Goal: Task Accomplishment & Management: Manage account settings

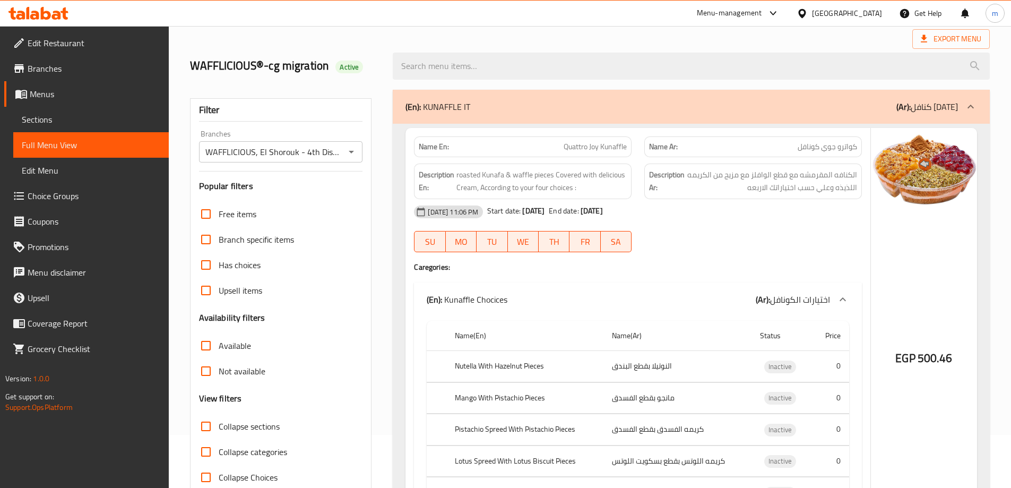
scroll to position [53, 0]
click at [870, 15] on div "[GEOGRAPHIC_DATA]" at bounding box center [847, 13] width 70 height 12
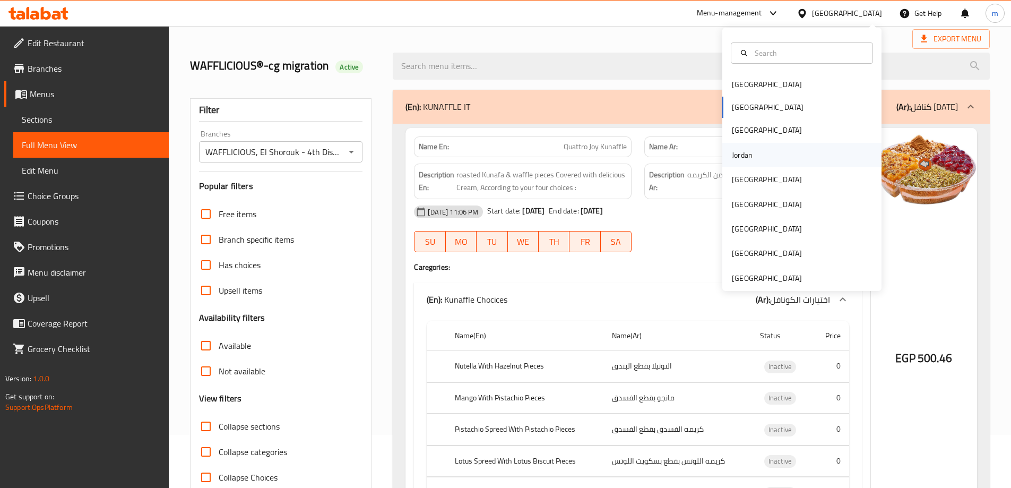
click at [756, 165] on div "Jordan" at bounding box center [801, 155] width 159 height 24
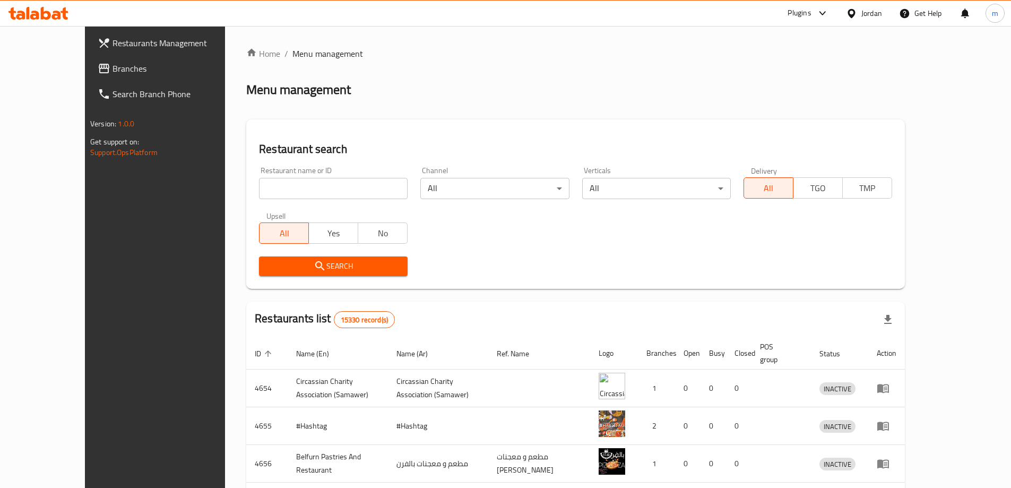
click at [815, 13] on div at bounding box center [821, 13] width 18 height 13
click at [745, 94] on div "Restaurant-Management" at bounding box center [720, 96] width 83 height 12
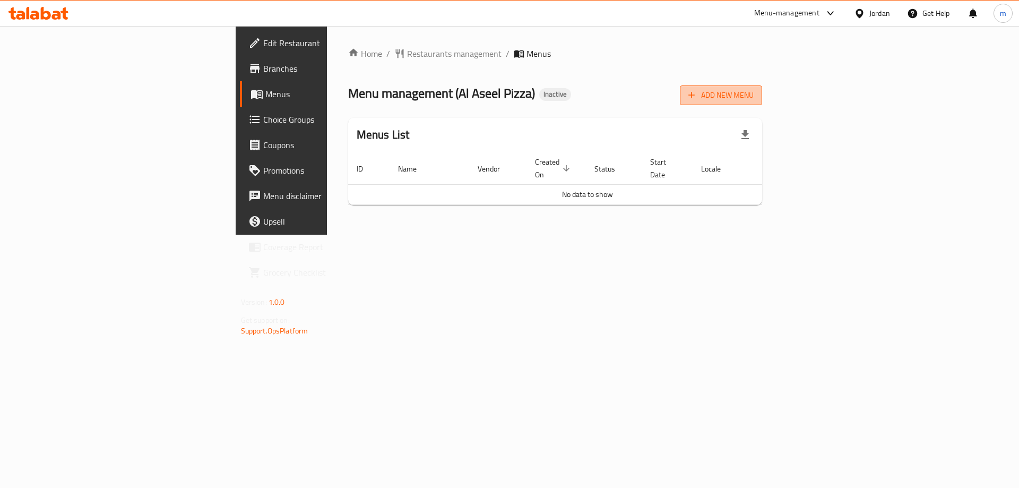
click at [754, 98] on span "Add New Menu" at bounding box center [720, 95] width 65 height 13
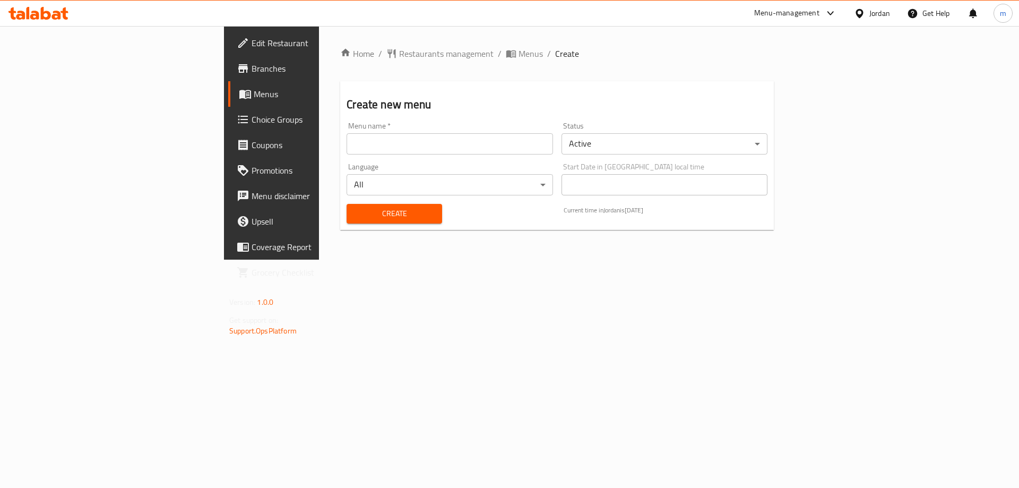
click at [354, 144] on input "text" at bounding box center [450, 143] width 206 height 21
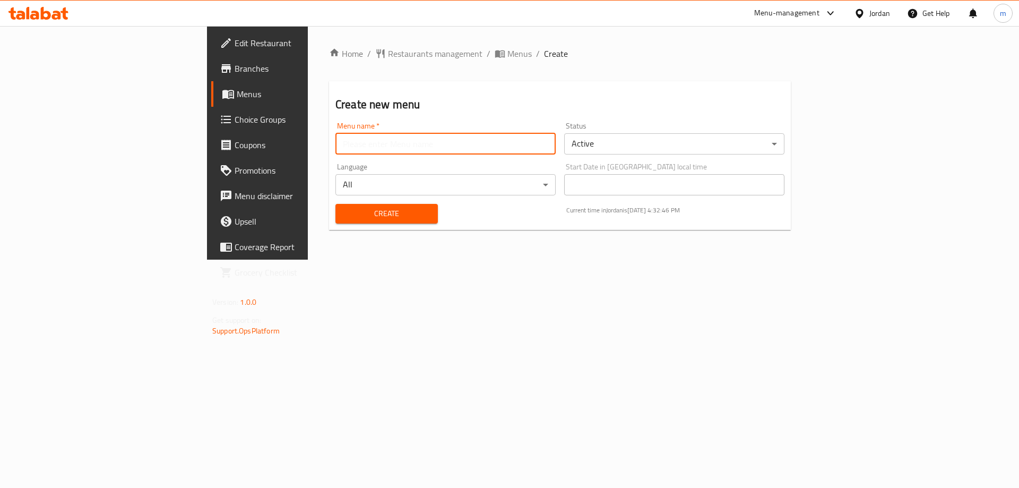
type input "final menu"
click at [344, 214] on span "Create" at bounding box center [386, 213] width 85 height 13
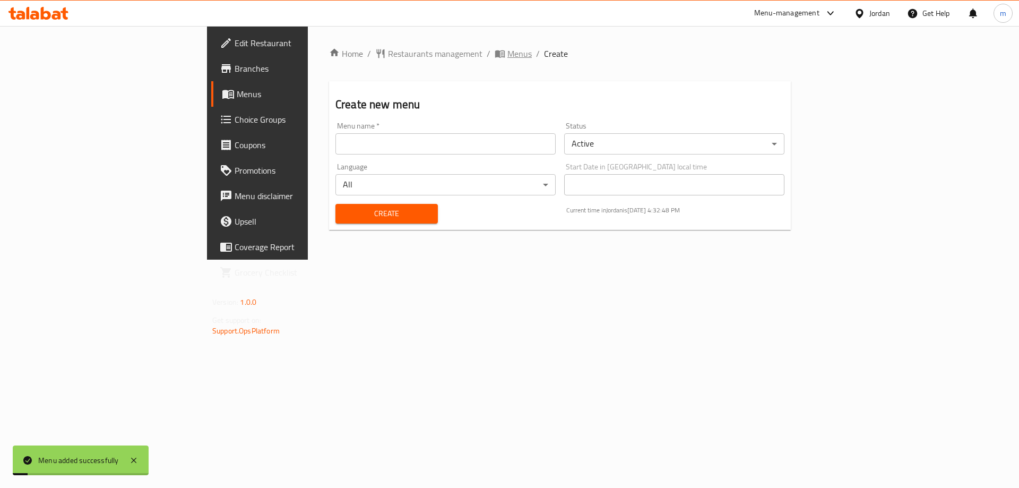
click at [507, 59] on span "Menus" at bounding box center [519, 53] width 24 height 13
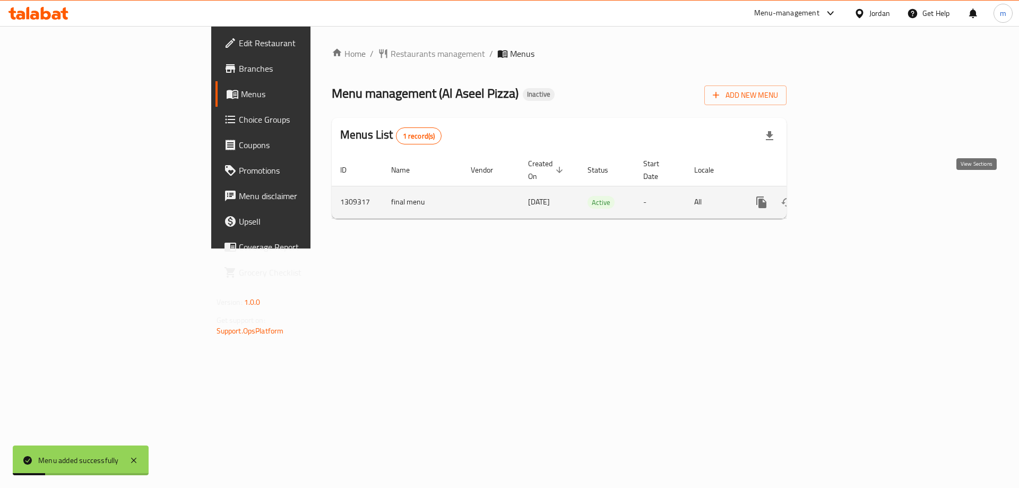
click at [843, 197] on icon "enhanced table" at bounding box center [838, 202] width 10 height 10
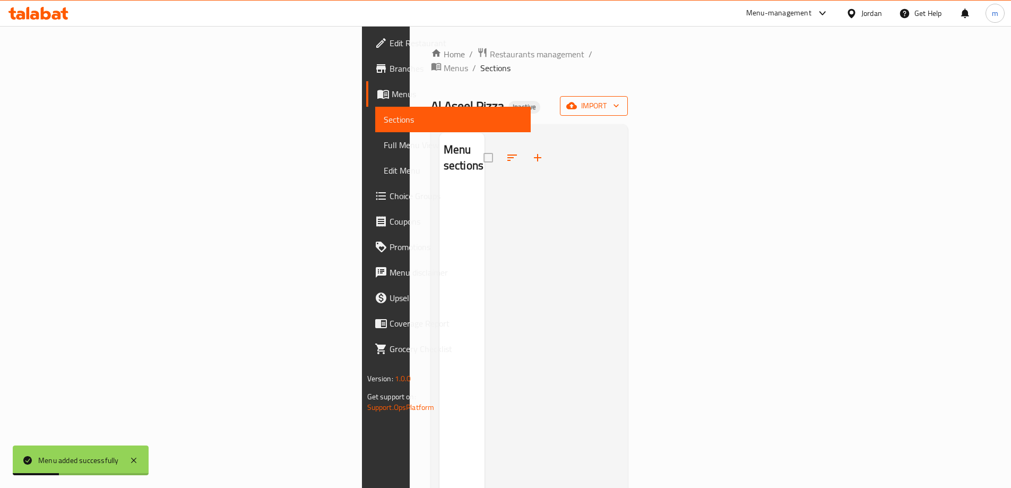
click at [628, 101] on button "import" at bounding box center [594, 106] width 68 height 20
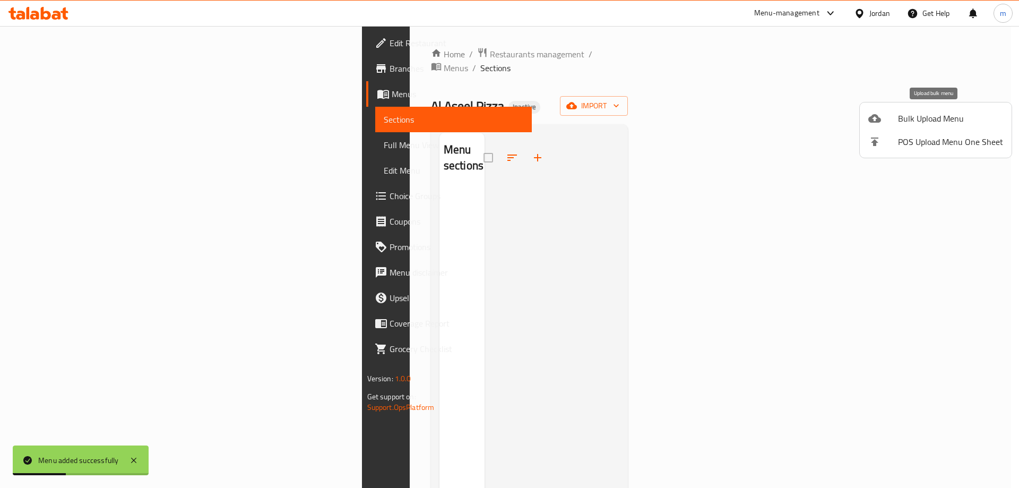
click at [919, 125] on span "Bulk Upload Menu" at bounding box center [950, 118] width 105 height 13
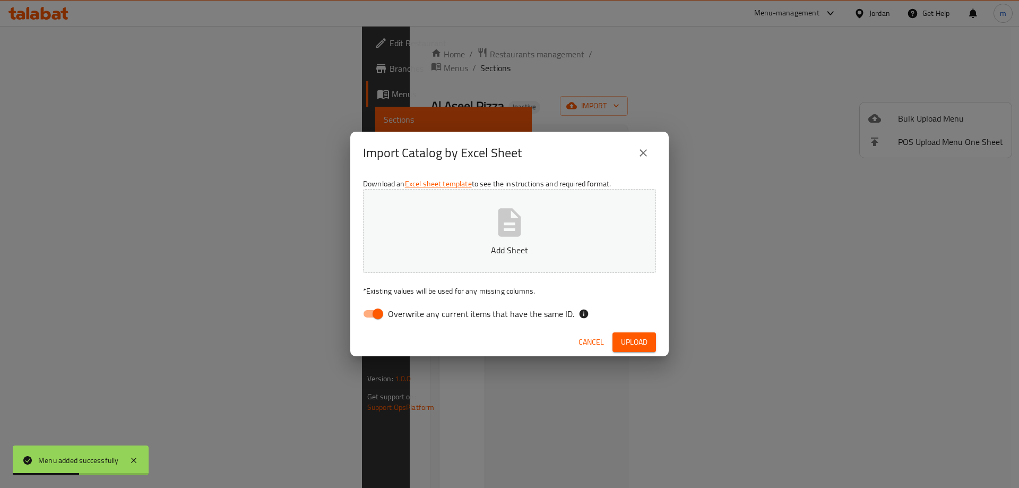
click at [401, 311] on span "Overwrite any current items that have the same ID." at bounding box center [481, 313] width 186 height 13
click at [401, 311] on input "Overwrite any current items that have the same ID." at bounding box center [378, 314] width 61 height 20
checkbox input "false"
click at [651, 338] on button "Upload" at bounding box center [635, 342] width 44 height 20
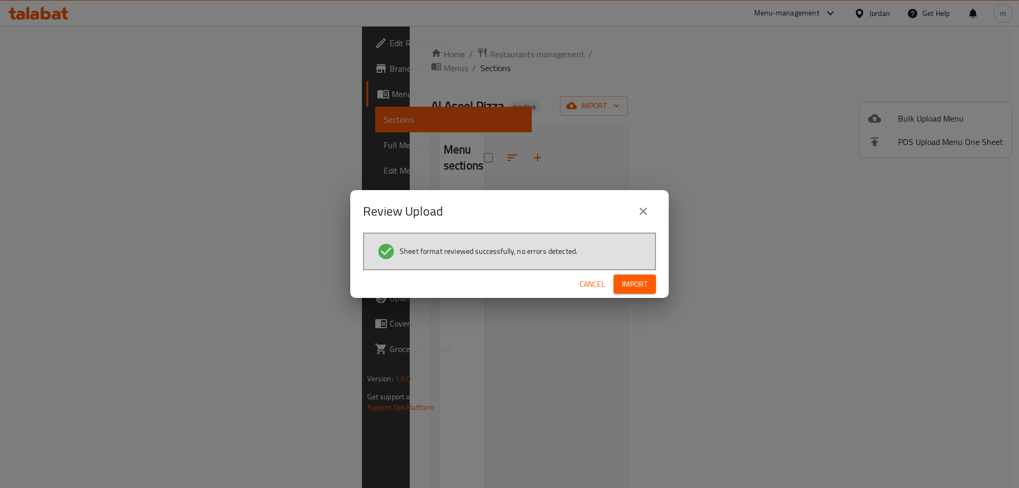
click at [647, 292] on button "Import" at bounding box center [635, 284] width 42 height 20
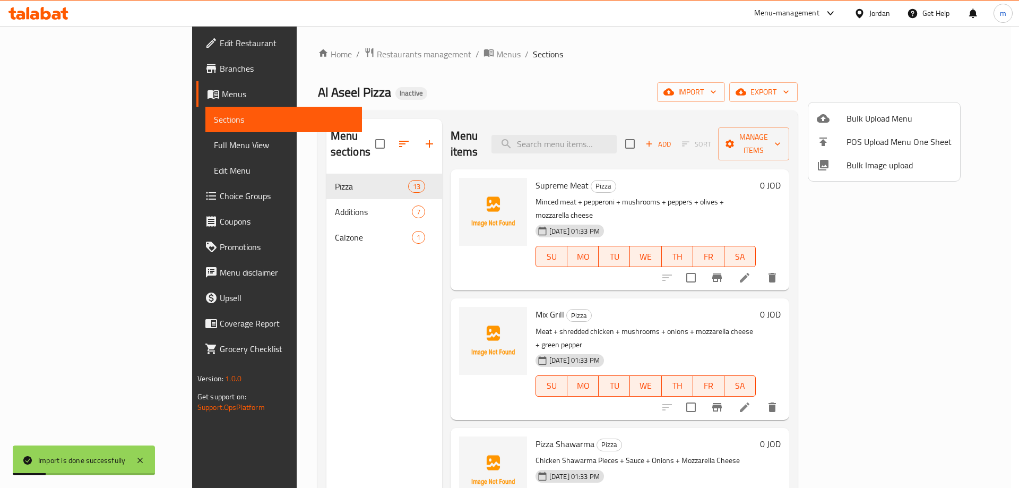
click at [106, 193] on div at bounding box center [509, 244] width 1019 height 488
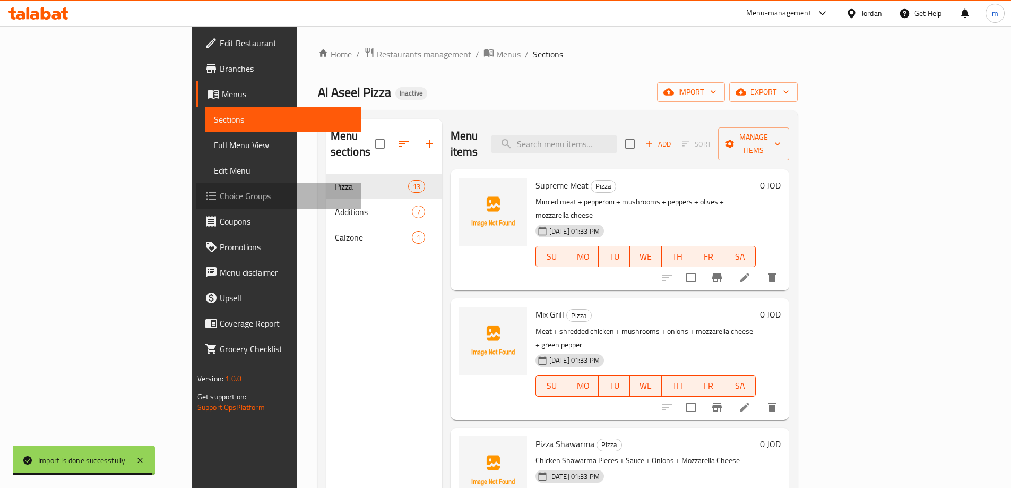
click at [220, 201] on span "Choice Groups" at bounding box center [286, 195] width 133 height 13
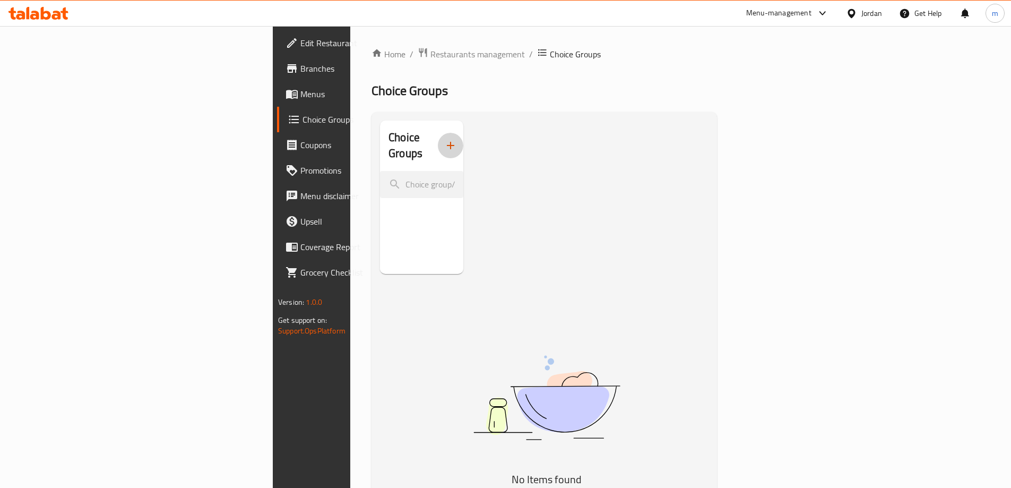
click at [444, 139] on icon "button" at bounding box center [450, 145] width 13 height 13
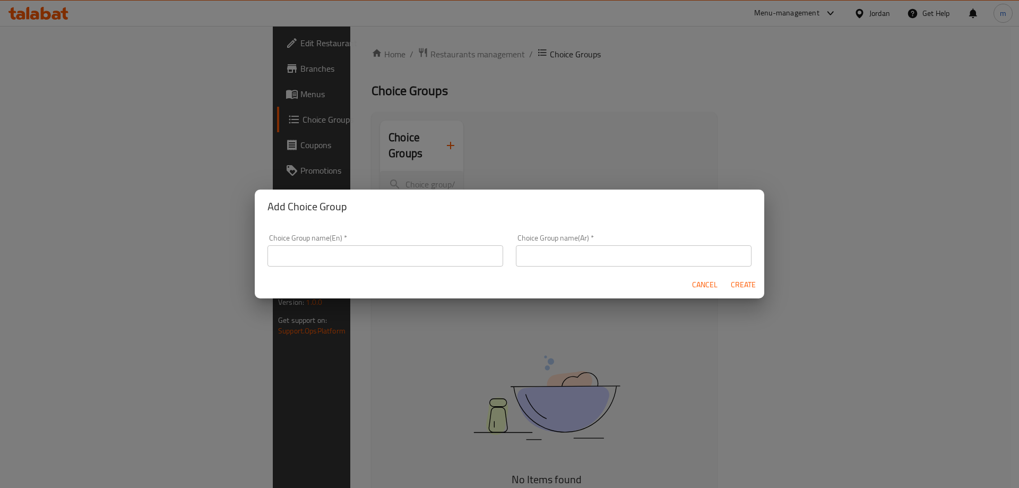
click at [450, 257] on input "text" at bounding box center [386, 255] width 236 height 21
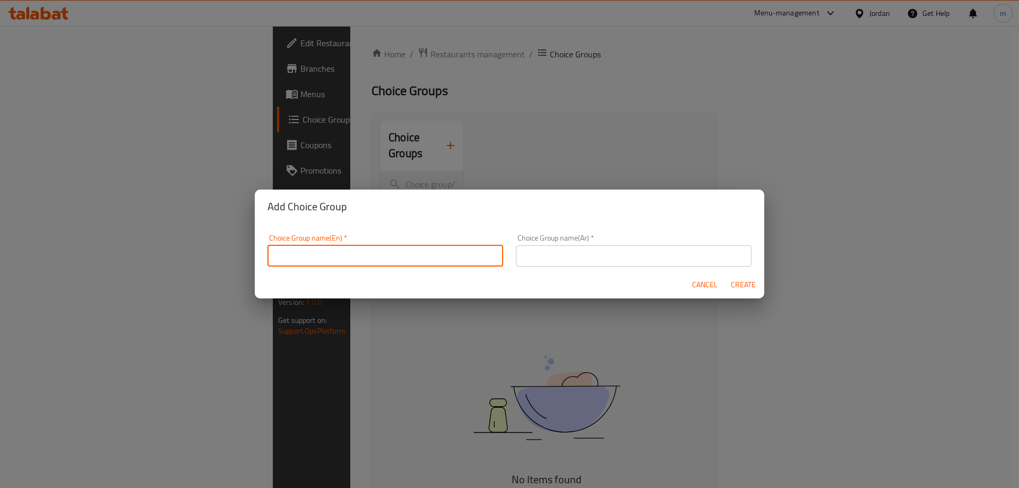
type input "Your Choice Of"
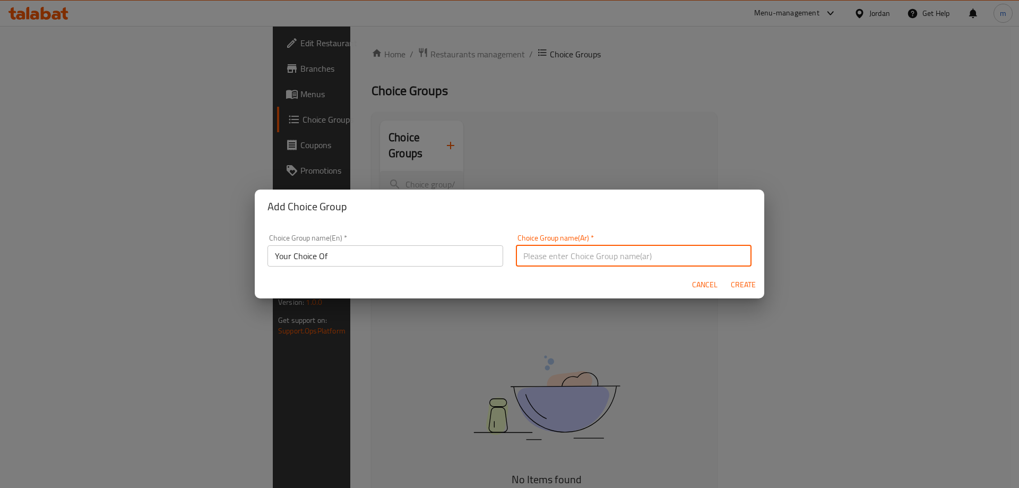
click at [578, 246] on input "text" at bounding box center [634, 255] width 236 height 21
type input "اختيارك من"
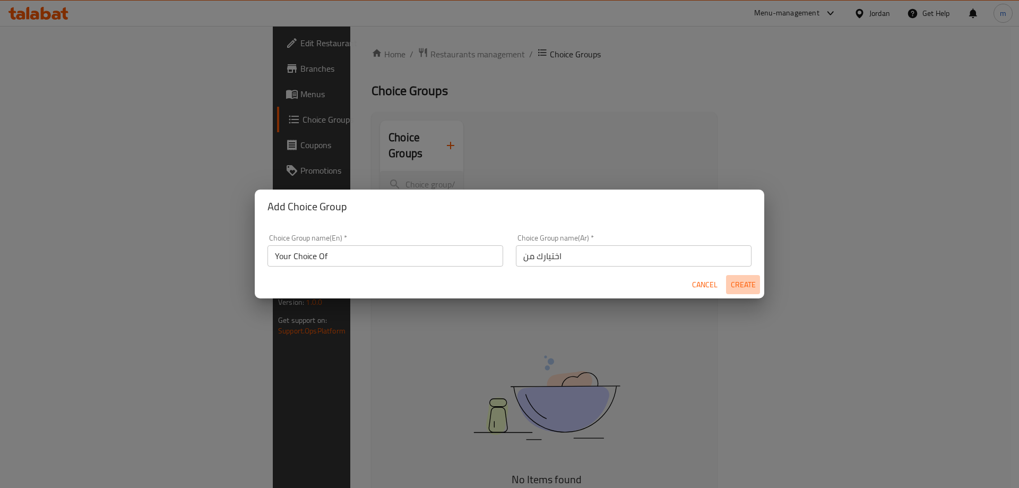
click at [740, 283] on span "Create" at bounding box center [742, 284] width 25 height 13
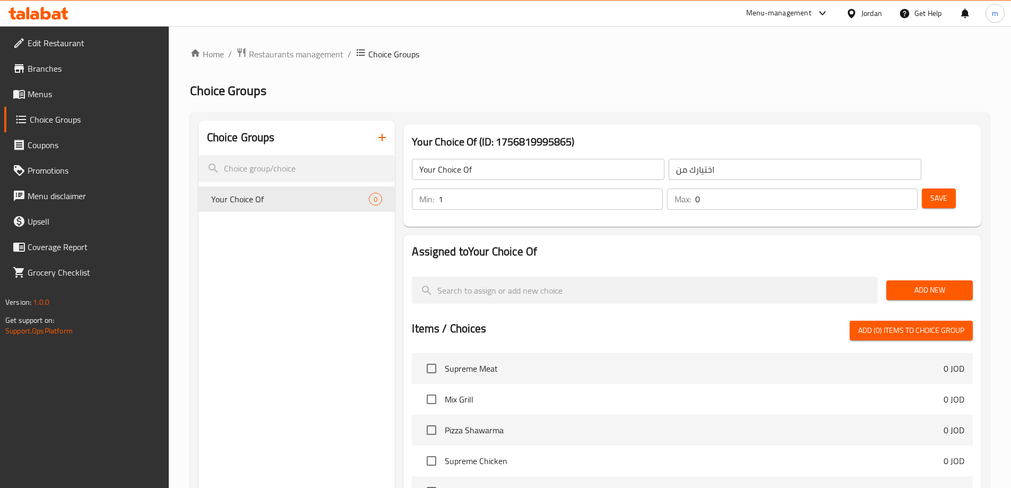
type input "1"
click at [662, 188] on input "1" at bounding box center [550, 198] width 224 height 21
type input "1"
click at [887, 188] on input "1" at bounding box center [806, 198] width 222 height 21
click at [933, 283] on span "Add New" at bounding box center [930, 289] width 70 height 13
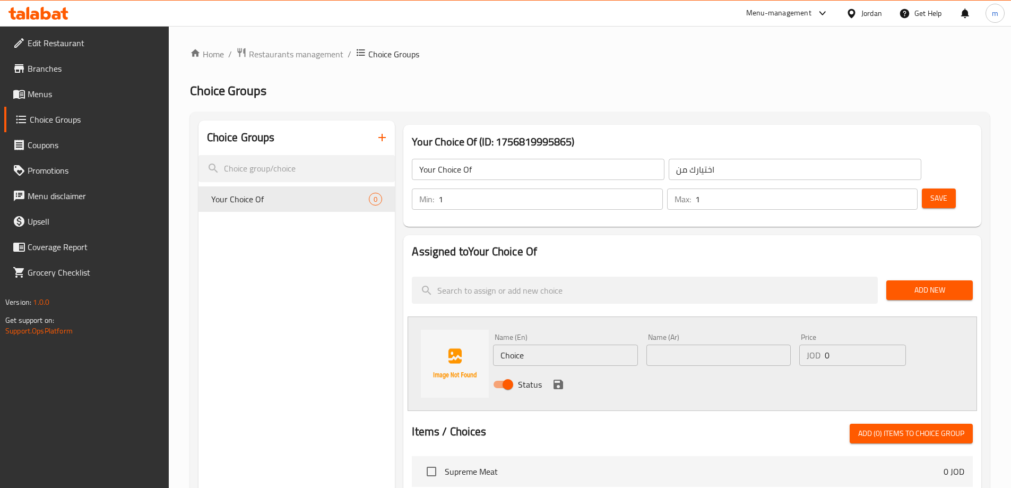
click at [539, 344] on input "Choice" at bounding box center [565, 354] width 144 height 21
type input "Small"
click at [683, 344] on input "text" at bounding box center [719, 354] width 144 height 21
type input "صغير"
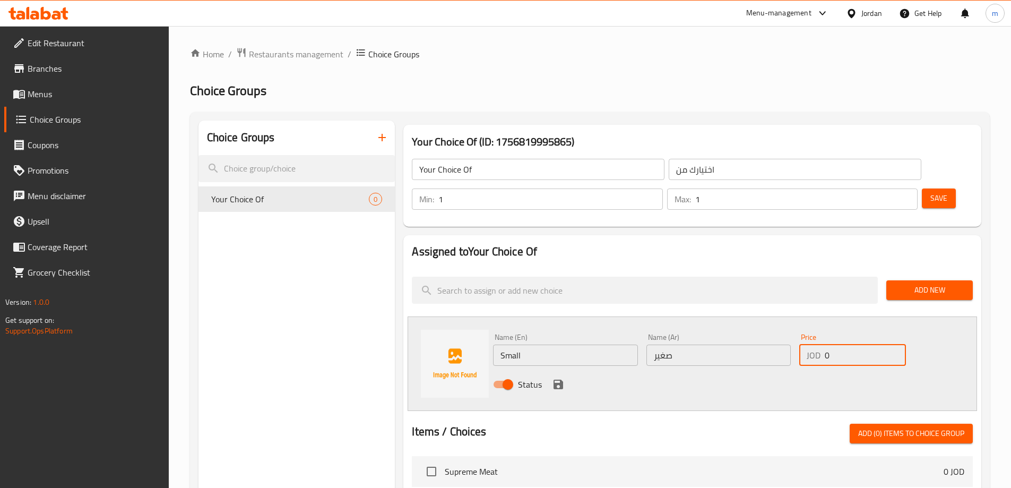
drag, startPoint x: 847, startPoint y: 323, endPoint x: 798, endPoint y: 337, distance: 50.6
click at [798, 337] on div "Price JOD 0 Price" at bounding box center [852, 349] width 115 height 41
type input "2.3"
click at [560, 378] on icon "save" at bounding box center [558, 384] width 13 height 13
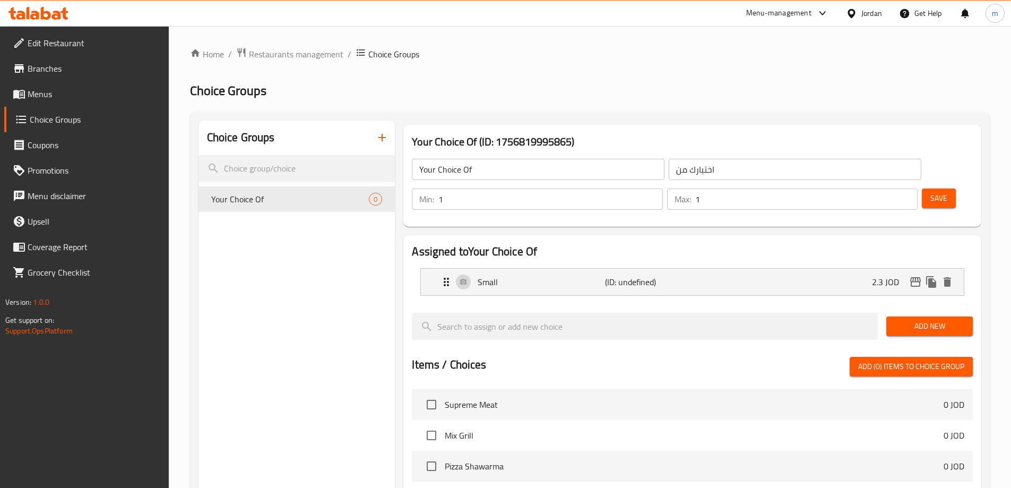
click at [920, 320] on span "Add New" at bounding box center [930, 326] width 70 height 13
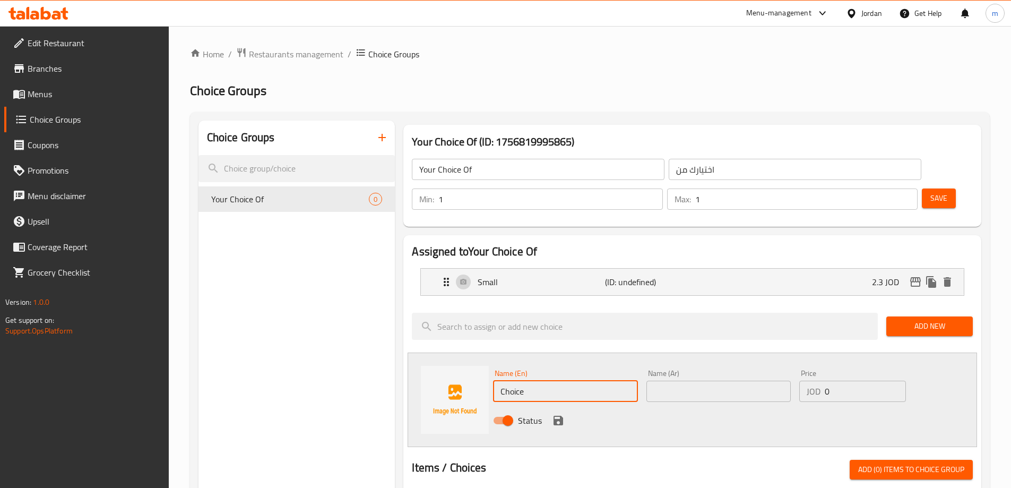
click at [520, 381] on input "Choice" at bounding box center [565, 391] width 144 height 21
type input "ة"
type input "Medium"
click at [652, 381] on input "text" at bounding box center [719, 391] width 144 height 21
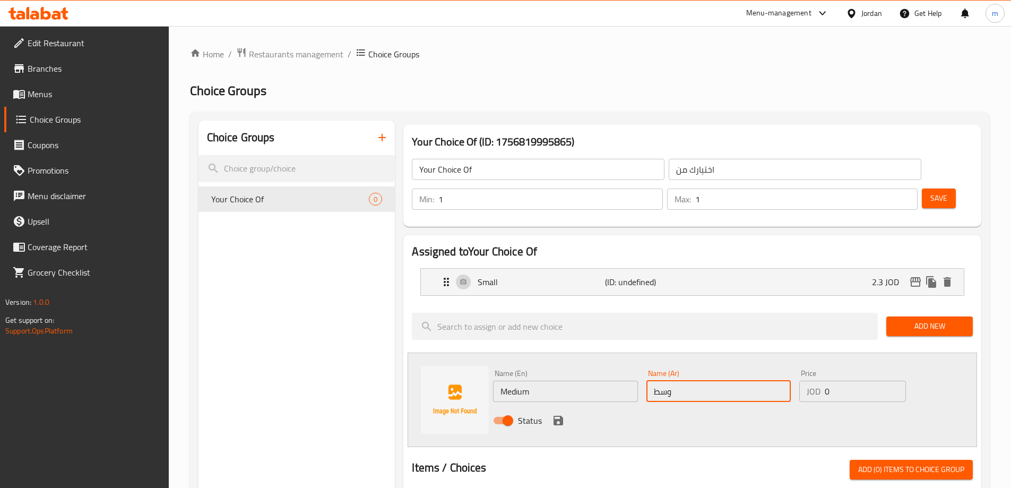
type input "وسط"
drag, startPoint x: 844, startPoint y: 367, endPoint x: 816, endPoint y: 368, distance: 28.7
click at [816, 381] on div "JOD 0 Price" at bounding box center [852, 391] width 106 height 21
type input "4"
click at [799, 411] on div "Name (En) Medium Name (En) Name (Ar) وسط Name (Ar) Price JOD 4 Price Status" at bounding box center [693, 399] width 570 height 94
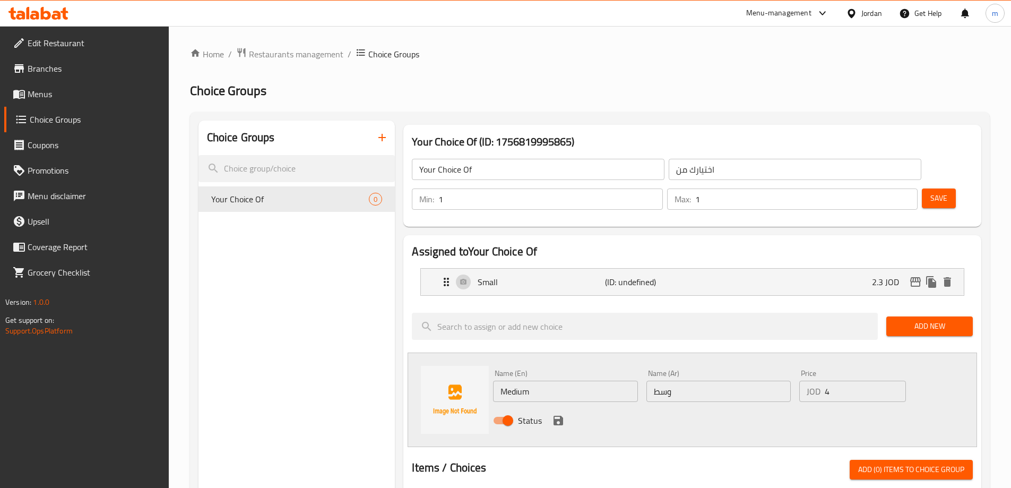
click at [556, 406] on div "Status" at bounding box center [719, 420] width 460 height 29
click at [556, 416] on icon "save" at bounding box center [559, 421] width 10 height 10
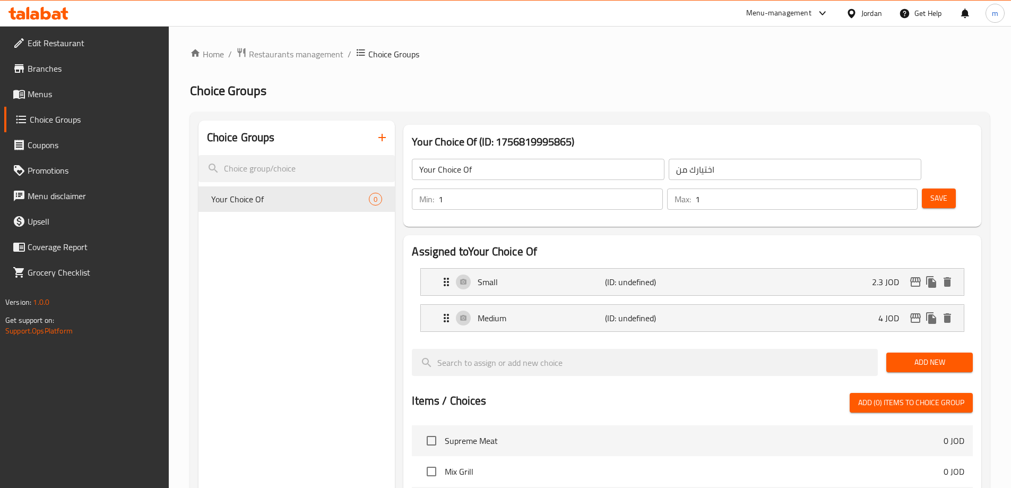
click at [925, 356] on span "Add New" at bounding box center [930, 362] width 70 height 13
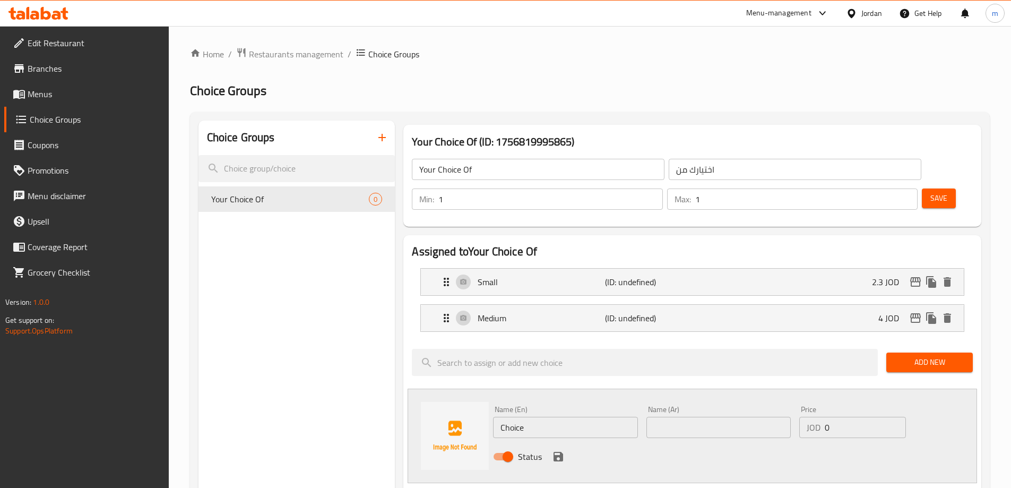
click at [522, 417] on input "Choice" at bounding box center [565, 427] width 144 height 21
type input ";"
type input "large"
click at [691, 417] on input "text" at bounding box center [719, 427] width 144 height 21
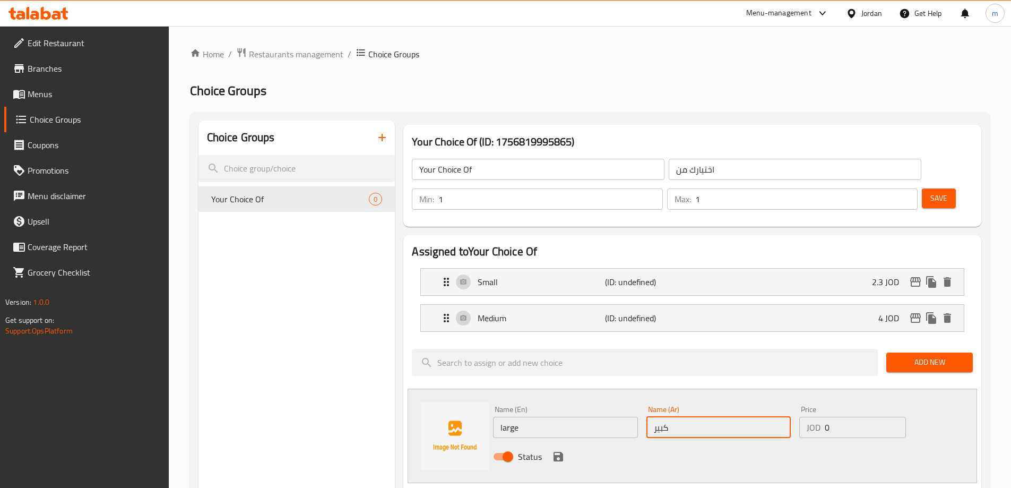
type input "كبير"
drag, startPoint x: 838, startPoint y: 392, endPoint x: 813, endPoint y: 397, distance: 25.3
click at [813, 417] on div "JOD 0 Price" at bounding box center [852, 427] width 106 height 21
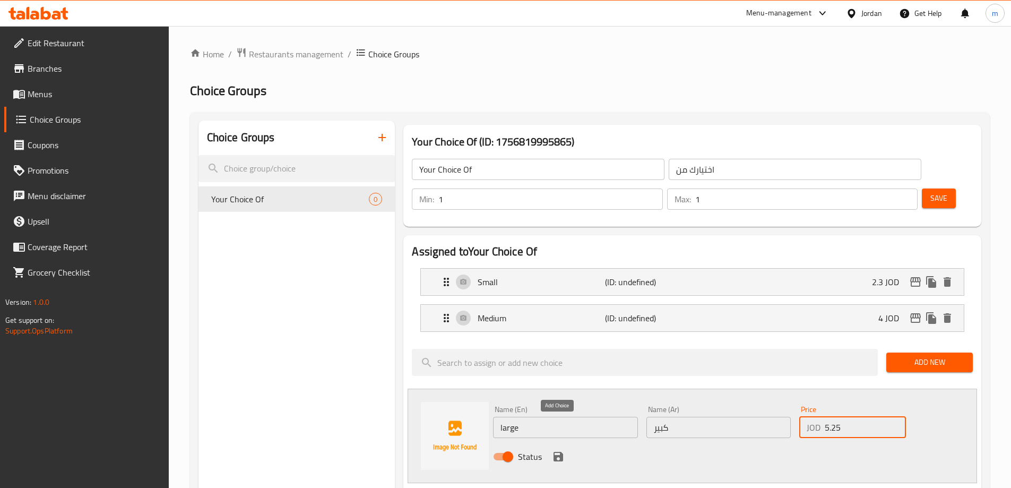
type input "5.25"
click at [555, 450] on icon "save" at bounding box center [558, 456] width 13 height 13
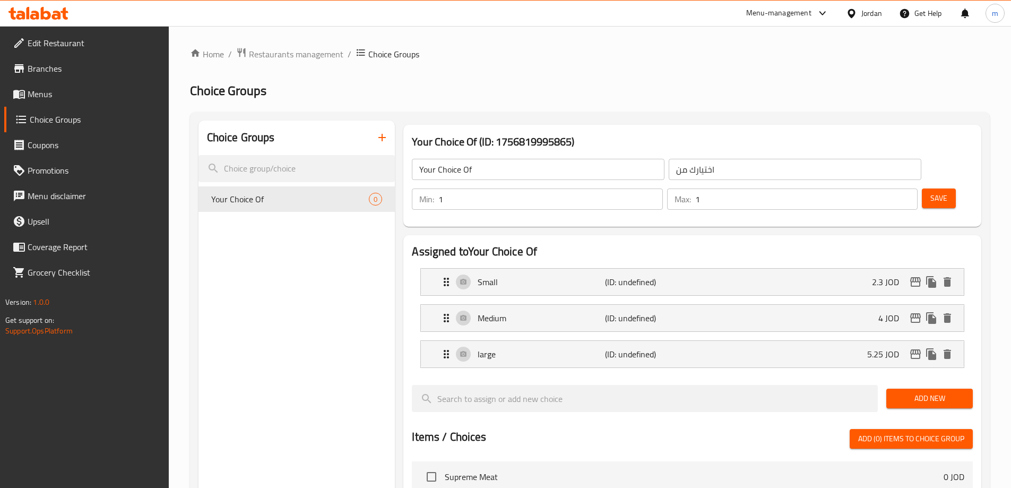
click at [930, 192] on span "Save" at bounding box center [938, 198] width 17 height 13
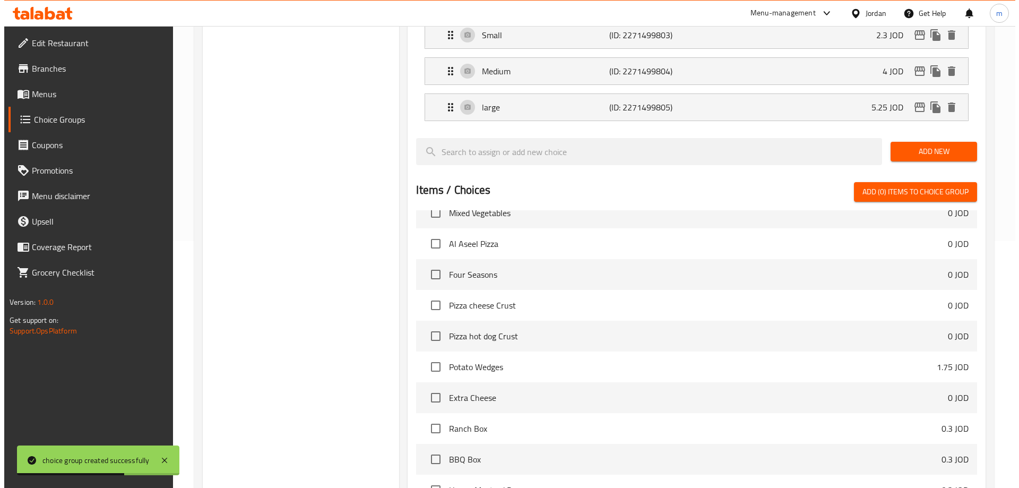
scroll to position [349, 0]
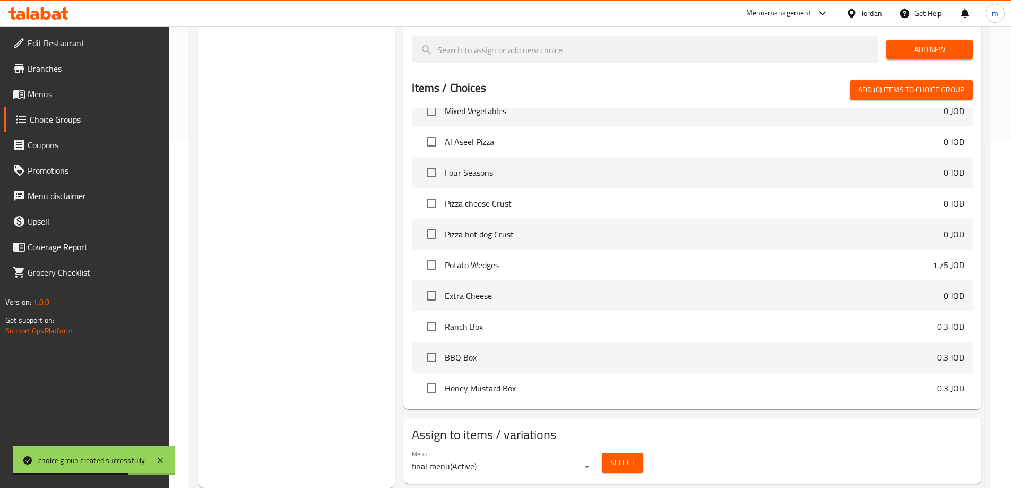
click at [635, 453] on button "Select" at bounding box center [622, 463] width 41 height 20
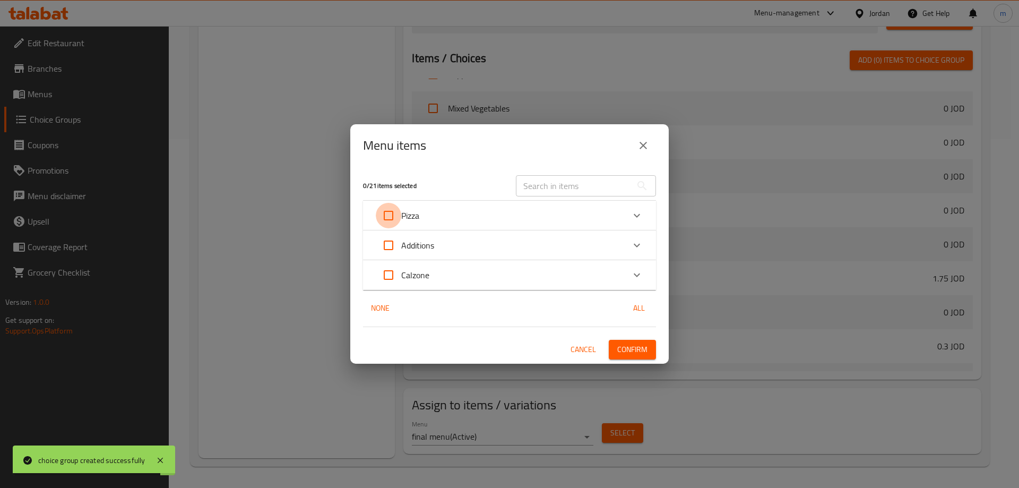
click at [387, 220] on input "Expand" at bounding box center [388, 215] width 25 height 25
checkbox input "true"
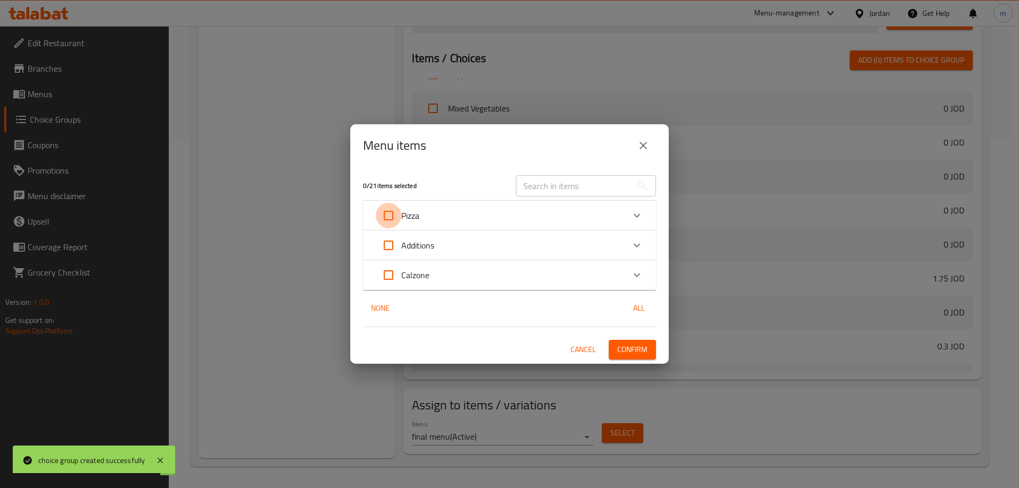
checkbox input "true"
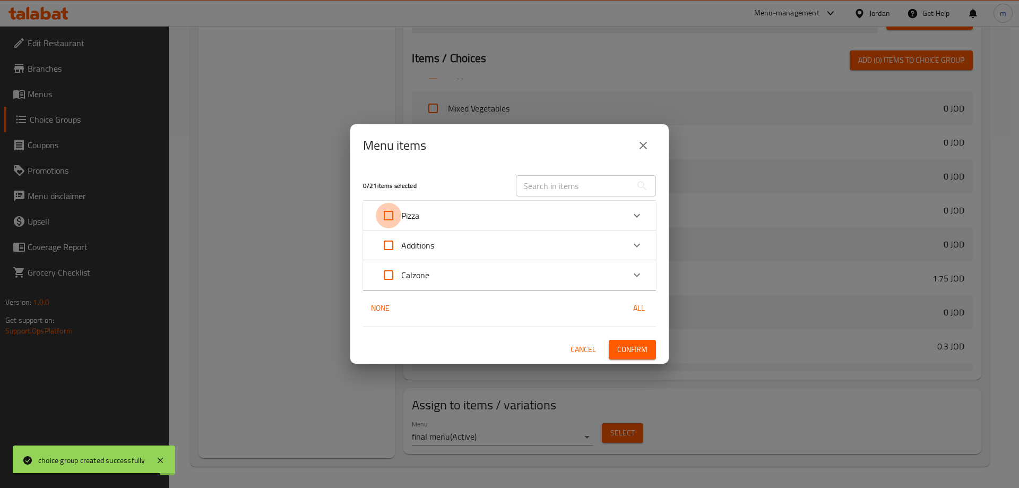
checkbox input "true"
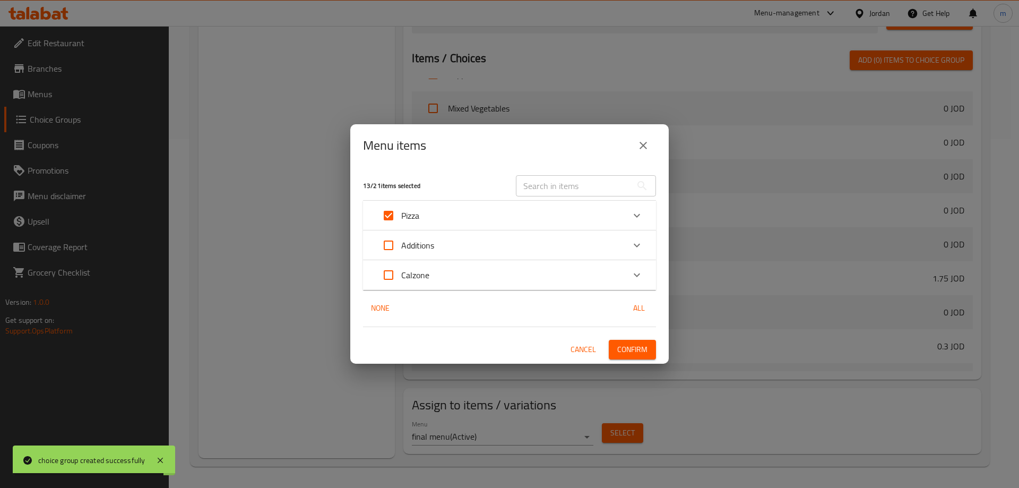
click at [502, 214] on div "Pizza" at bounding box center [500, 215] width 248 height 25
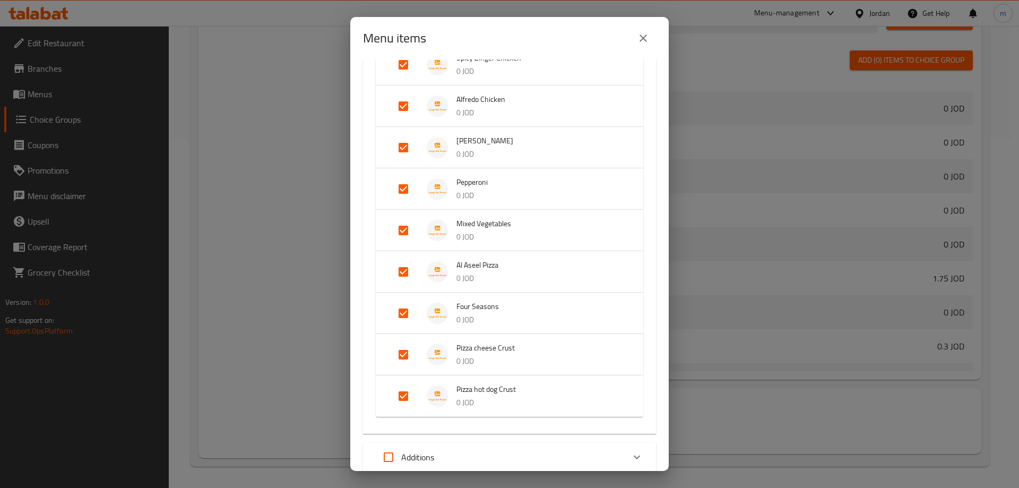
scroll to position [370, 0]
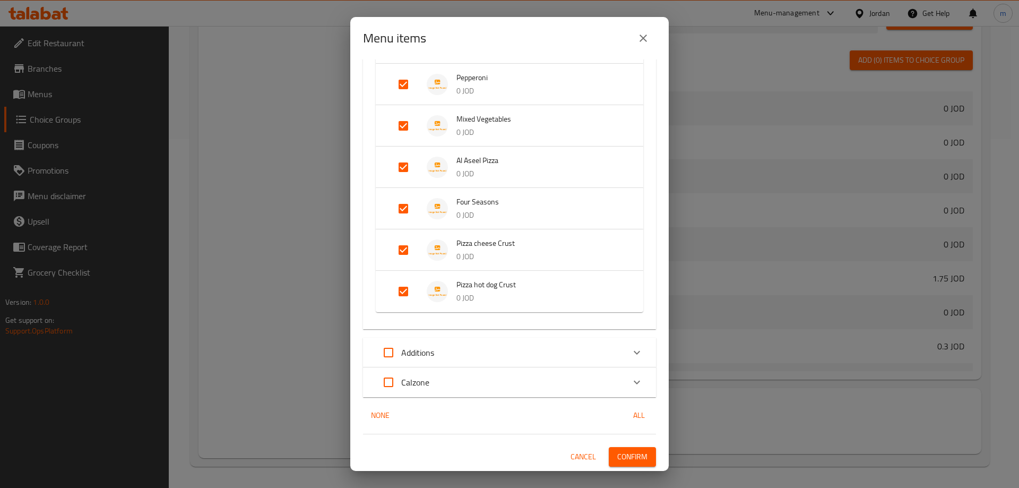
click at [412, 251] on input "Expand" at bounding box center [403, 249] width 25 height 25
checkbox input "false"
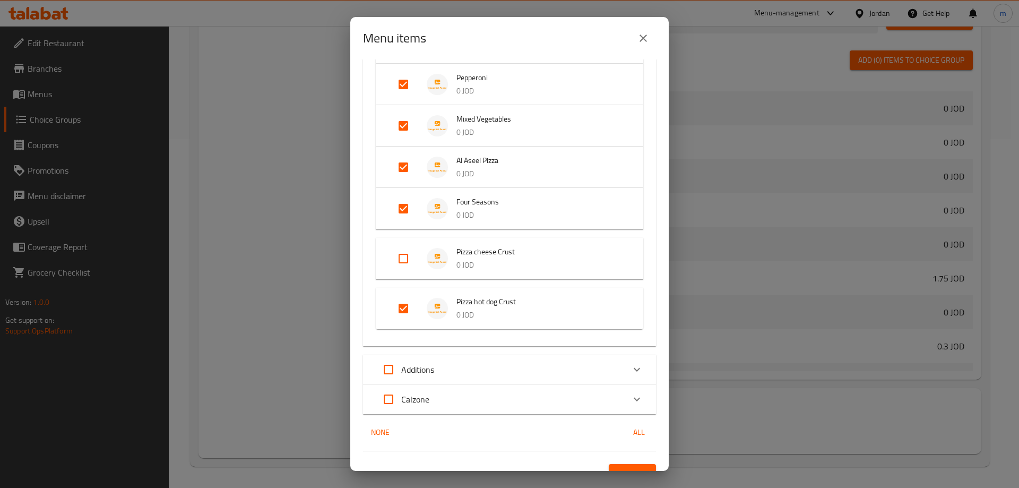
click at [406, 296] on input "Expand" at bounding box center [403, 308] width 25 height 25
checkbox input "false"
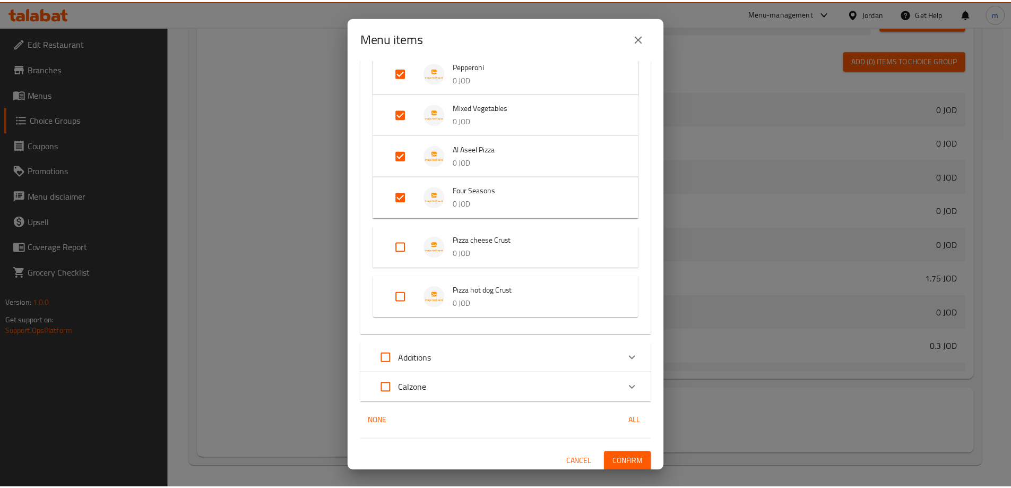
scroll to position [387, 0]
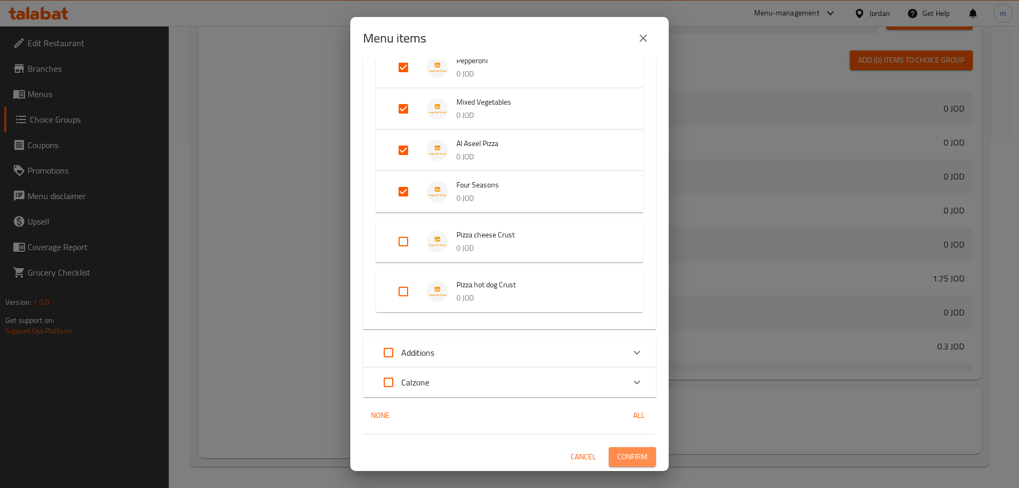
click at [617, 452] on span "Confirm" at bounding box center [632, 456] width 30 height 13
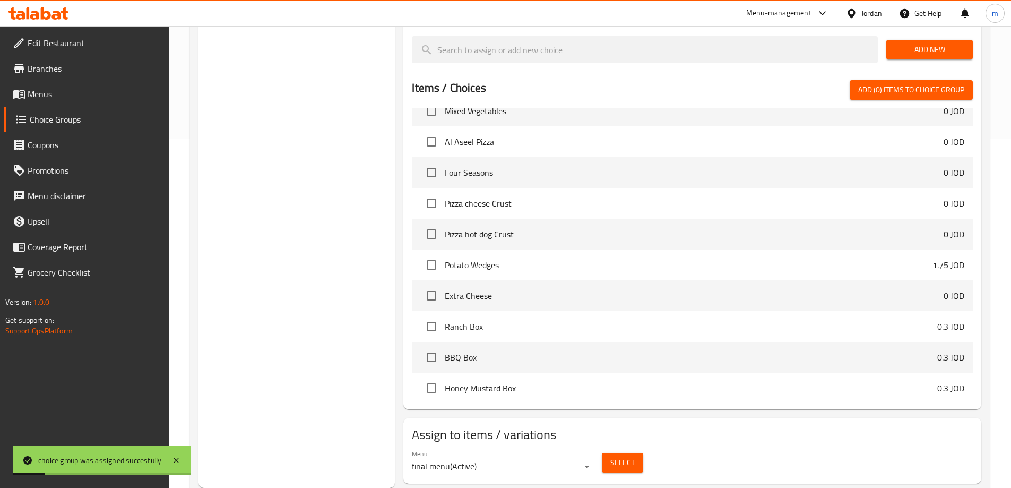
click at [61, 96] on span "Menus" at bounding box center [94, 94] width 133 height 13
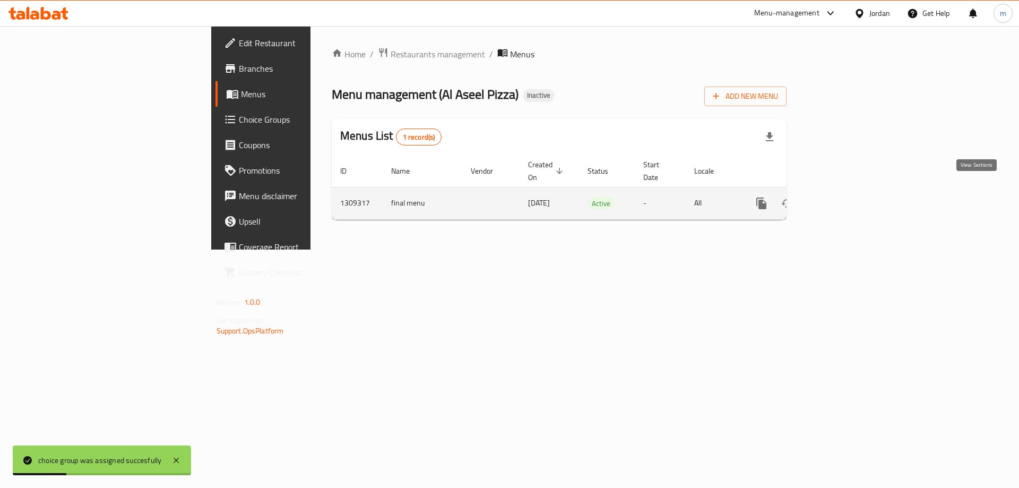
click at [844, 197] on icon "enhanced table" at bounding box center [838, 203] width 13 height 13
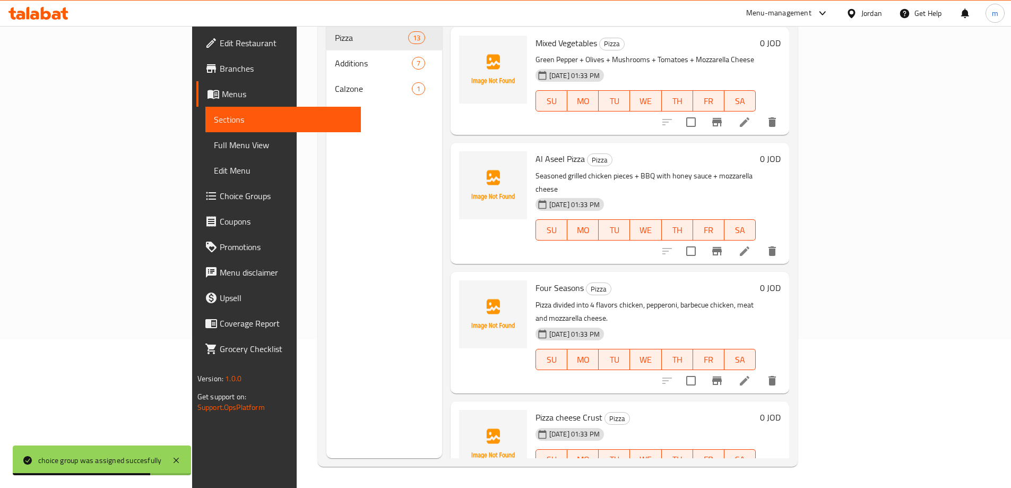
scroll to position [1014, 0]
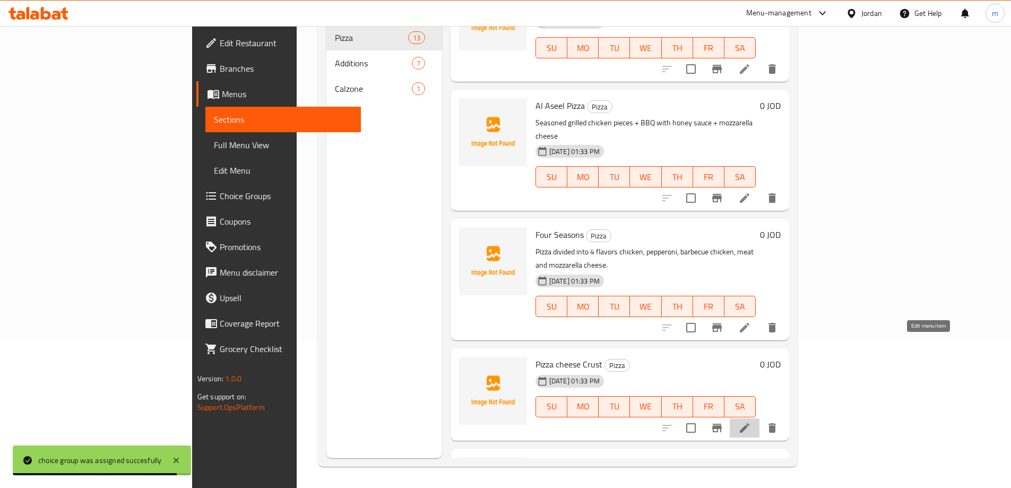
click at [751, 421] on icon at bounding box center [744, 427] width 13 height 13
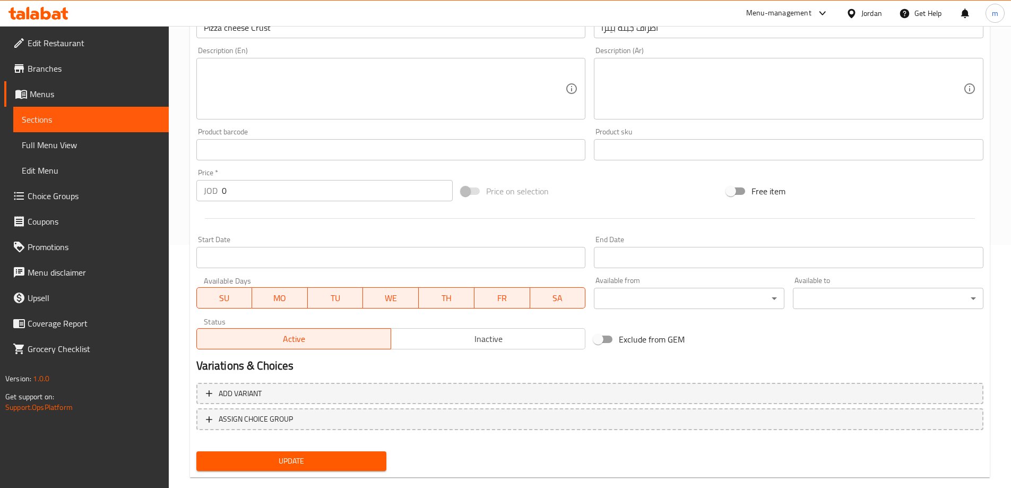
scroll to position [209, 0]
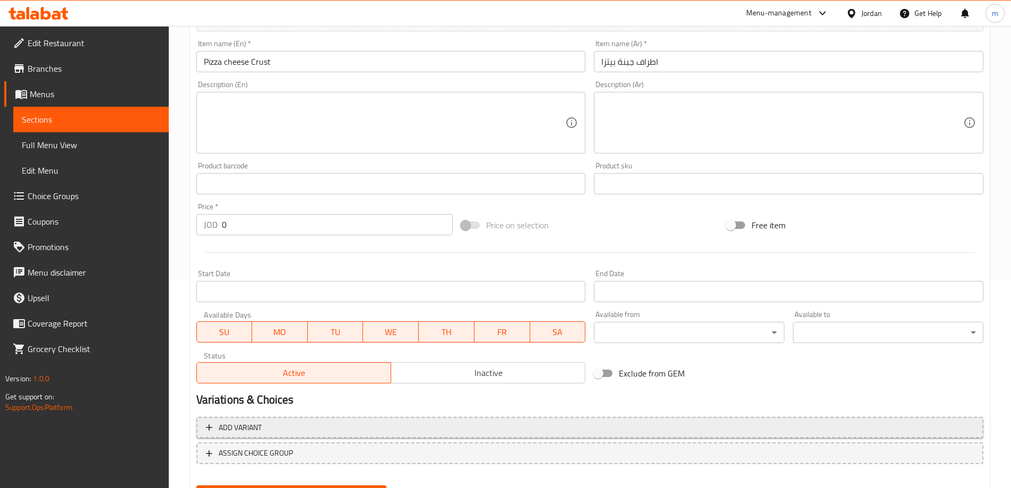
click at [677, 425] on span "Add variant" at bounding box center [590, 427] width 768 height 13
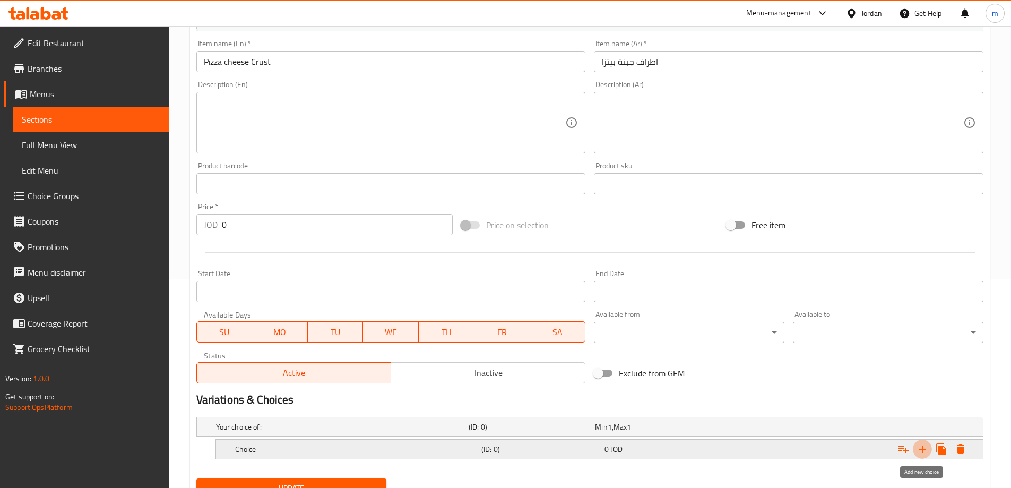
click at [924, 450] on icon "Expand" at bounding box center [922, 449] width 13 height 13
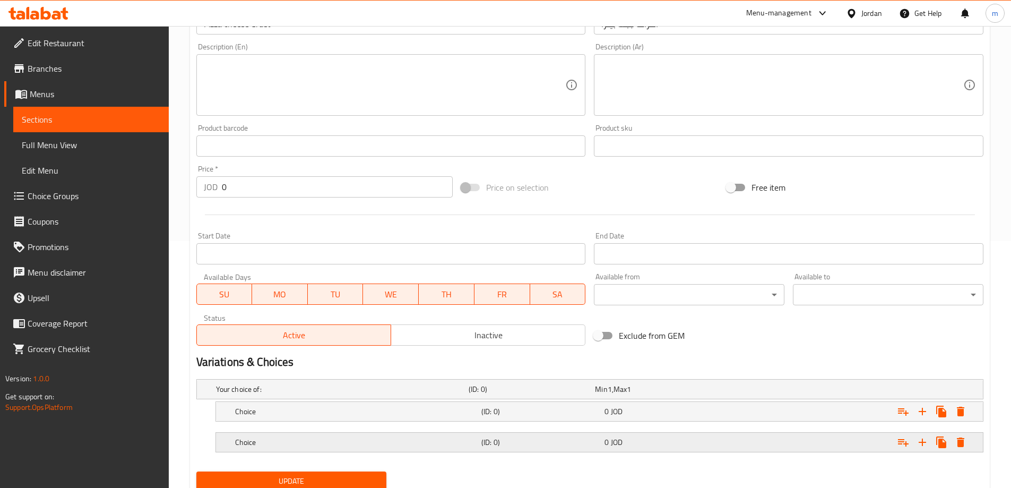
scroll to position [286, 0]
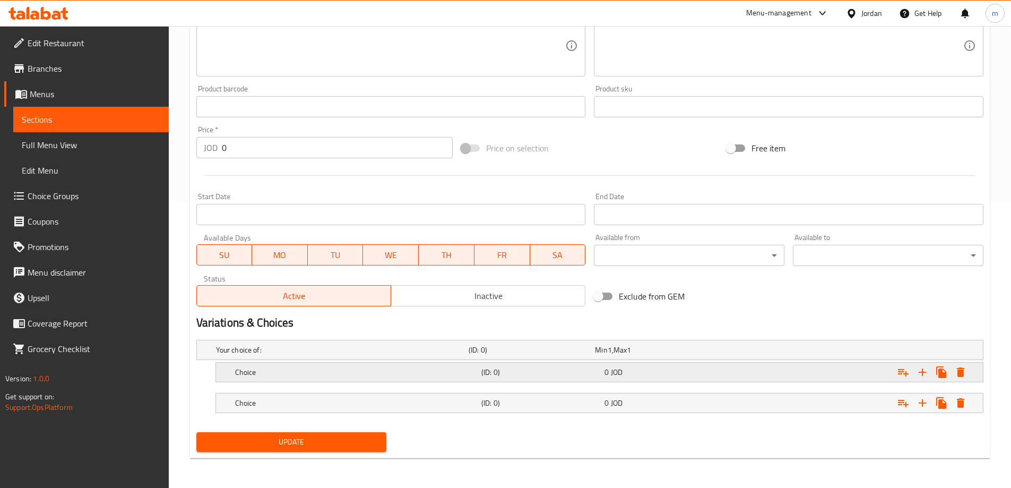
click at [526, 355] on h5 "(ID: 0)" at bounding box center [530, 349] width 122 height 11
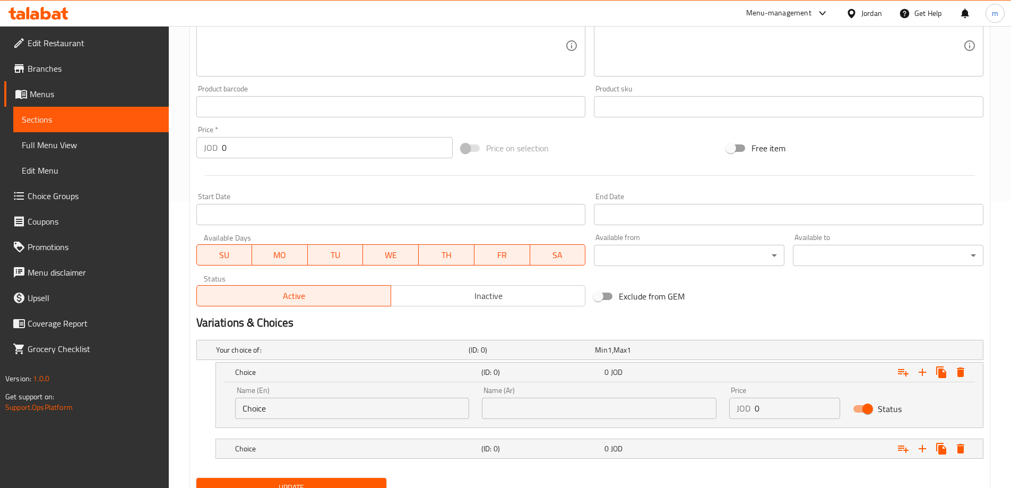
click at [309, 417] on input "Choice" at bounding box center [352, 408] width 235 height 21
type input "Medium"
click at [556, 415] on input "text" at bounding box center [599, 408] width 235 height 21
type input "وسط"
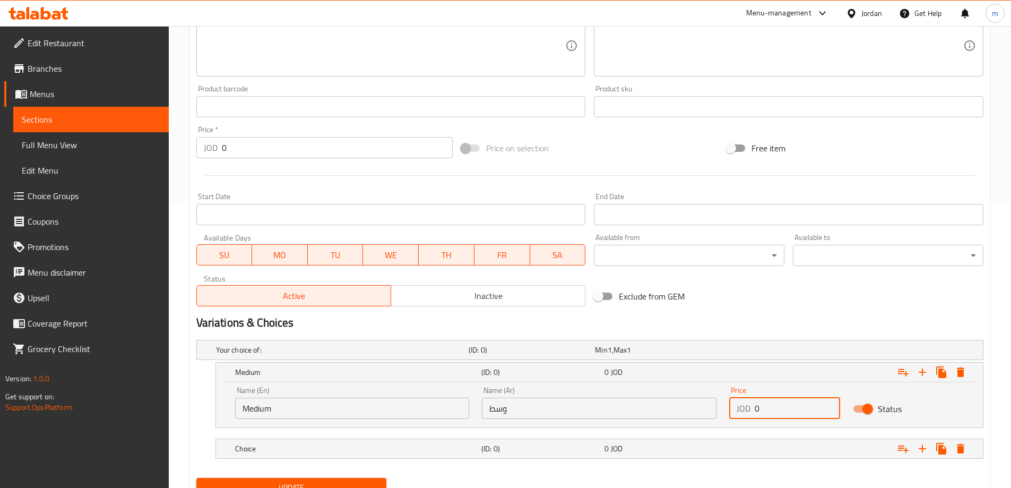
drag, startPoint x: 771, startPoint y: 406, endPoint x: 710, endPoint y: 417, distance: 61.5
click at [710, 417] on div "Name (En) Medium Name (En) Name (Ar) وسط Name (Ar) Price JOD 0 Price Status" at bounding box center [600, 402] width 742 height 45
type input "1.75"
click at [643, 355] on div "0 JOD" at bounding box center [656, 349] width 122 height 11
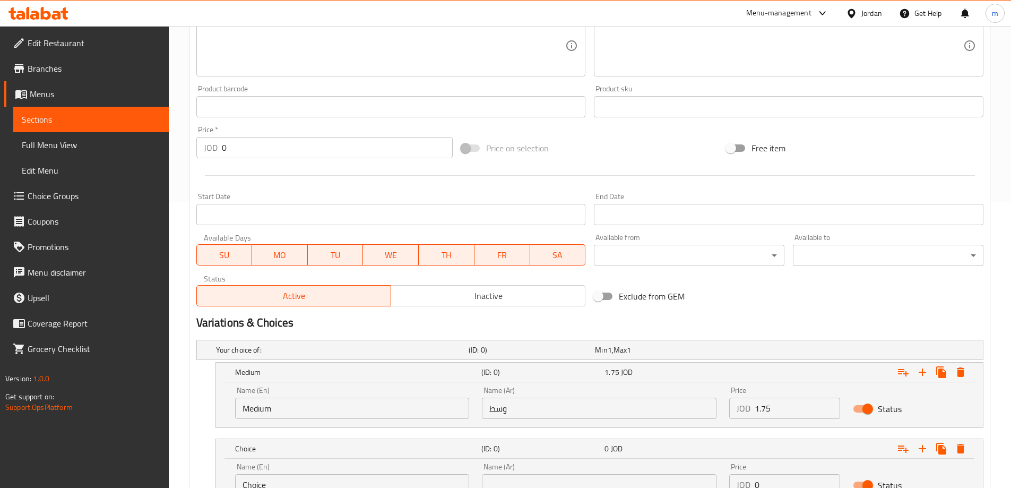
click at [340, 472] on div "Name (En) Choice Name (En)" at bounding box center [352, 479] width 235 height 32
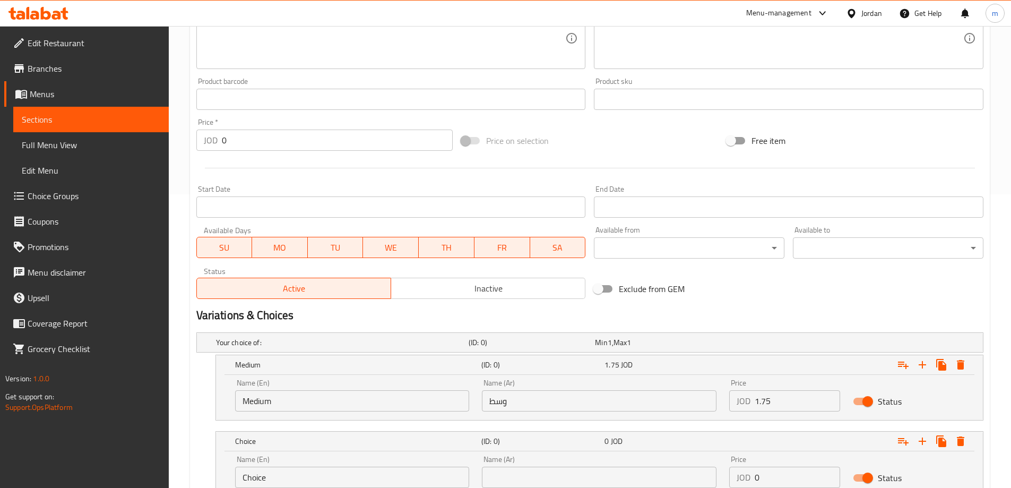
scroll to position [377, 0]
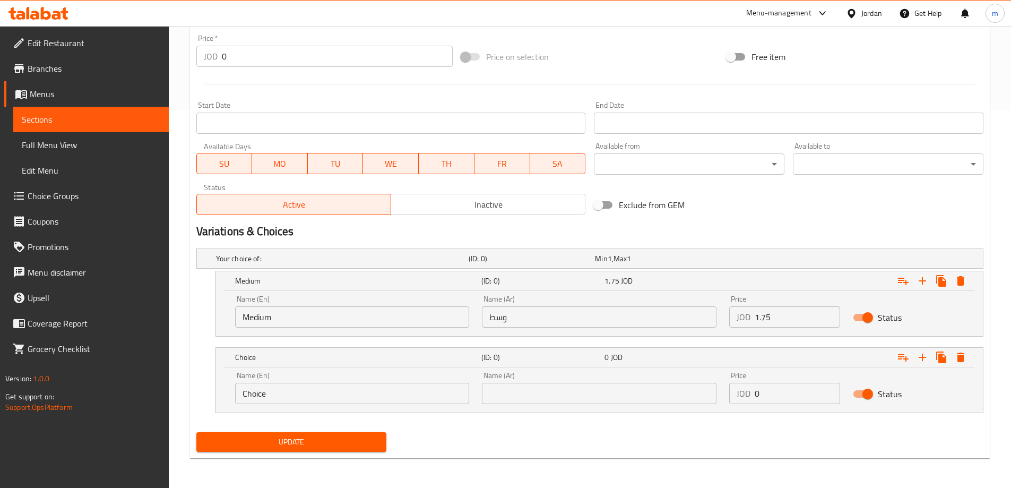
click at [366, 403] on div "Name (En) Choice Name (En)" at bounding box center [352, 387] width 247 height 45
click at [364, 402] on input "Choice" at bounding box center [352, 393] width 235 height 21
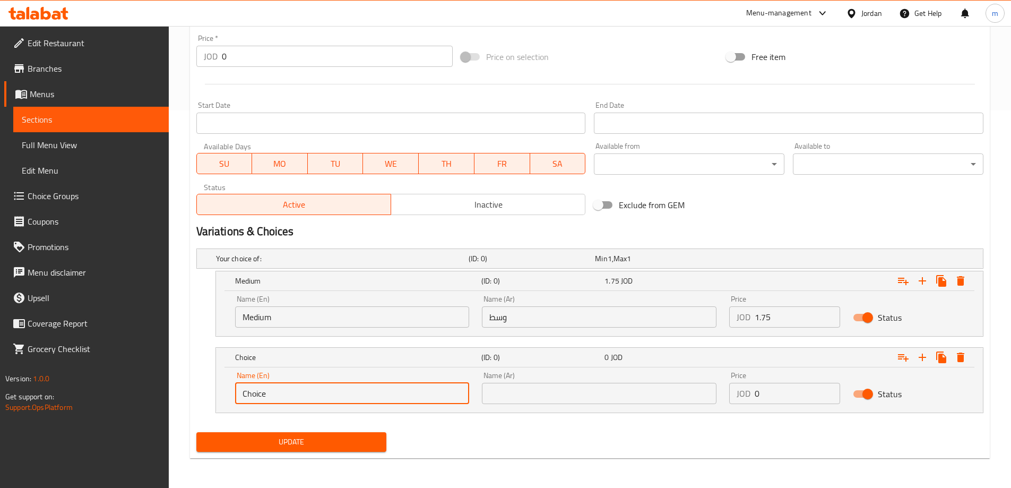
click at [364, 402] on input "Choice" at bounding box center [352, 393] width 235 height 21
type input "large"
click at [566, 401] on input "text" at bounding box center [599, 393] width 235 height 21
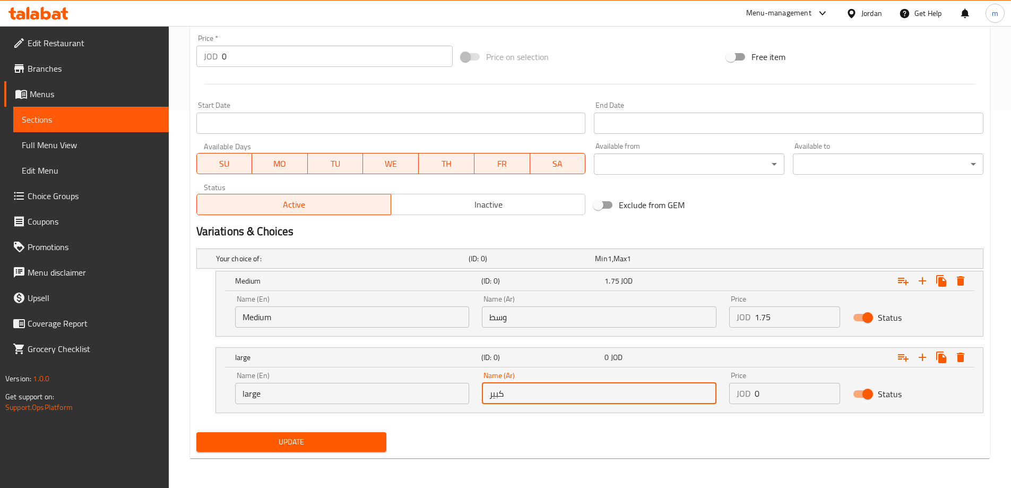
type input "كبير"
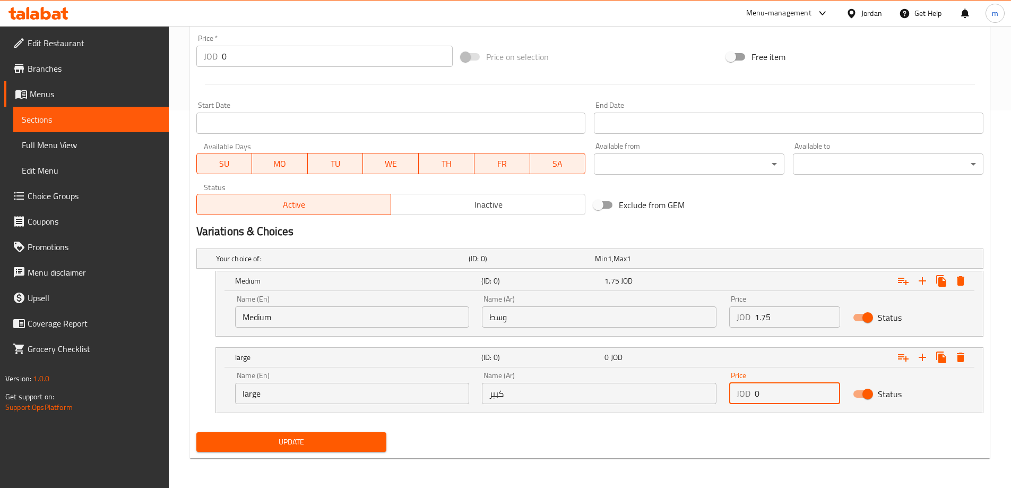
drag, startPoint x: 773, startPoint y: 386, endPoint x: 749, endPoint y: 387, distance: 24.5
click at [749, 387] on div "JOD 0 Price" at bounding box center [784, 393] width 111 height 21
type input "2.3"
click at [300, 441] on span "Update" at bounding box center [292, 441] width 174 height 13
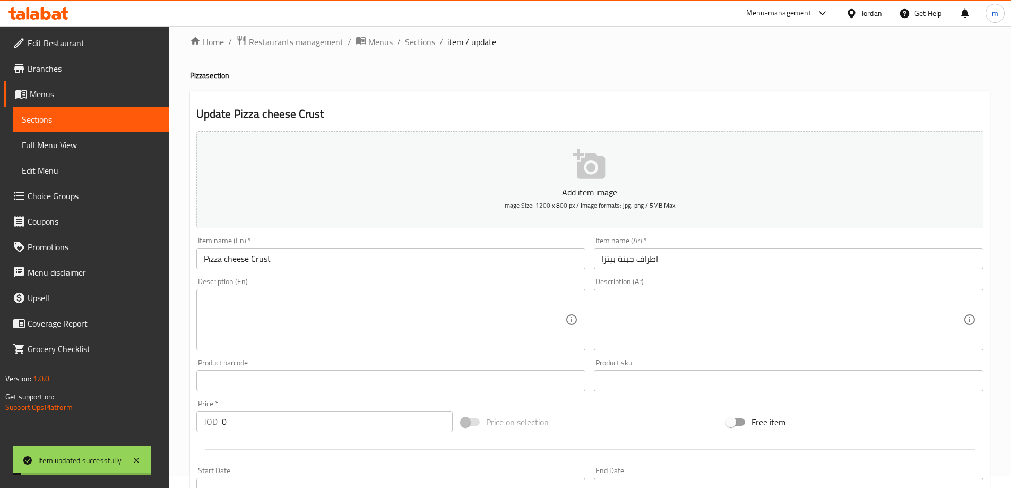
scroll to position [6, 0]
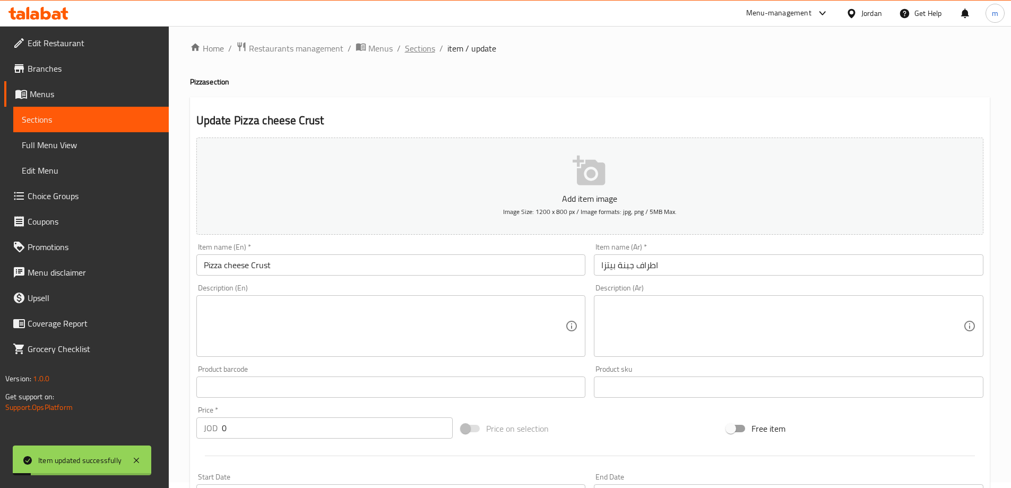
click at [425, 42] on span "Sections" at bounding box center [420, 48] width 30 height 13
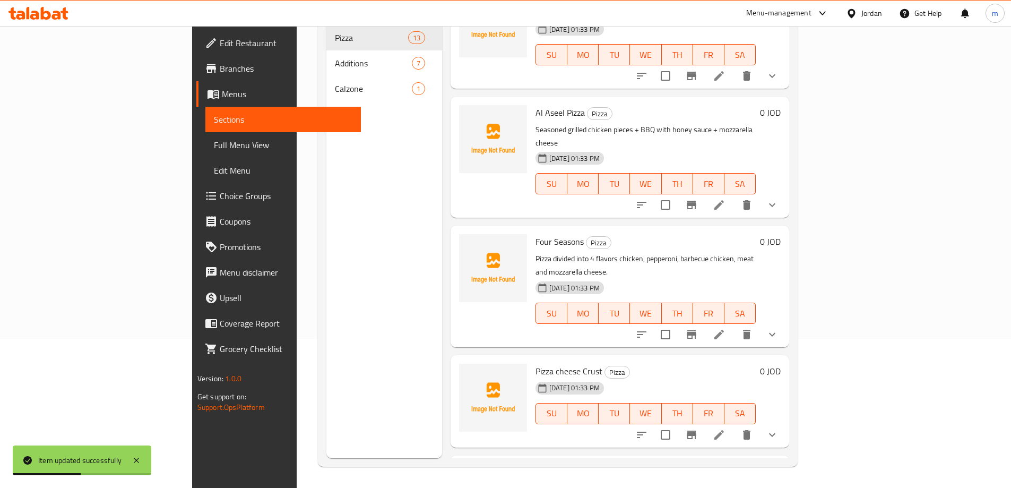
scroll to position [1014, 0]
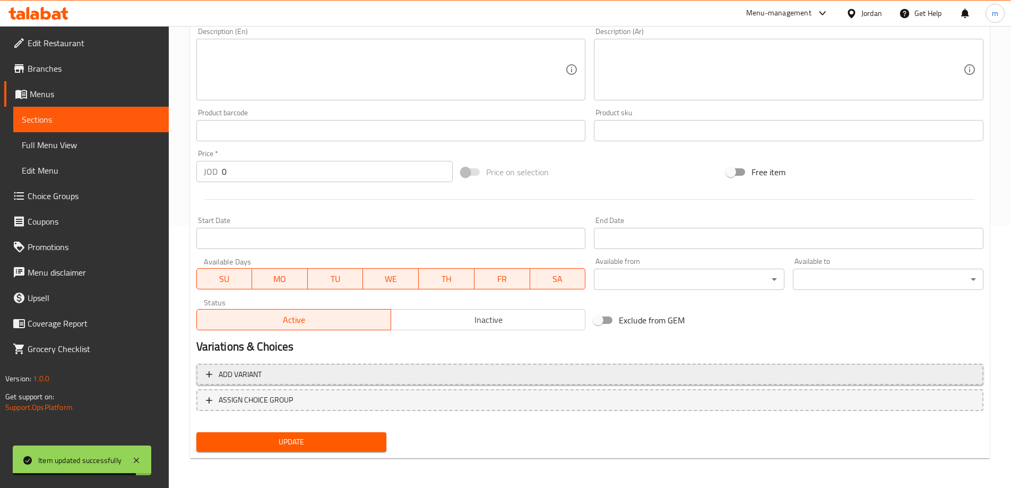
click at [674, 376] on span "Add variant" at bounding box center [590, 374] width 768 height 13
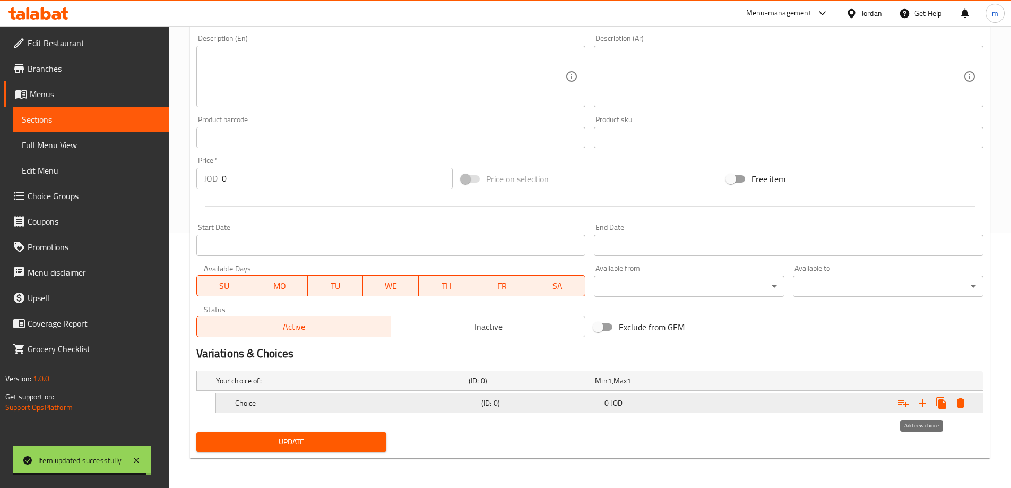
click at [923, 400] on icon "Expand" at bounding box center [922, 402] width 7 height 7
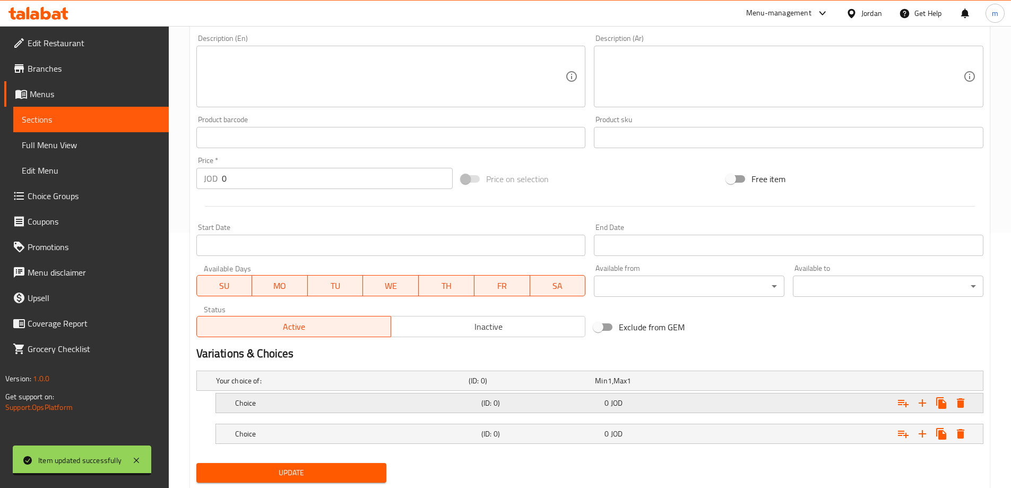
drag, startPoint x: 630, startPoint y: 407, endPoint x: 610, endPoint y: 411, distance: 20.1
click at [629, 386] on div "0 JOD" at bounding box center [656, 380] width 122 height 11
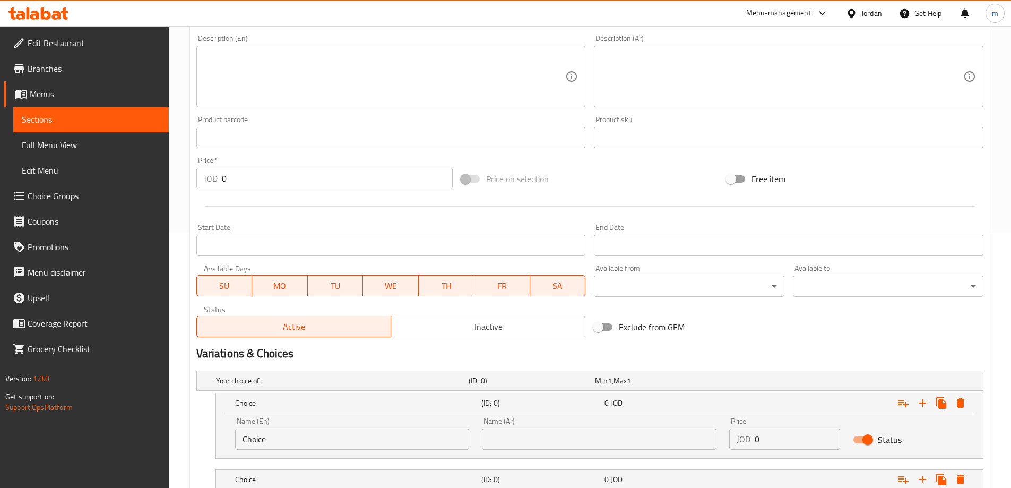
click at [400, 446] on input "Choice" at bounding box center [352, 438] width 235 height 21
type input "Medium"
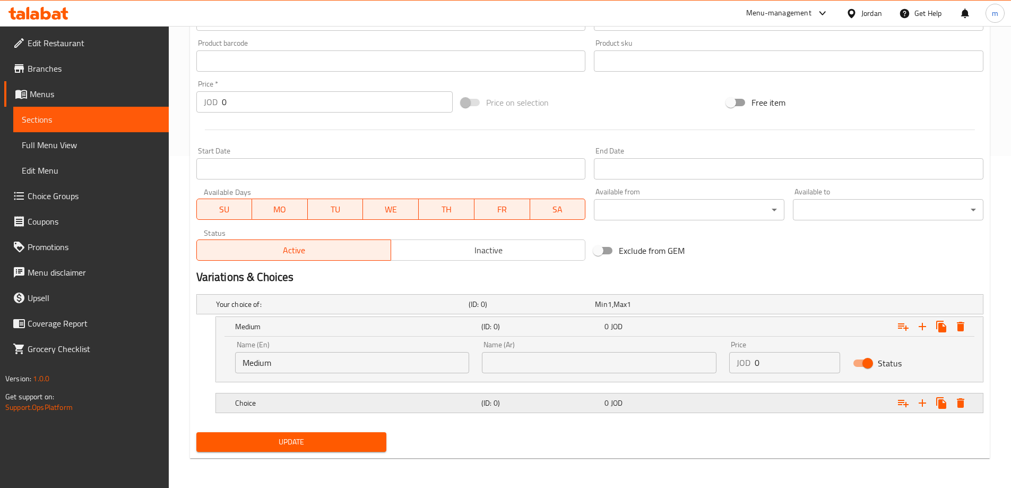
click at [389, 316] on div "Choice (ID: 0) 0 JOD" at bounding box center [593, 303] width 759 height 23
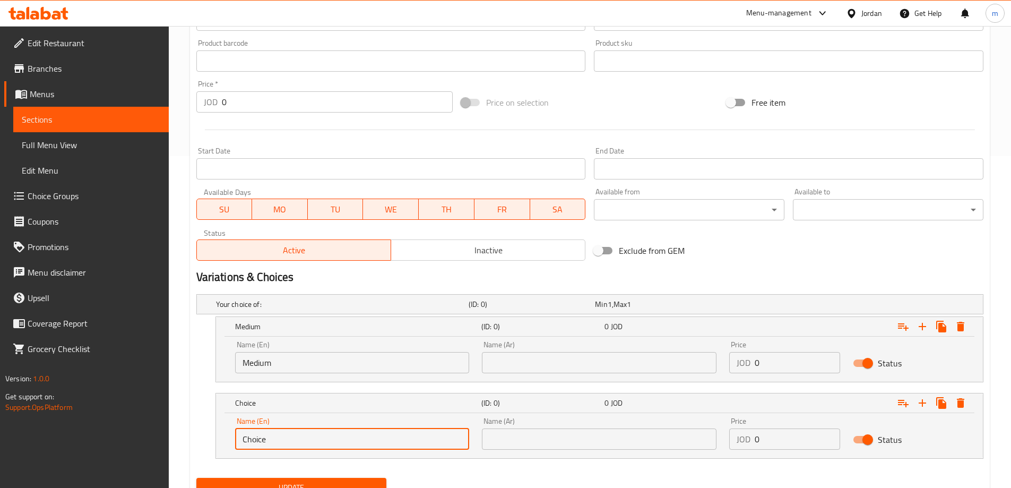
click at [339, 447] on input "Choice" at bounding box center [352, 438] width 235 height 21
type input "large"
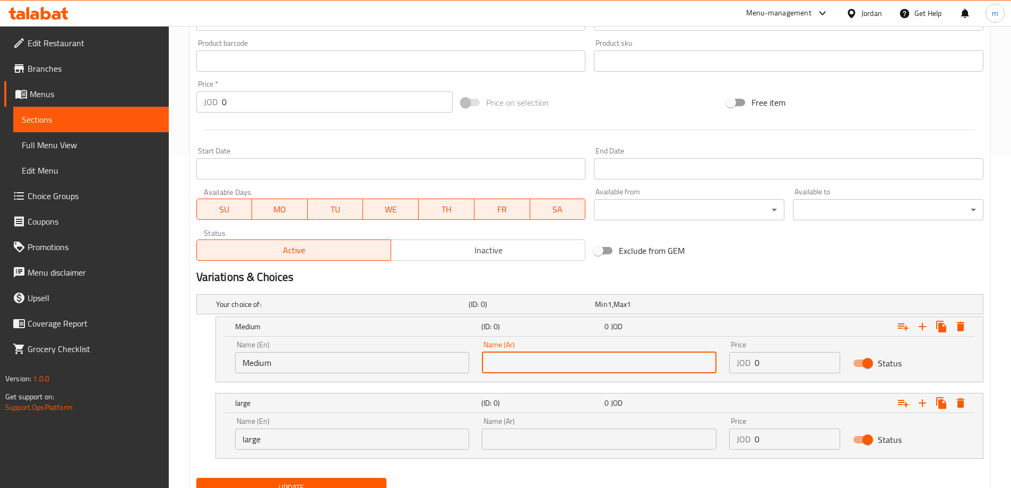
click at [486, 365] on input "text" at bounding box center [599, 362] width 235 height 21
type input "وسط"
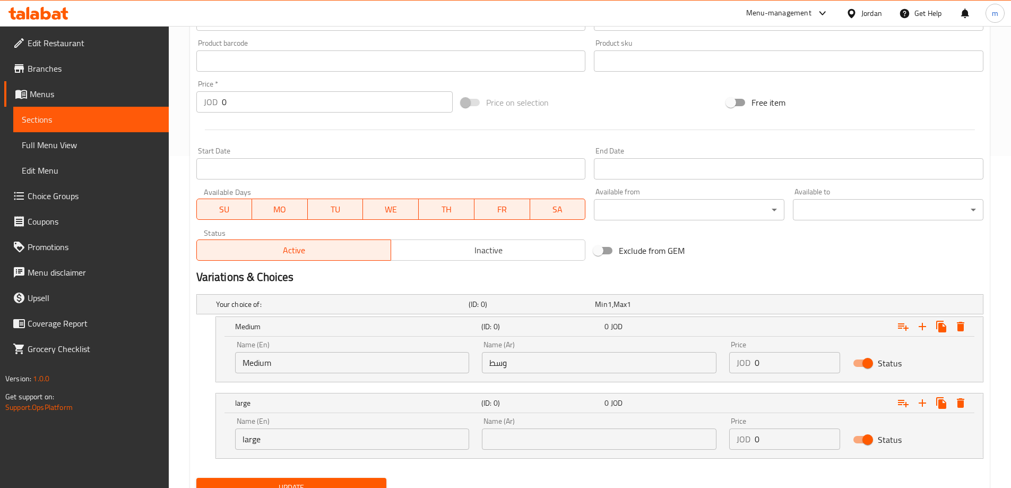
click at [581, 453] on div "Name (Ar) Name (Ar)" at bounding box center [599, 433] width 247 height 45
click at [583, 444] on input "text" at bounding box center [599, 438] width 235 height 21
type input "كبير"
drag, startPoint x: 795, startPoint y: 366, endPoint x: 728, endPoint y: 370, distance: 66.5
click at [728, 370] on div "Price JOD 0 Price" at bounding box center [785, 356] width 124 height 45
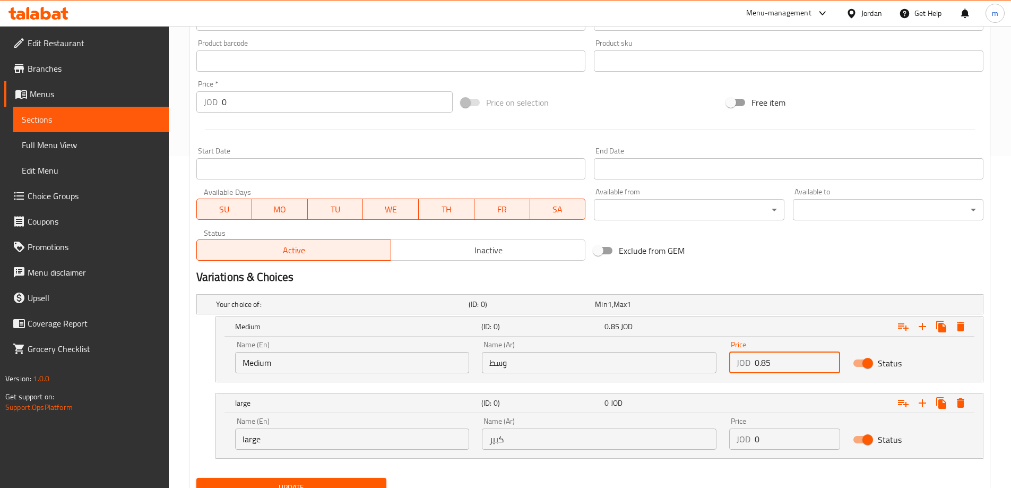
type input "0.85"
drag, startPoint x: 796, startPoint y: 435, endPoint x: 739, endPoint y: 449, distance: 57.9
click at [739, 449] on div "JOD 0 Price" at bounding box center [784, 438] width 111 height 21
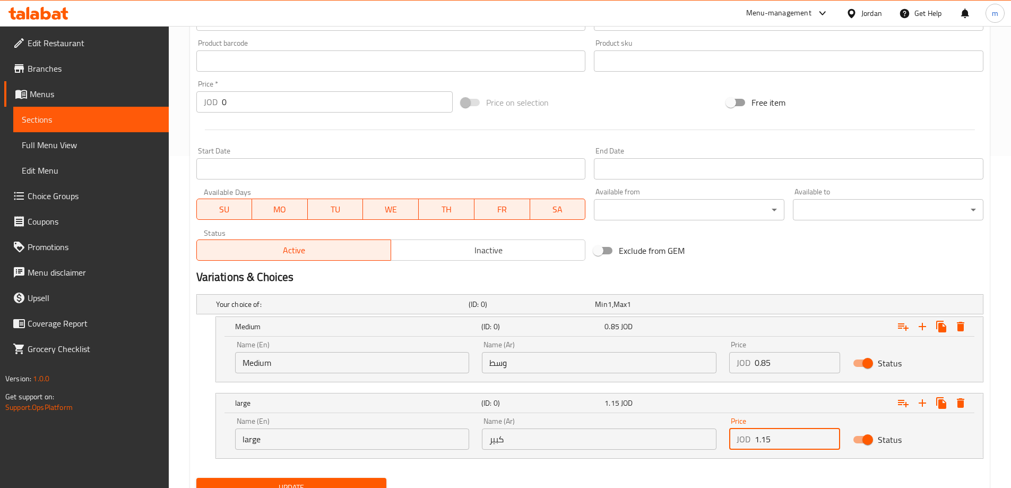
type input "1.15"
click at [714, 476] on div "Update" at bounding box center [590, 487] width 796 height 28
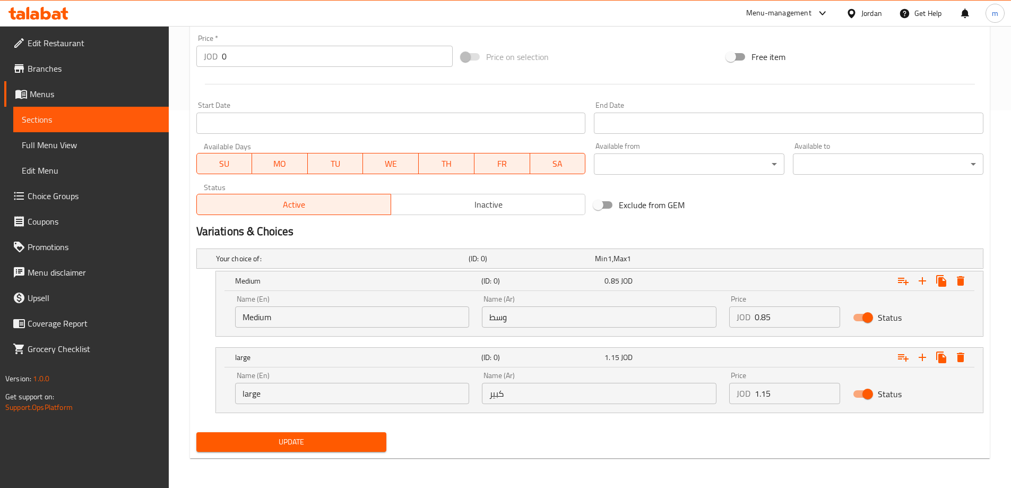
click at [334, 445] on span "Update" at bounding box center [292, 441] width 174 height 13
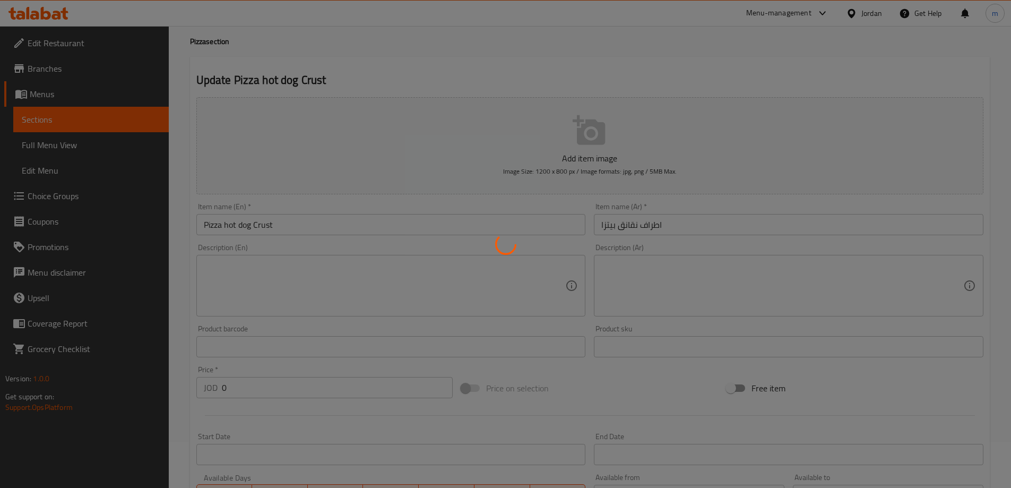
scroll to position [0, 0]
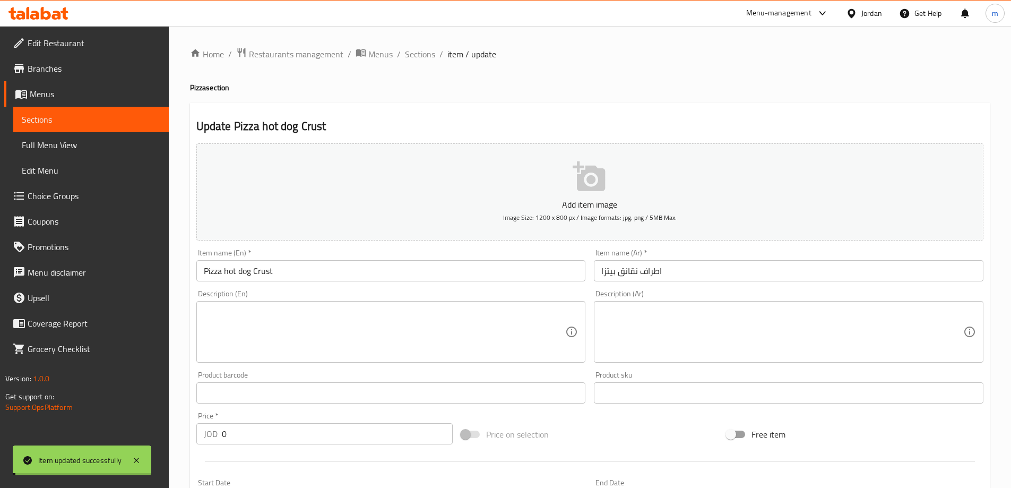
click at [425, 54] on span "Sections" at bounding box center [420, 54] width 30 height 13
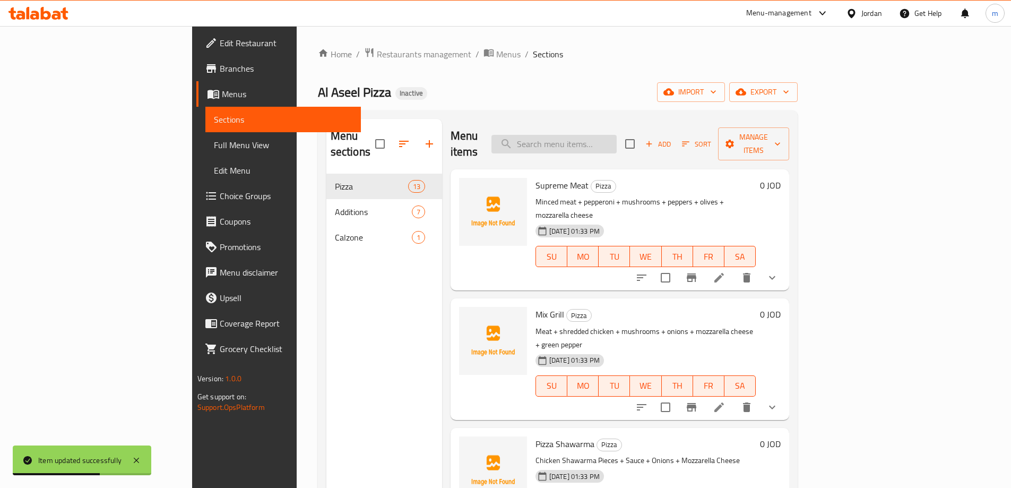
click at [617, 140] on input "search" at bounding box center [554, 144] width 125 height 19
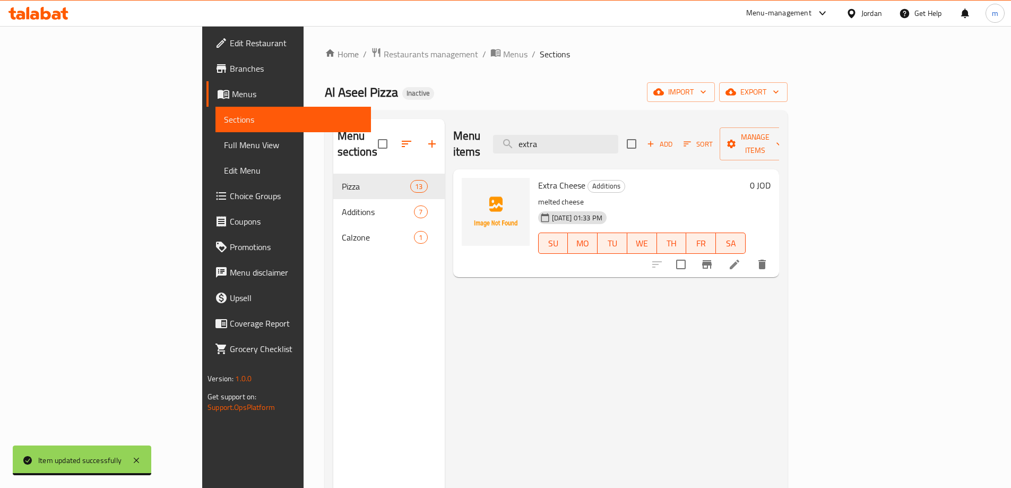
type input "extra"
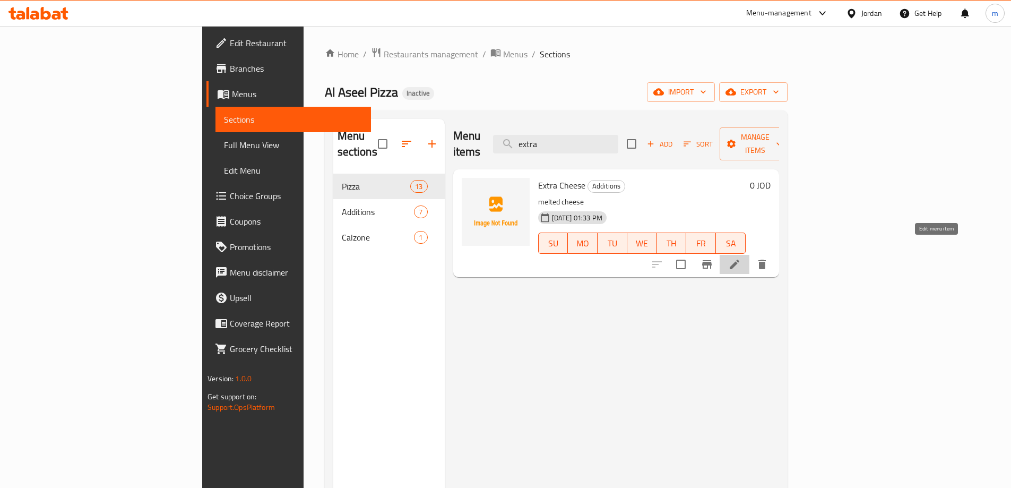
click at [741, 258] on icon at bounding box center [734, 264] width 13 height 13
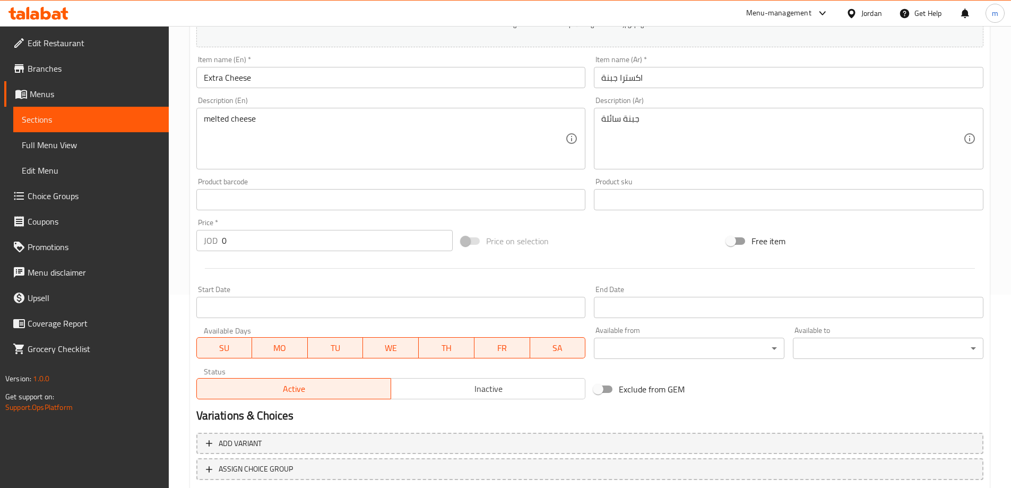
scroll to position [212, 0]
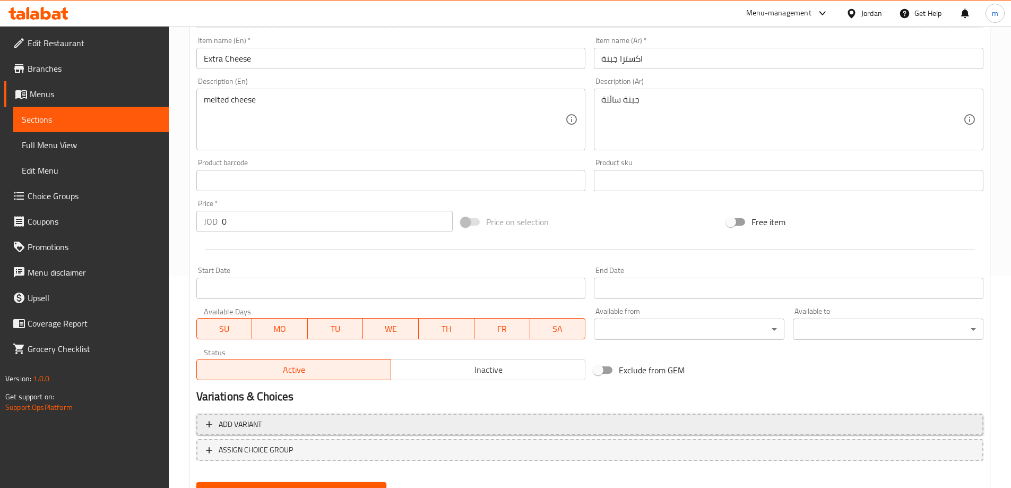
click at [713, 426] on span "Add variant" at bounding box center [590, 424] width 768 height 13
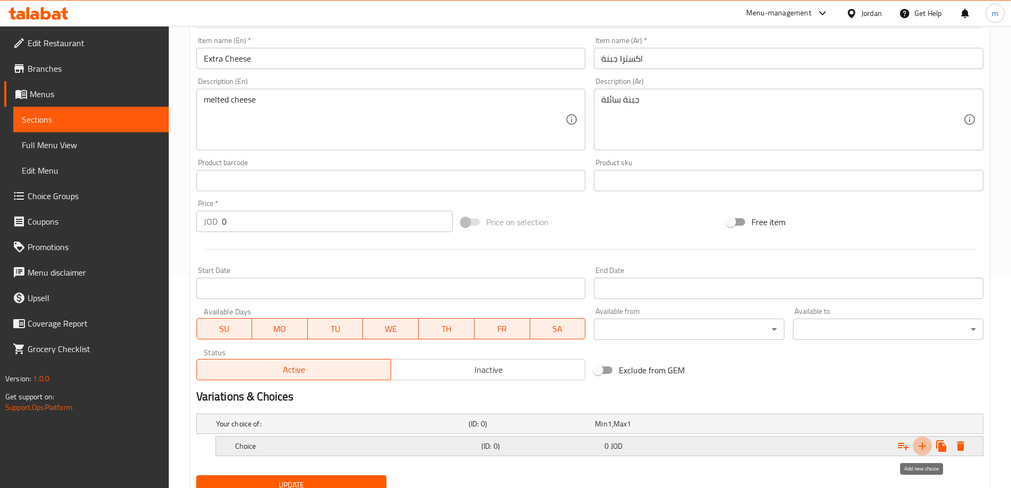
click at [921, 444] on icon "Expand" at bounding box center [922, 445] width 13 height 13
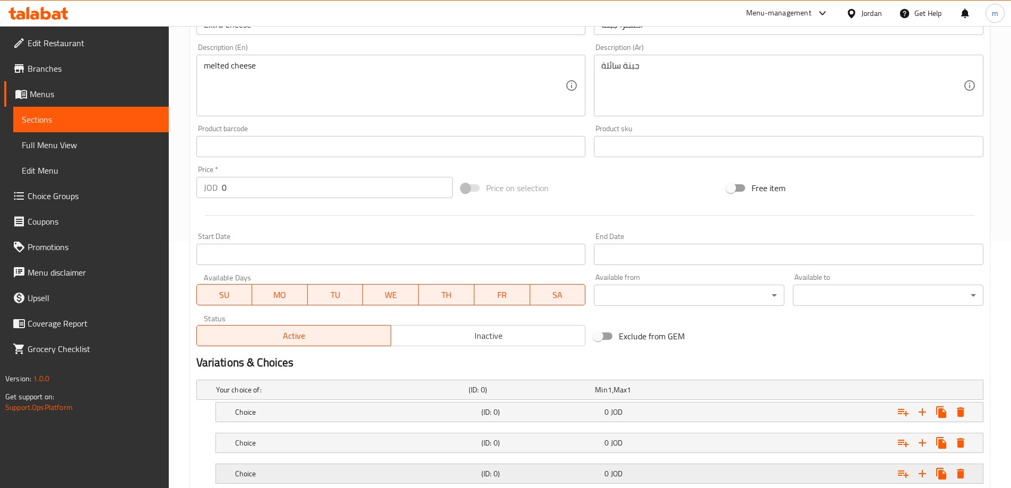
scroll to position [317, 0]
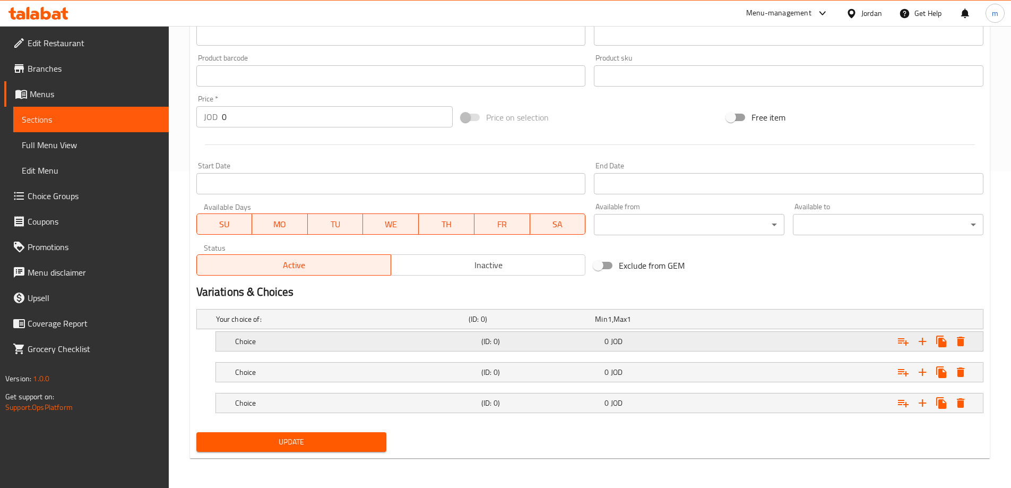
click at [456, 326] on div "Choice" at bounding box center [340, 319] width 253 height 15
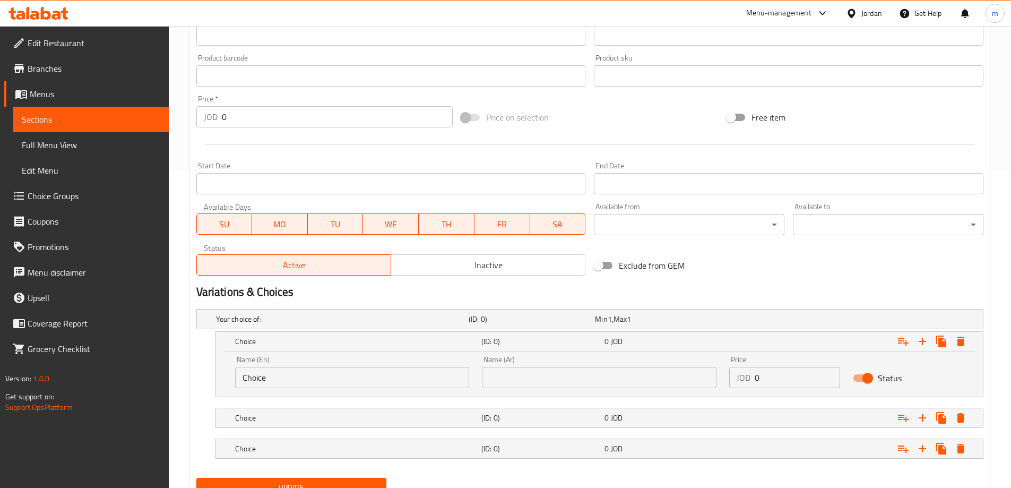
click at [440, 429] on div "Your choice of: (ID: 0) Min 1 , Max 1 Name (En) Your choice of: Name (En) Name …" at bounding box center [590, 389] width 796 height 169
click at [450, 331] on div "Choice (ID: 0) 0 JOD" at bounding box center [593, 318] width 759 height 23
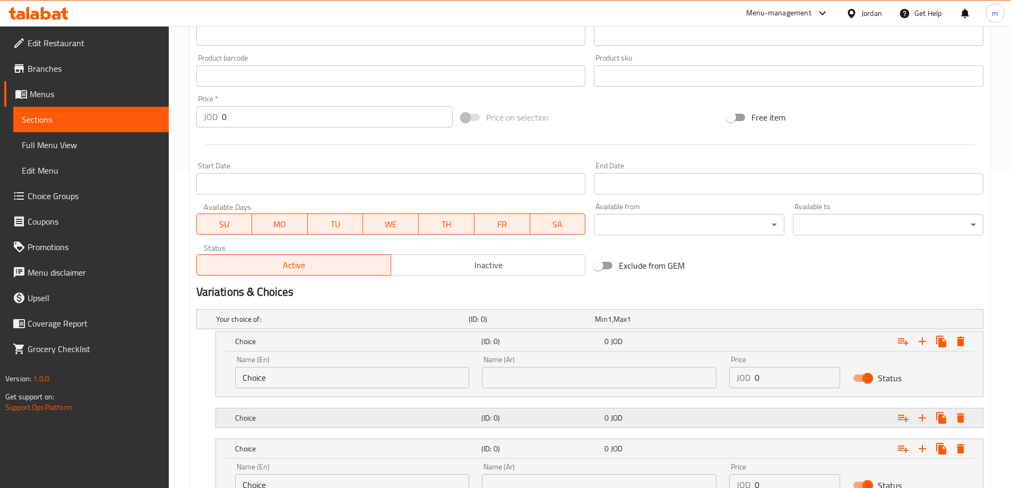
click at [445, 331] on div "Choice (ID: 0) 0 JOD" at bounding box center [593, 318] width 759 height 23
click at [387, 377] on input "Choice" at bounding box center [352, 377] width 235 height 21
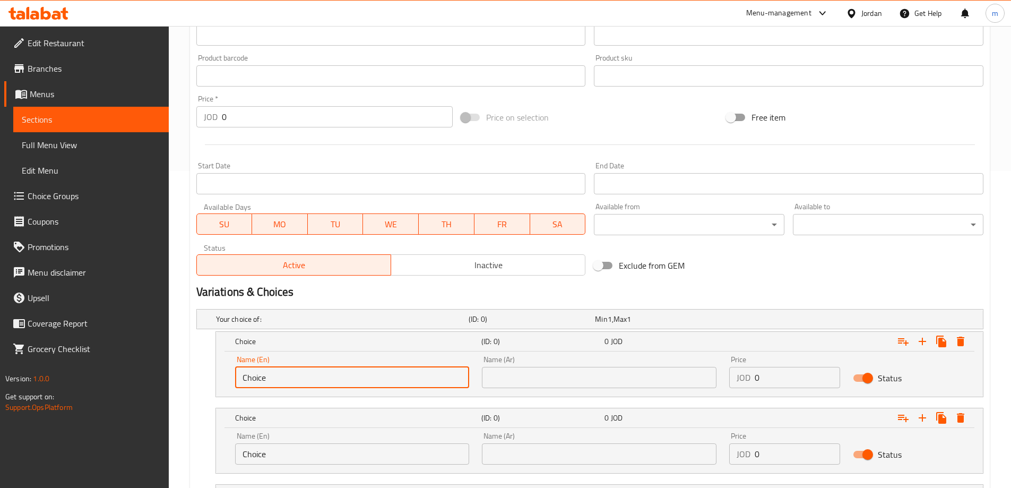
click at [387, 377] on input "Choice" at bounding box center [352, 377] width 235 height 21
type input "small"
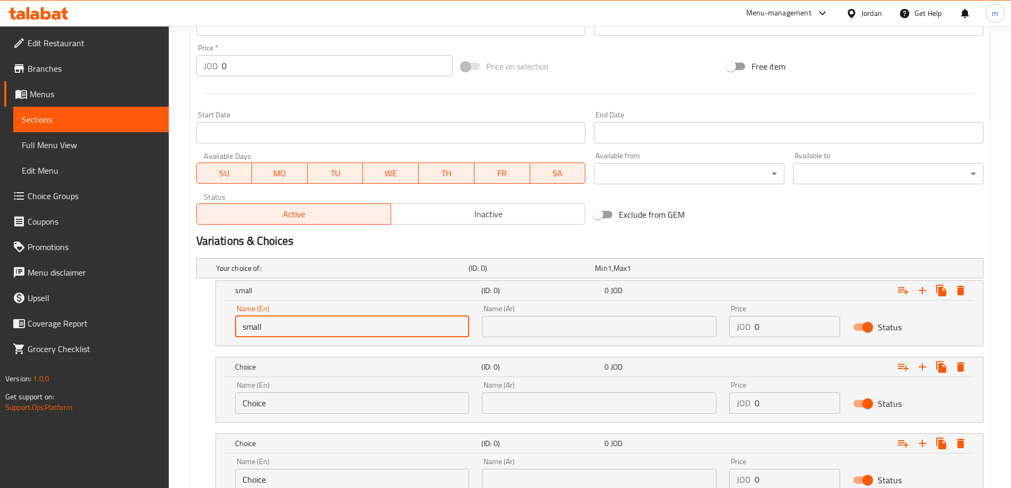
scroll to position [370, 0]
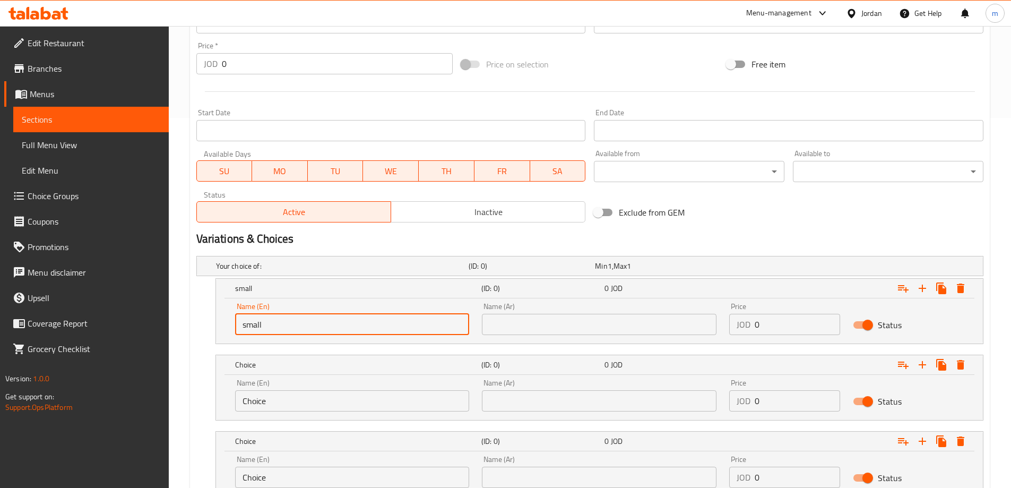
click at [349, 398] on input "Choice" at bounding box center [352, 400] width 235 height 21
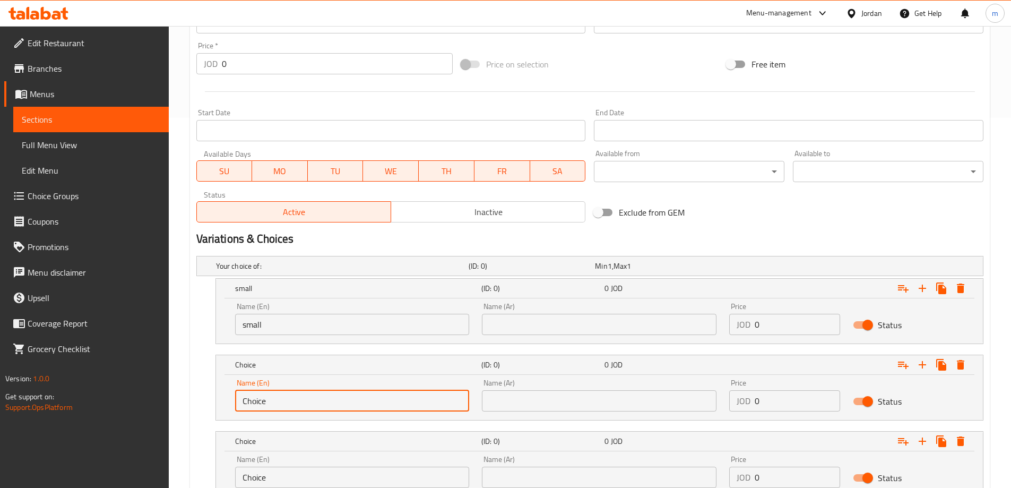
click at [349, 398] on input "Choice" at bounding box center [352, 400] width 235 height 21
type input "medium"
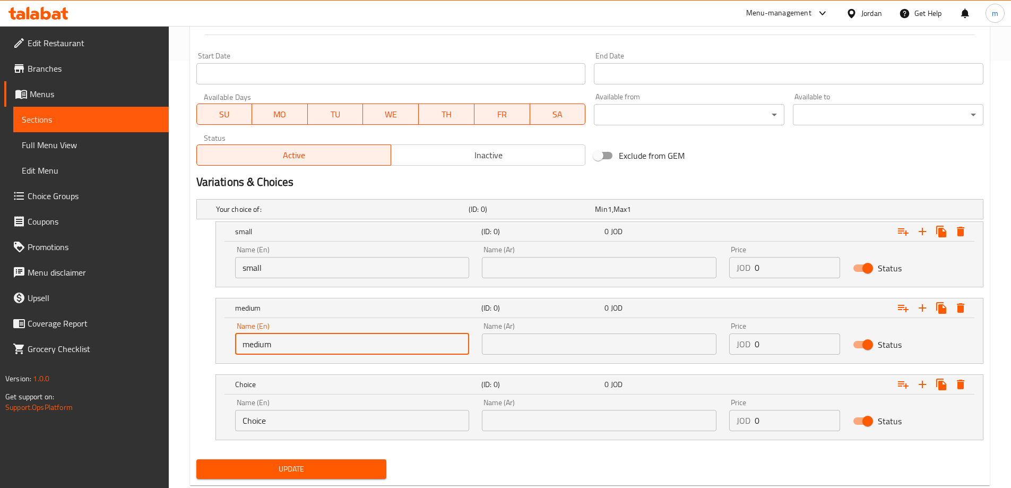
scroll to position [454, 0]
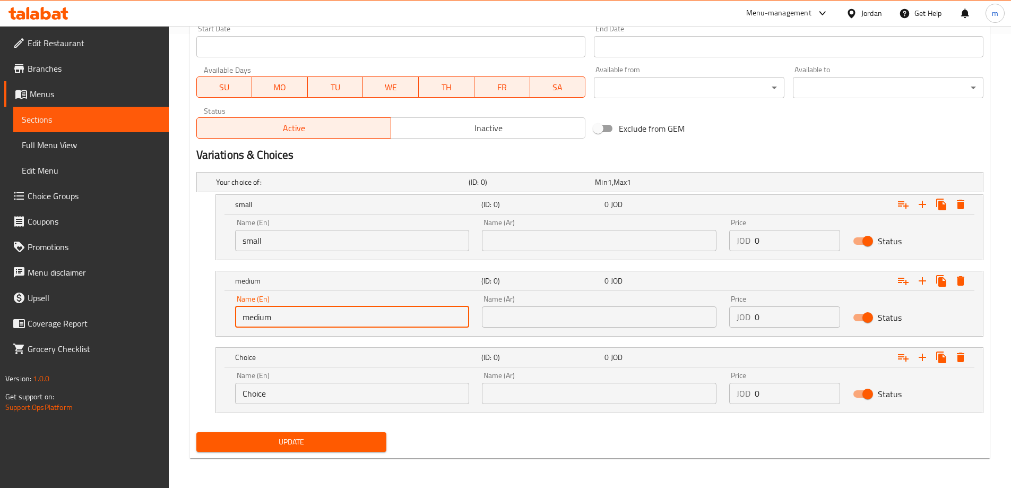
click at [340, 380] on div "Name (En) Choice Name (En)" at bounding box center [352, 388] width 235 height 32
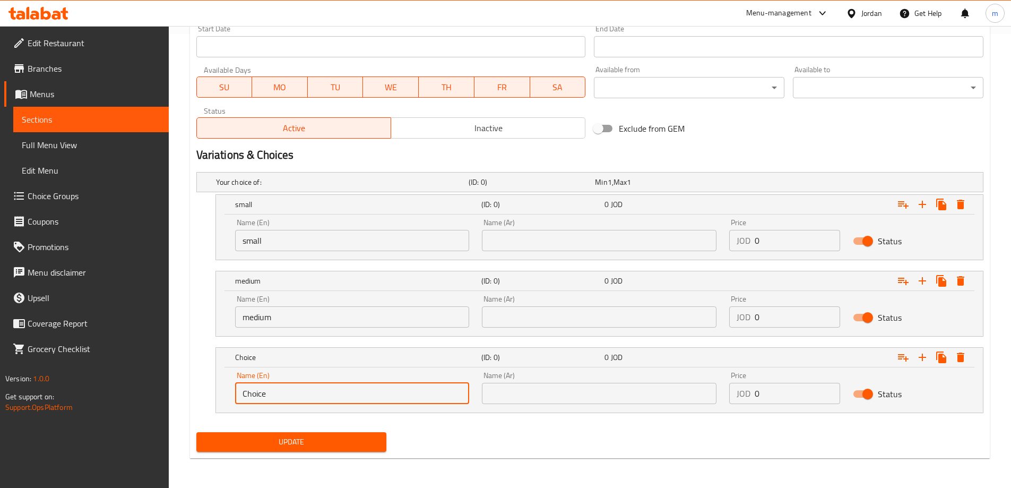
click at [340, 386] on input "Choice" at bounding box center [352, 393] width 235 height 21
type input "large"
click at [564, 248] on input "text" at bounding box center [599, 240] width 235 height 21
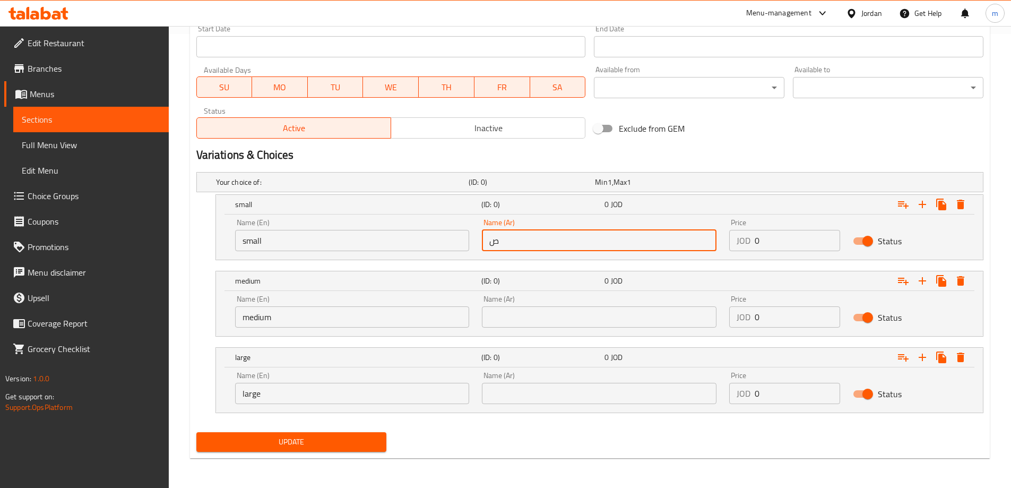
type input "صغير"
click at [570, 337] on div "Your choice of: (ID: 0) Min 1 , Max 1 Name (En) Your choice of: Name (En) Name …" at bounding box center [590, 298] width 796 height 260
click at [568, 324] on input "text" at bounding box center [599, 316] width 235 height 21
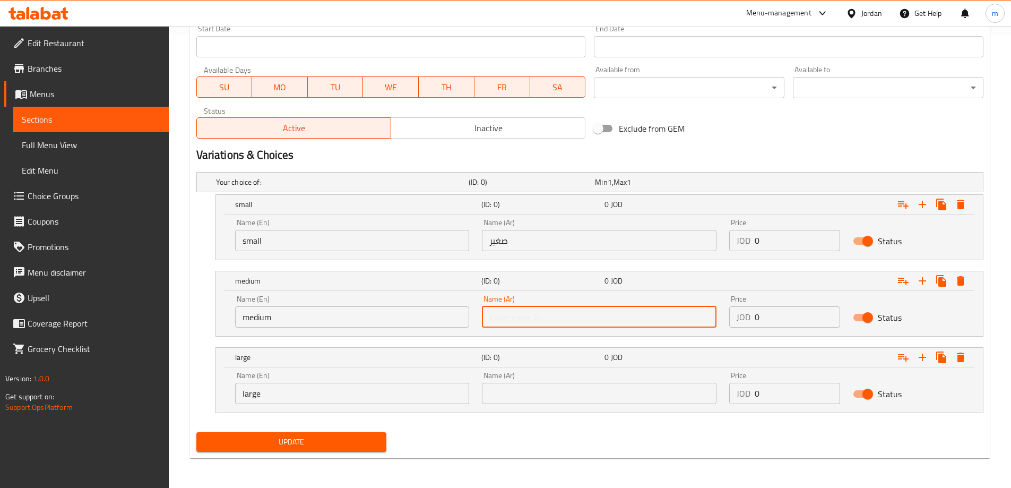
click at [624, 303] on div "Name (Ar) Name (Ar)" at bounding box center [599, 311] width 235 height 32
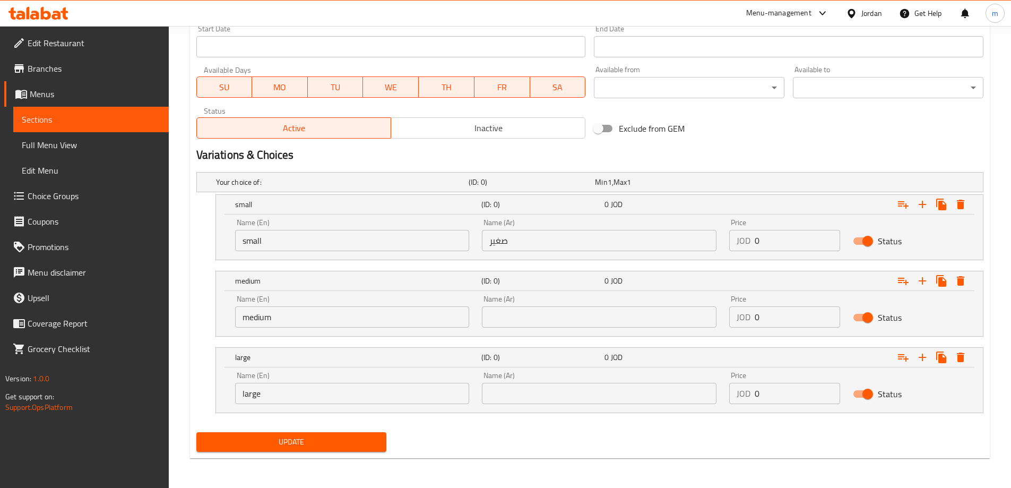
click at [642, 324] on input "text" at bounding box center [599, 316] width 235 height 21
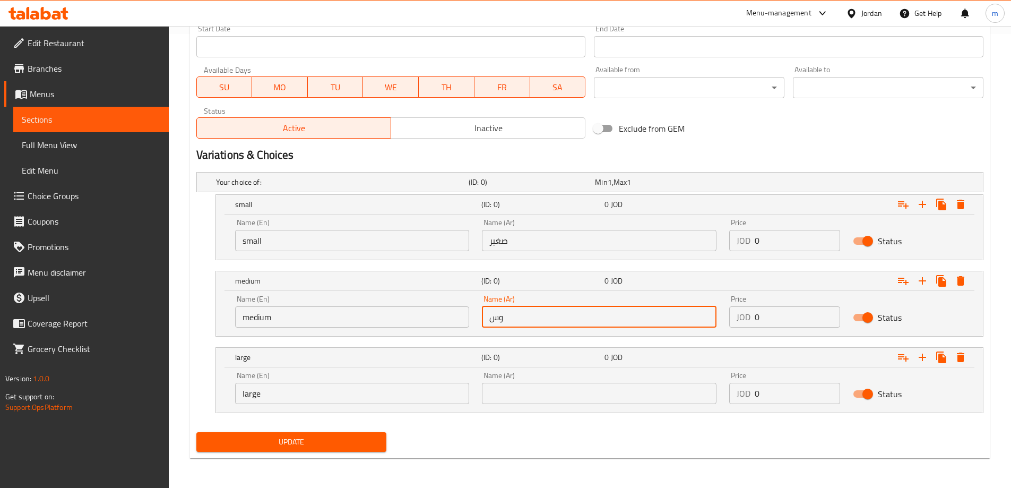
type input "وسط"
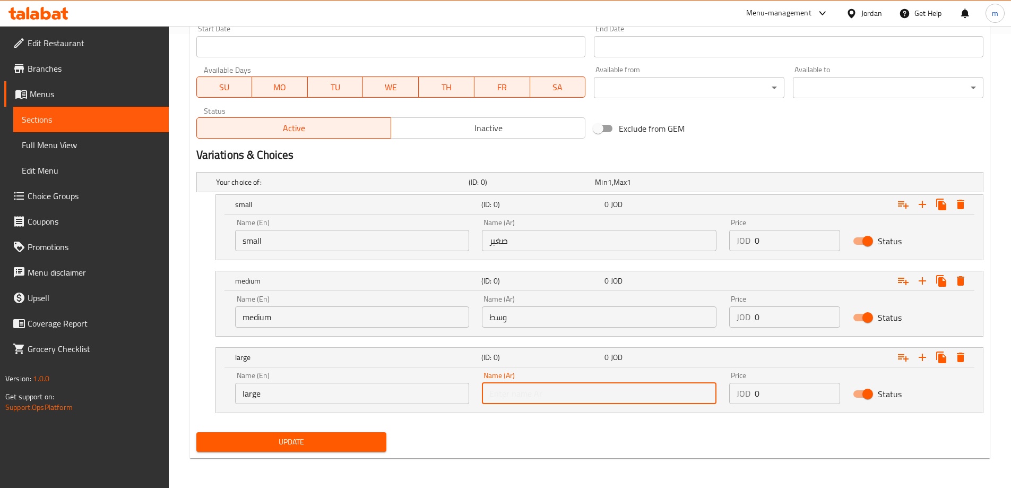
click at [625, 395] on input "text" at bounding box center [599, 393] width 235 height 21
type input "كبير"
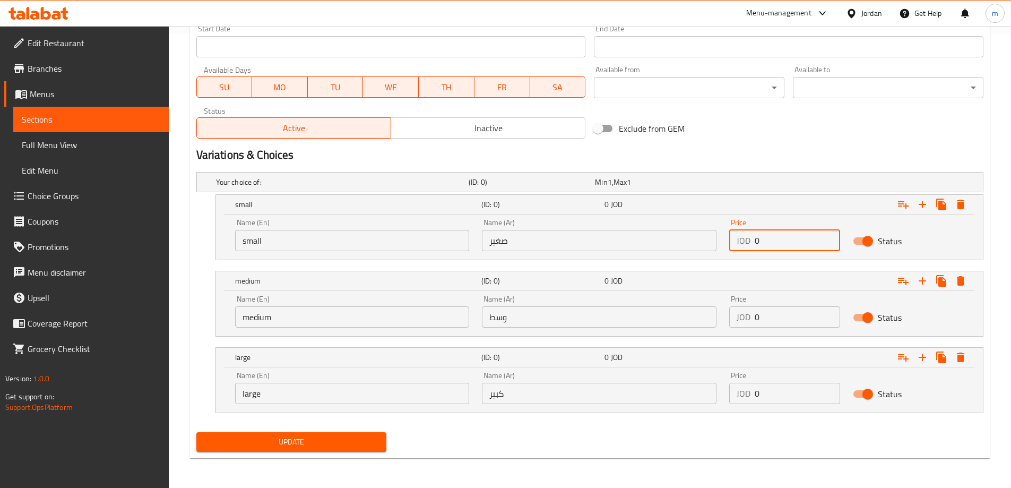
click at [730, 243] on div "JOD 0 Price" at bounding box center [784, 240] width 111 height 21
type input "0.6"
drag, startPoint x: 806, startPoint y: 313, endPoint x: 742, endPoint y: 330, distance: 66.4
click at [742, 330] on div "Price JOD 0 Price" at bounding box center [785, 311] width 124 height 45
type input "0.85"
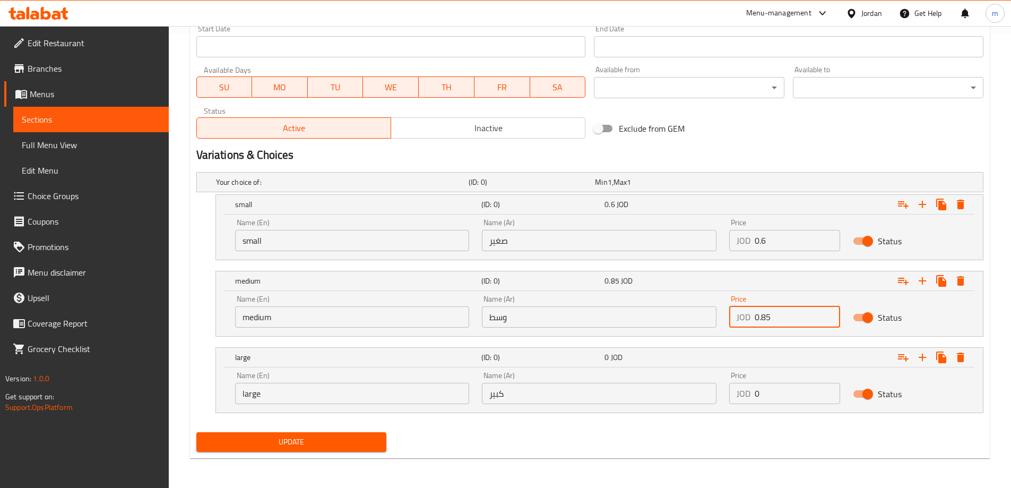
drag, startPoint x: 773, startPoint y: 393, endPoint x: 747, endPoint y: 400, distance: 27.4
click at [747, 400] on div "JOD 0 Price" at bounding box center [784, 393] width 111 height 21
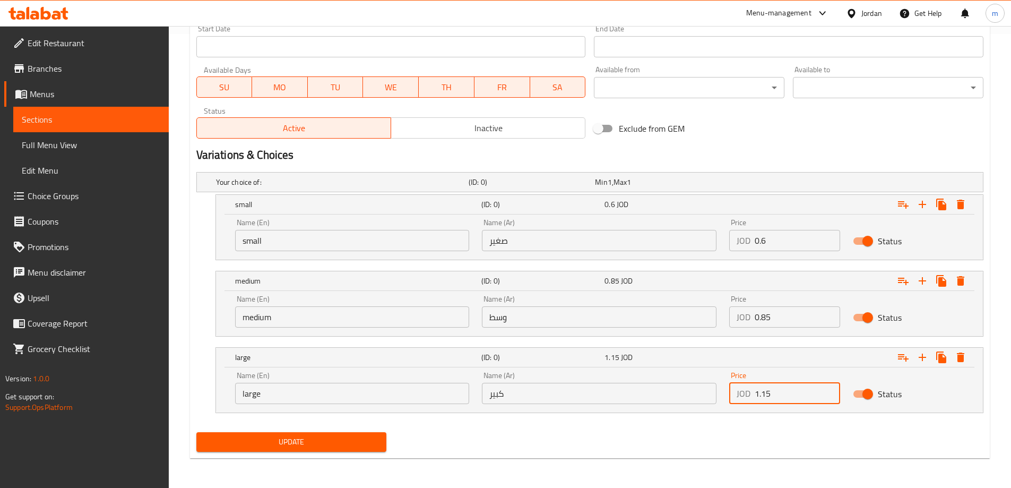
type input "1.15"
click at [739, 409] on div "Price JOD 1.15 Price" at bounding box center [785, 387] width 124 height 45
click at [313, 448] on span "Update" at bounding box center [292, 441] width 174 height 13
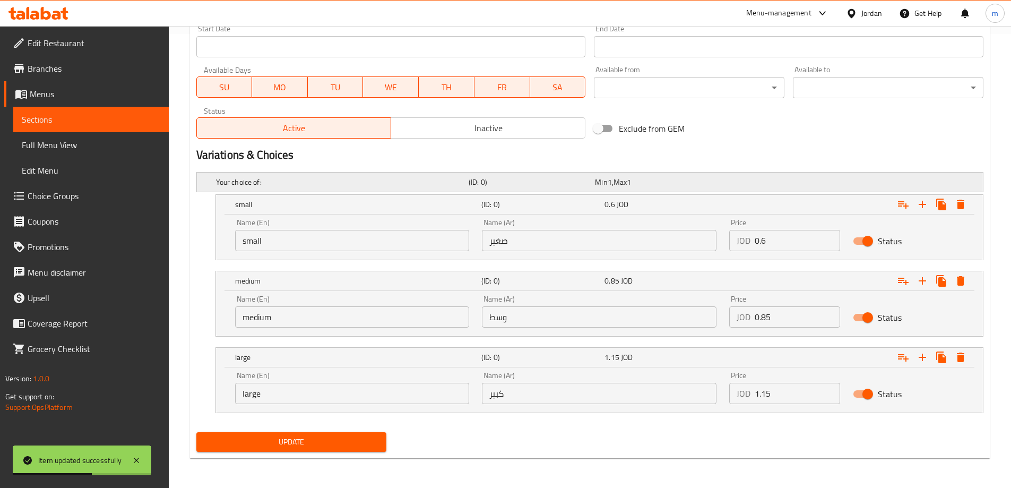
click at [695, 182] on div "Min 1 , Max 1" at bounding box center [656, 182] width 122 height 11
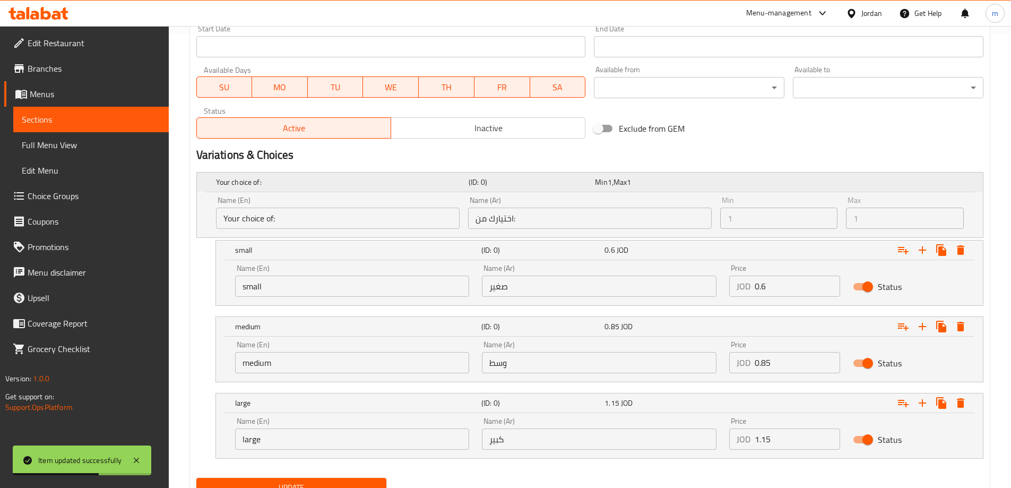
click at [693, 188] on div "Min 1 , Max 1" at bounding box center [656, 182] width 126 height 15
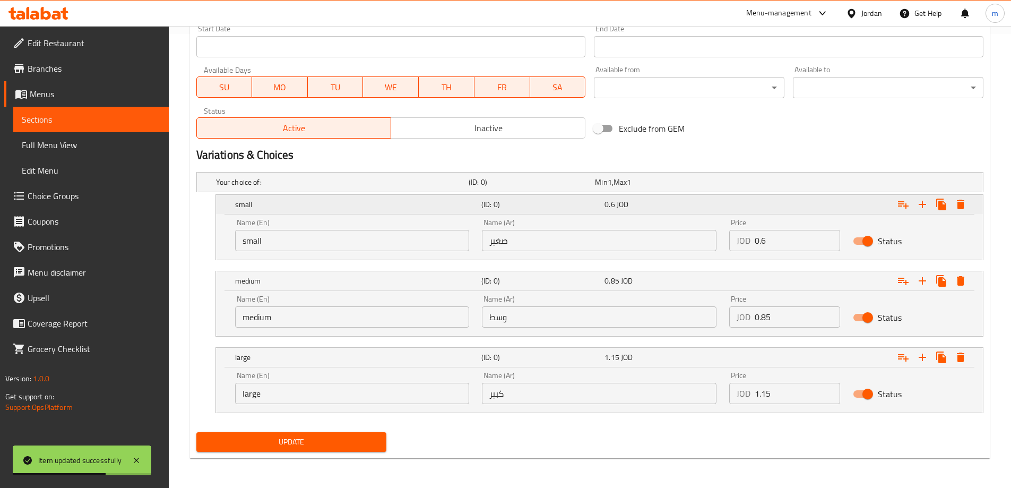
click at [693, 203] on div "0.6 JOD" at bounding box center [664, 204] width 119 height 11
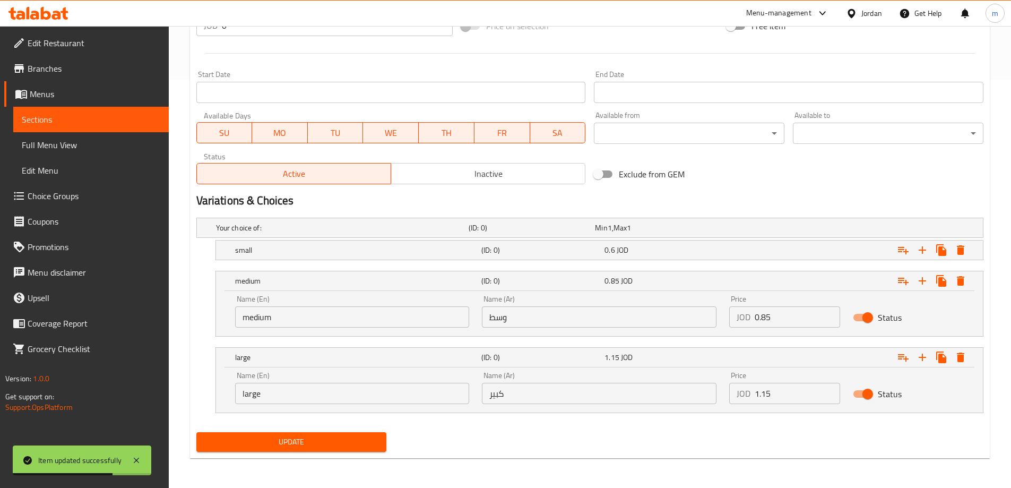
scroll to position [408, 0]
click at [328, 435] on span "Update" at bounding box center [292, 441] width 174 height 13
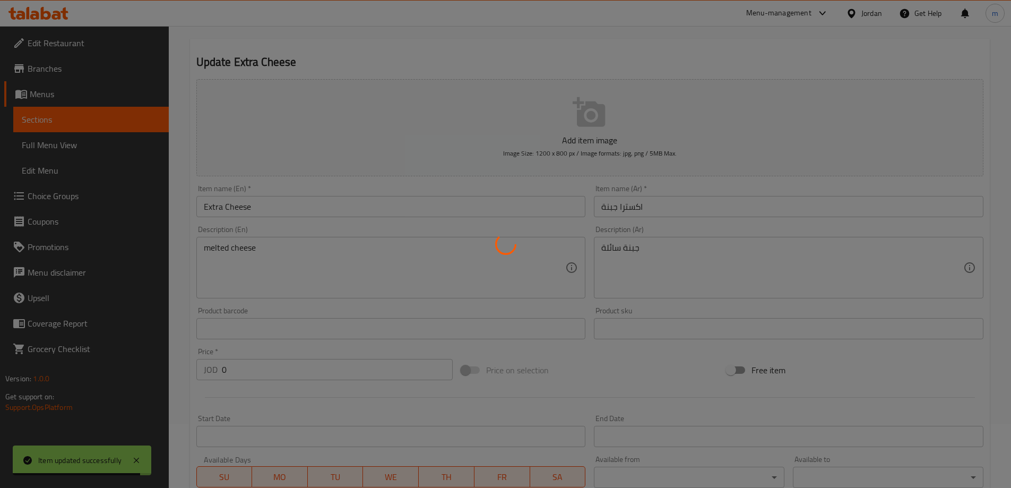
scroll to position [0, 0]
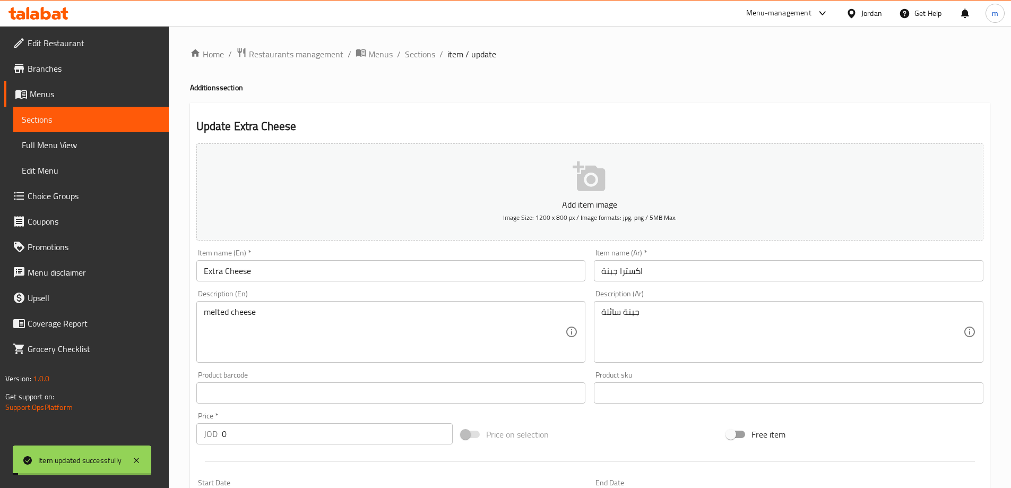
click at [421, 54] on span "Sections" at bounding box center [420, 54] width 30 height 13
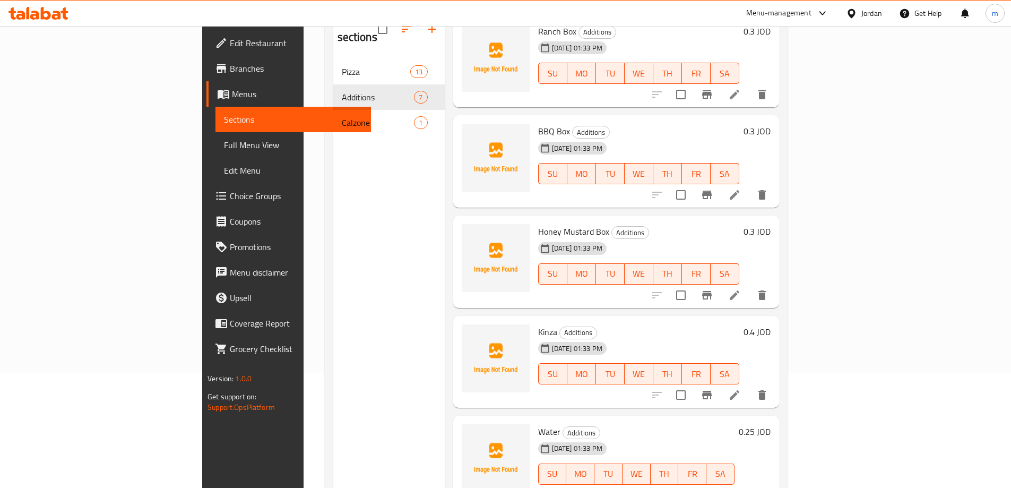
scroll to position [96, 0]
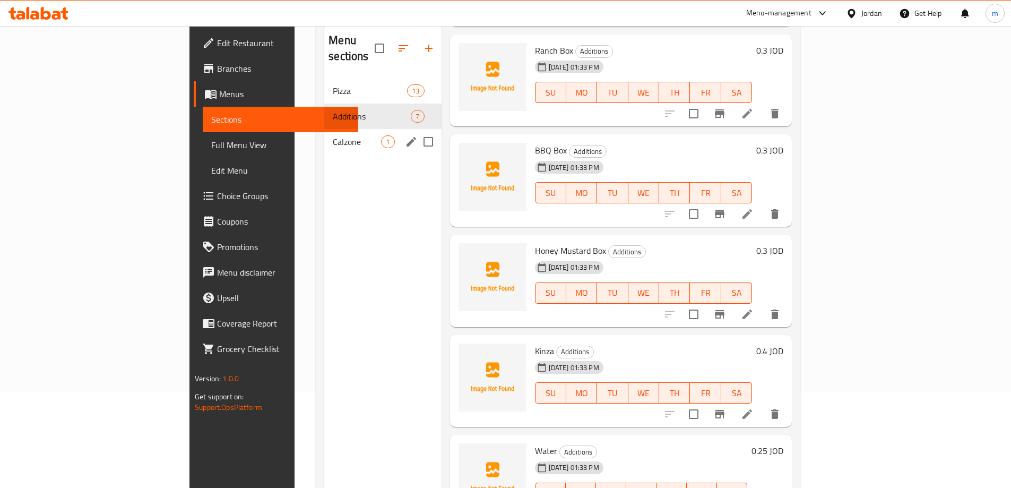
click at [324, 139] on nav "Pizza 13 Additions 7 Calzone 1" at bounding box center [382, 116] width 117 height 85
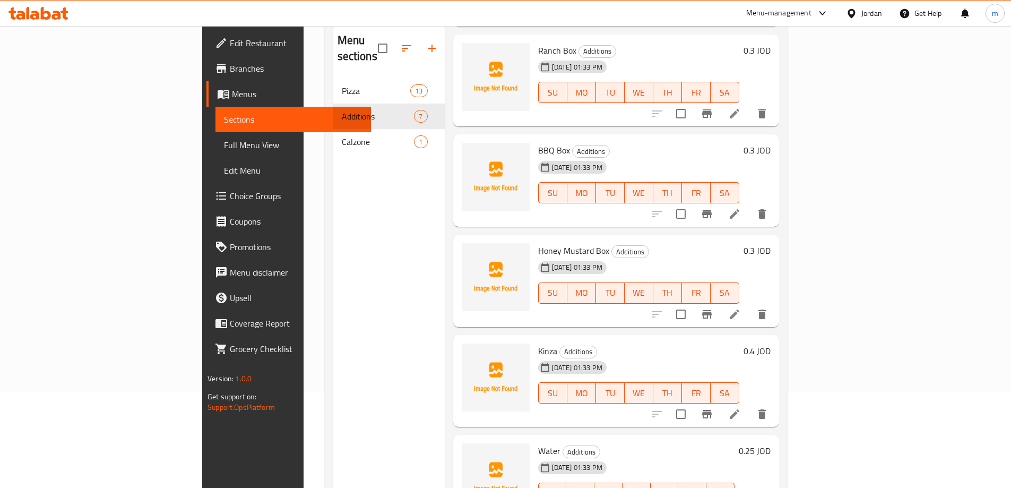
click at [333, 136] on div "Calzone 1" at bounding box center [388, 141] width 111 height 25
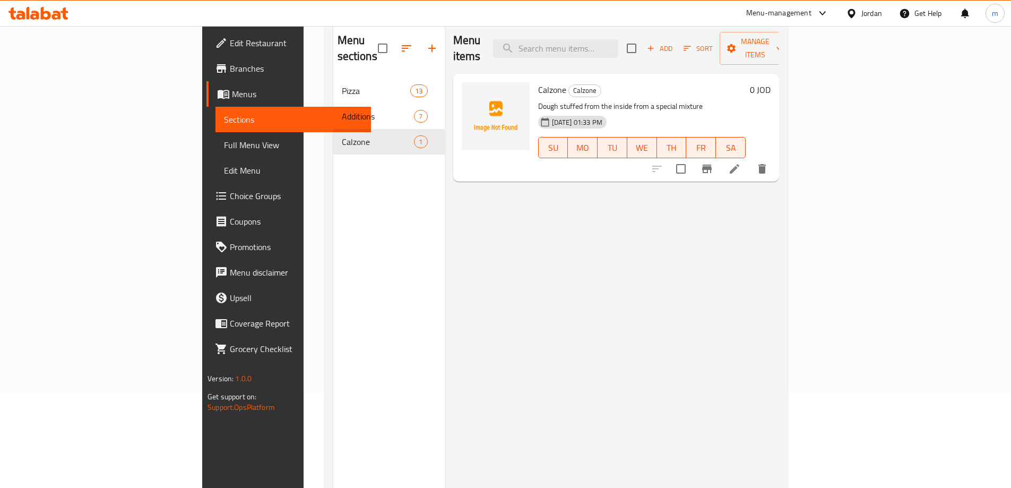
click at [749, 159] on li at bounding box center [735, 168] width 30 height 19
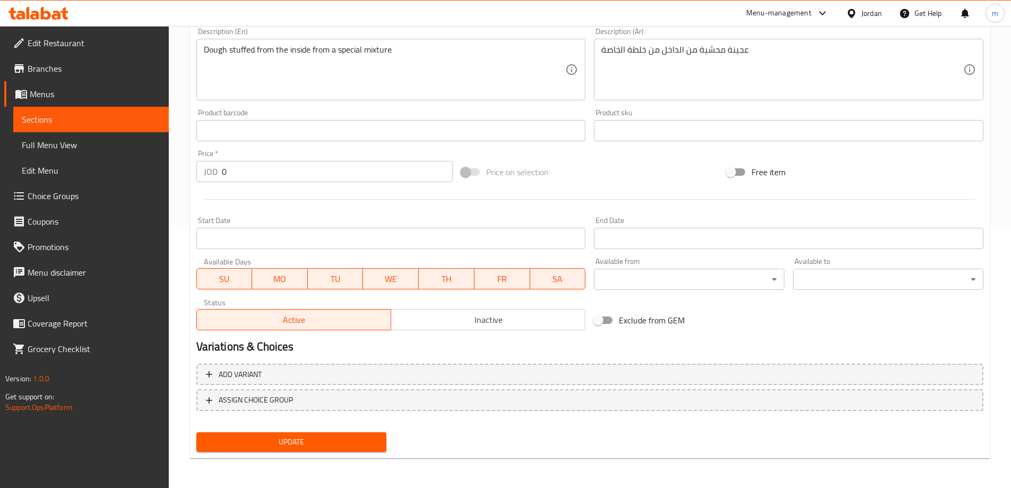
click at [587, 361] on div "Add variant ASSIGN CHOICE GROUP" at bounding box center [590, 393] width 796 height 69
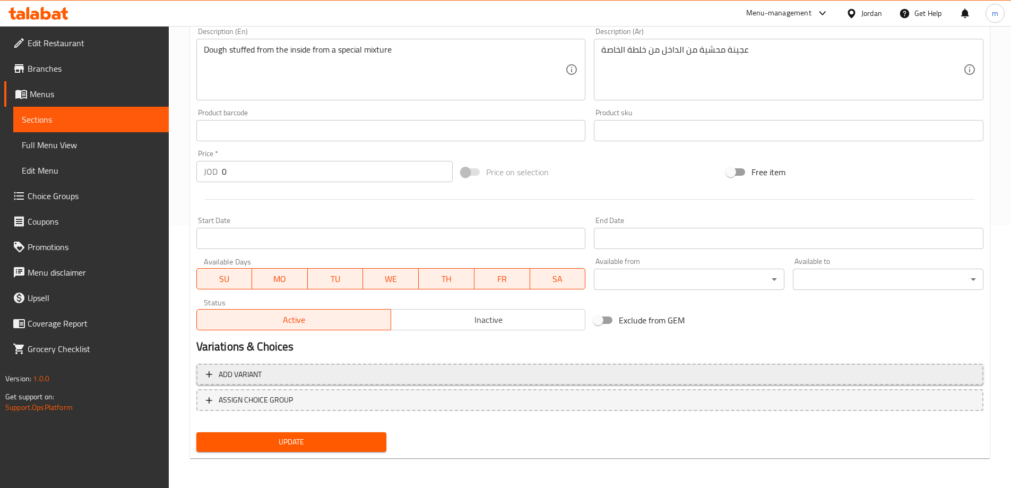
click at [625, 374] on span "Add variant" at bounding box center [590, 374] width 768 height 13
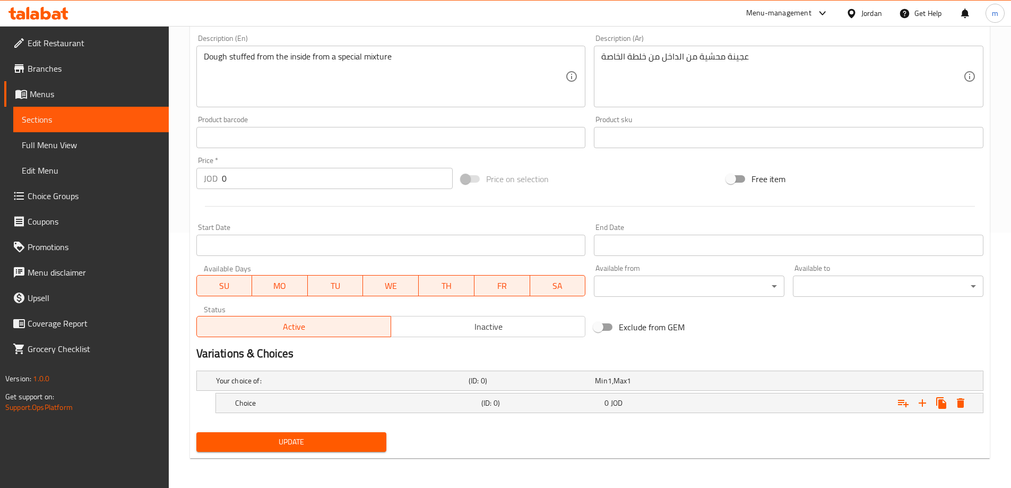
scroll to position [255, 0]
click at [924, 407] on icon "Expand" at bounding box center [922, 403] width 13 height 13
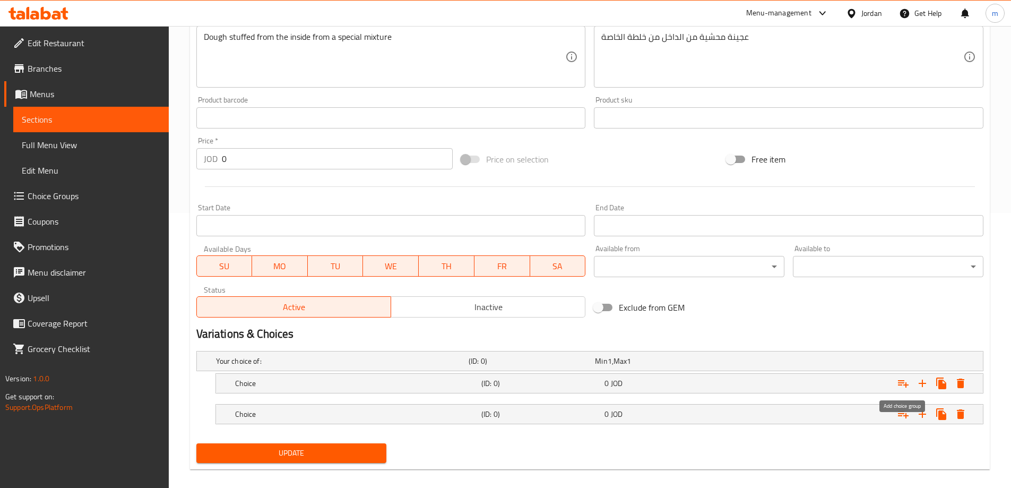
scroll to position [286, 0]
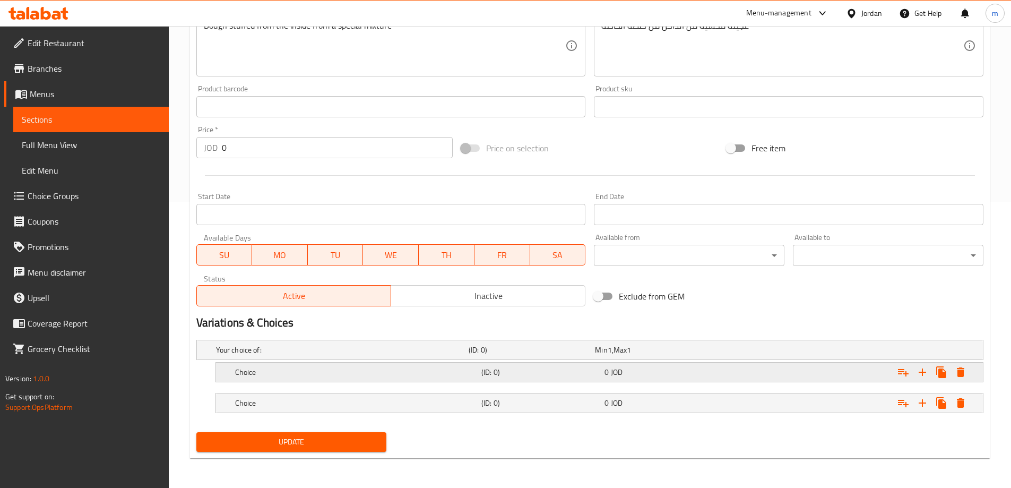
click at [455, 357] on div "Choice" at bounding box center [340, 349] width 253 height 15
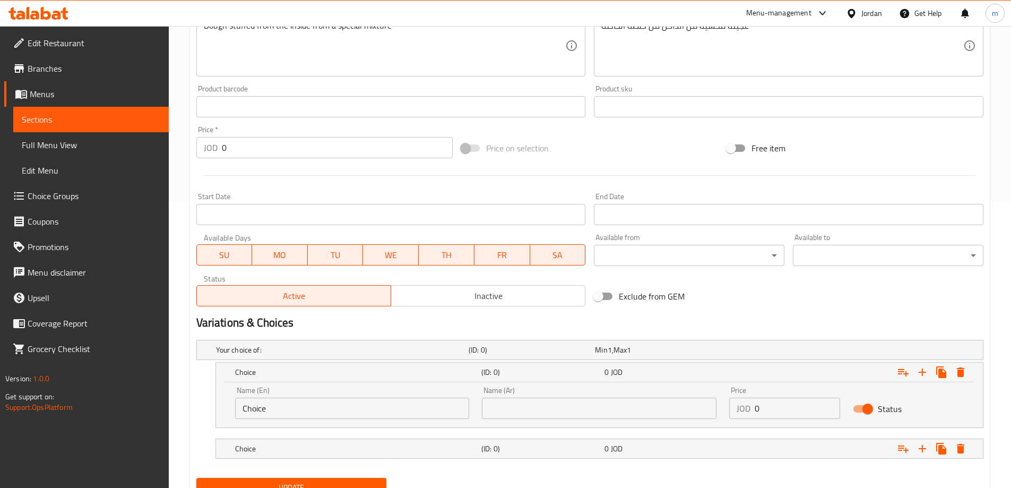
drag, startPoint x: 438, startPoint y: 442, endPoint x: 419, endPoint y: 432, distance: 21.9
click at [437, 357] on div "Choice" at bounding box center [340, 349] width 253 height 15
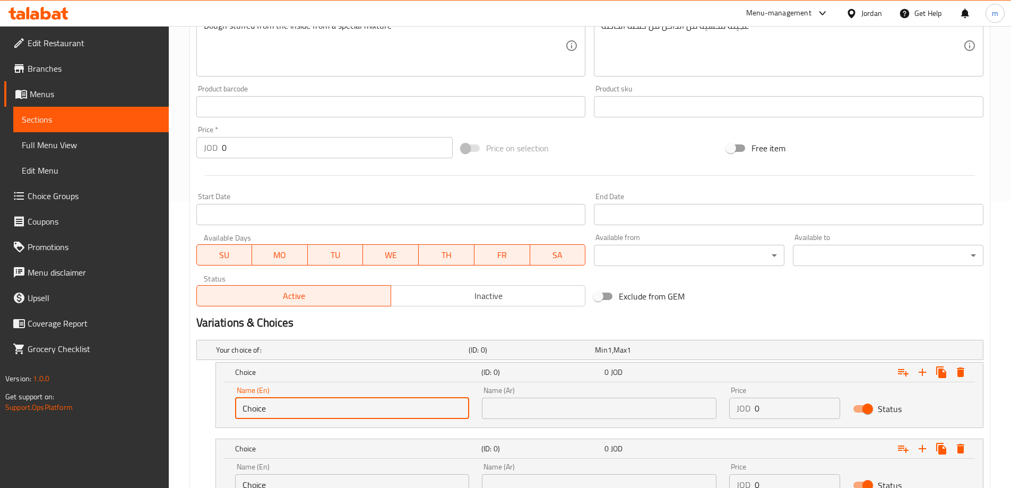
click at [398, 410] on input "Choice" at bounding box center [352, 408] width 235 height 21
type input "س"
type input "Sandwich"
click at [551, 410] on input "text" at bounding box center [599, 408] width 235 height 21
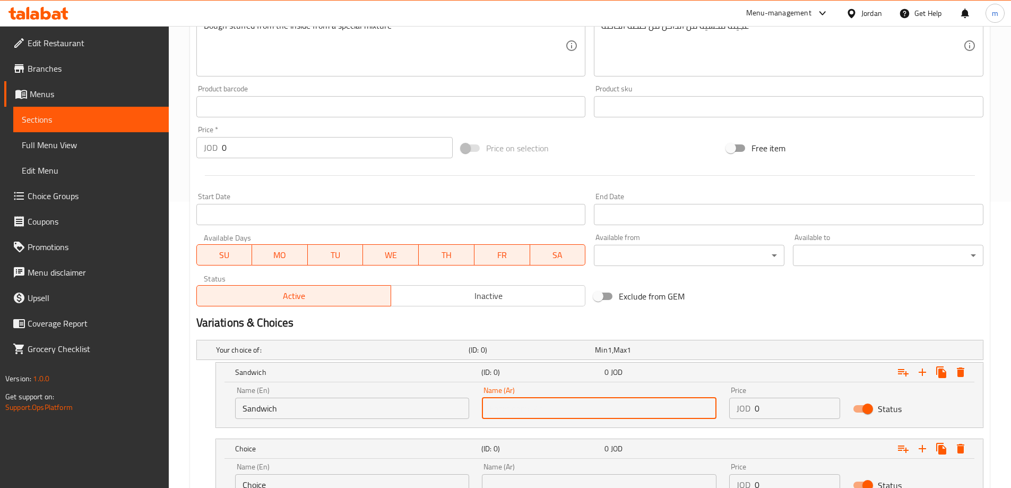
type input "ساندويش"
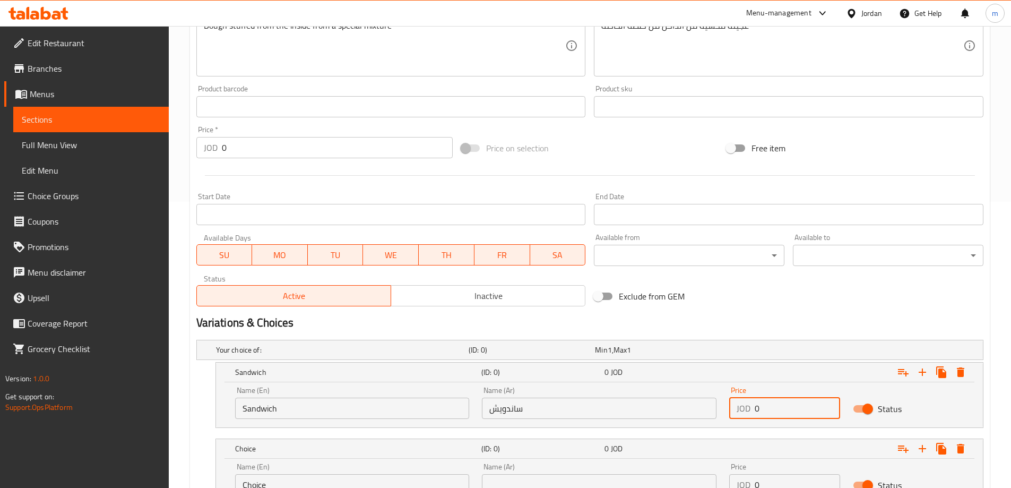
drag, startPoint x: 764, startPoint y: 401, endPoint x: 749, endPoint y: 404, distance: 15.8
click at [749, 404] on div "JOD 0 Price" at bounding box center [784, 408] width 111 height 21
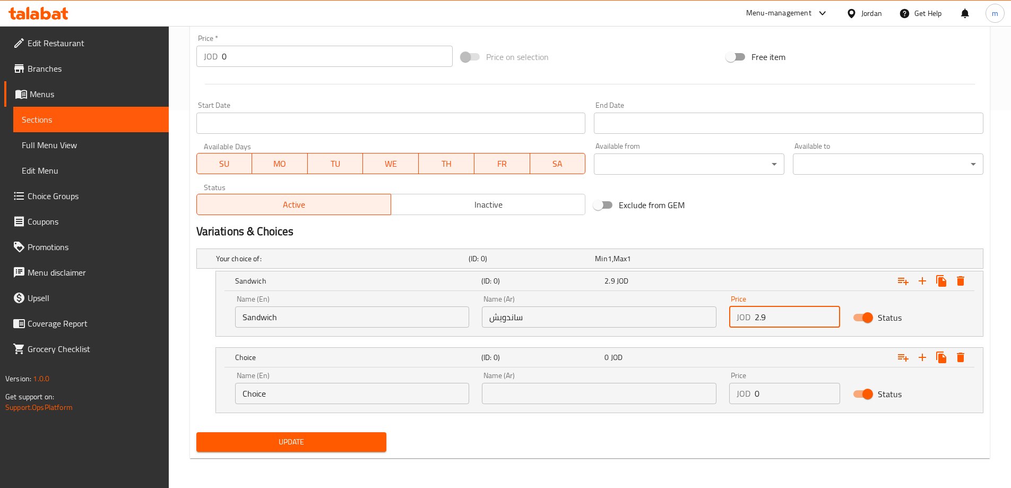
type input "2.9"
click at [338, 398] on input "Choice" at bounding box center [352, 393] width 235 height 21
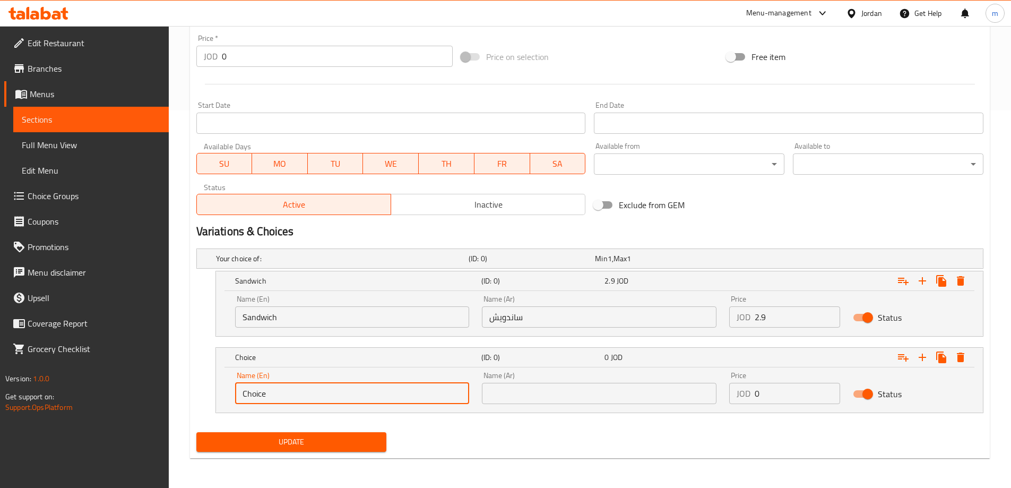
click at [338, 398] on input "Choice" at bounding box center [352, 393] width 235 height 21
type input "ة"
click at [346, 396] on input "Meal (potatoes + sauce box" at bounding box center [352, 393] width 235 height 21
type input "Meal (potatoes + sauce box + kinza)"
click at [553, 399] on input "text" at bounding box center [599, 393] width 235 height 21
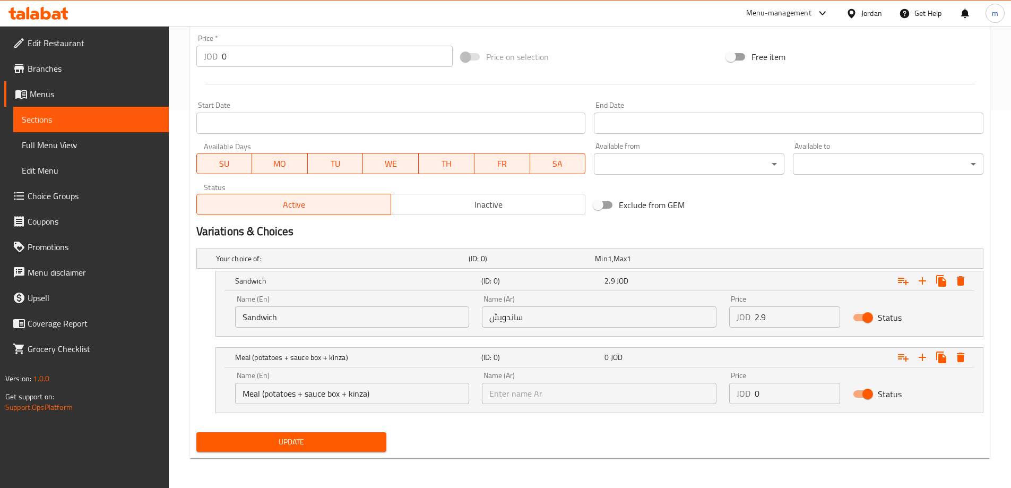
click at [541, 389] on input "text" at bounding box center [599, 393] width 235 height 21
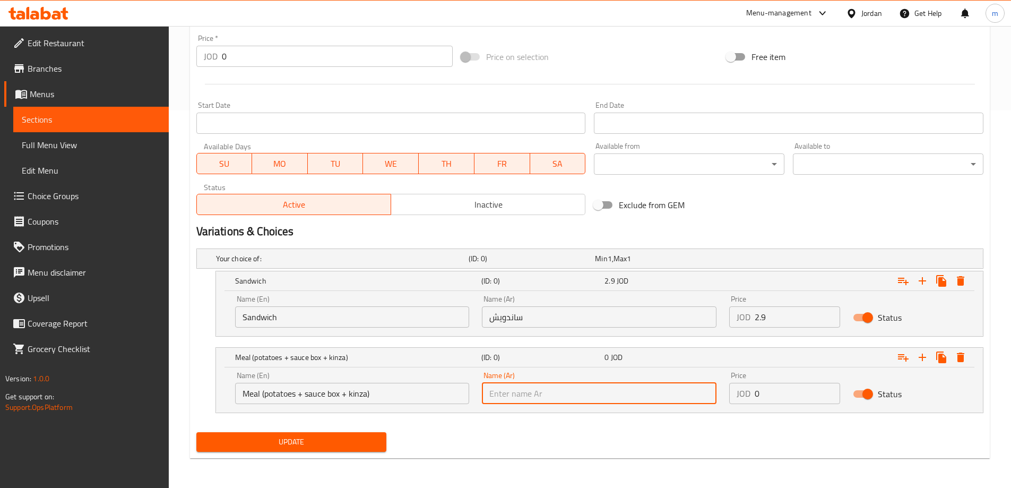
paste input "وجبة(بطاطا+علبة صوص +كينزا)"
type input "وجبة(بطاطا+علبة صوص +كينزا)"
click at [561, 416] on nav at bounding box center [589, 419] width 787 height 8
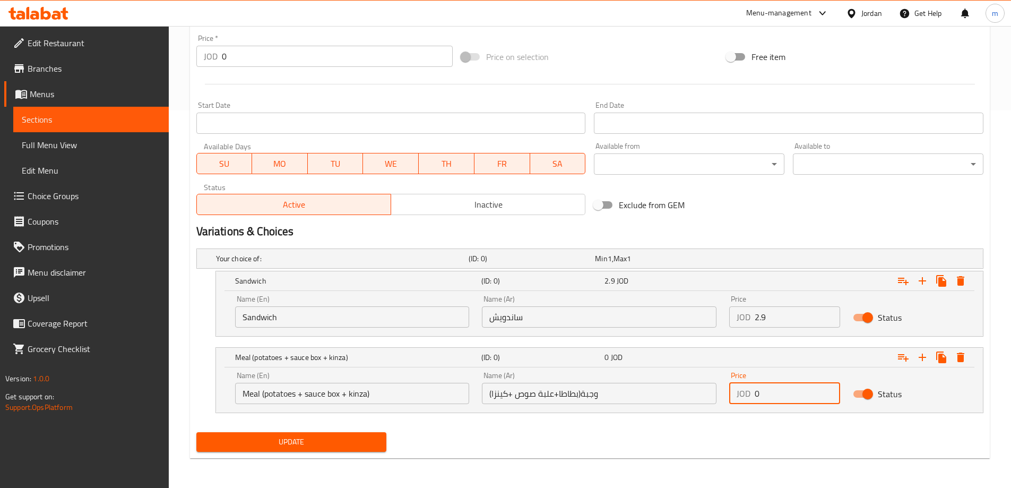
drag, startPoint x: 781, startPoint y: 393, endPoint x: 751, endPoint y: 401, distance: 31.2
click at [751, 401] on div "JOD 0 Price" at bounding box center [784, 393] width 111 height 21
type input "4"
click at [708, 454] on div "Update" at bounding box center [590, 442] width 796 height 28
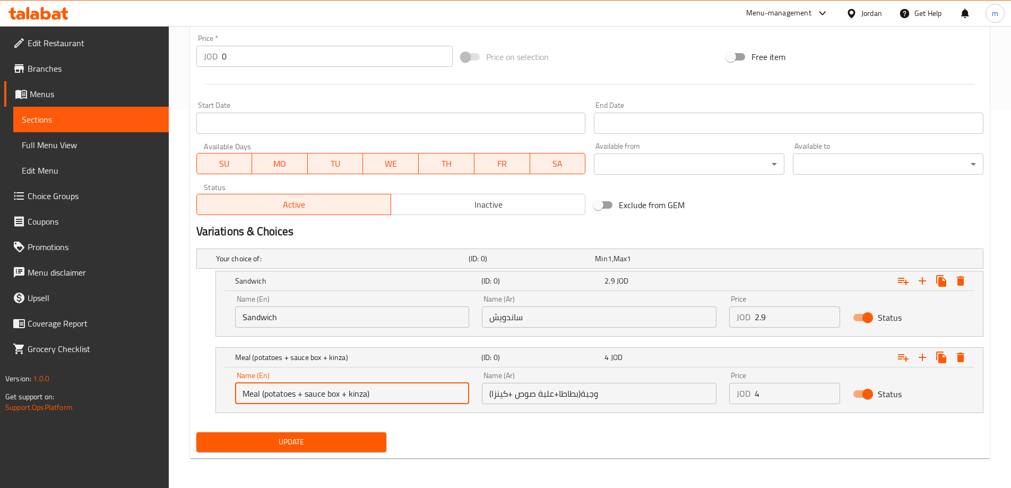
drag, startPoint x: 366, startPoint y: 393, endPoint x: 243, endPoint y: 406, distance: 123.8
click at [243, 406] on div "Name (En) Meal (potatoes + sauce box + kinza) Name (En)" at bounding box center [352, 387] width 247 height 45
click at [402, 387] on input "Meal (potatoes + sauce box + kinza)" at bounding box center [352, 393] width 235 height 21
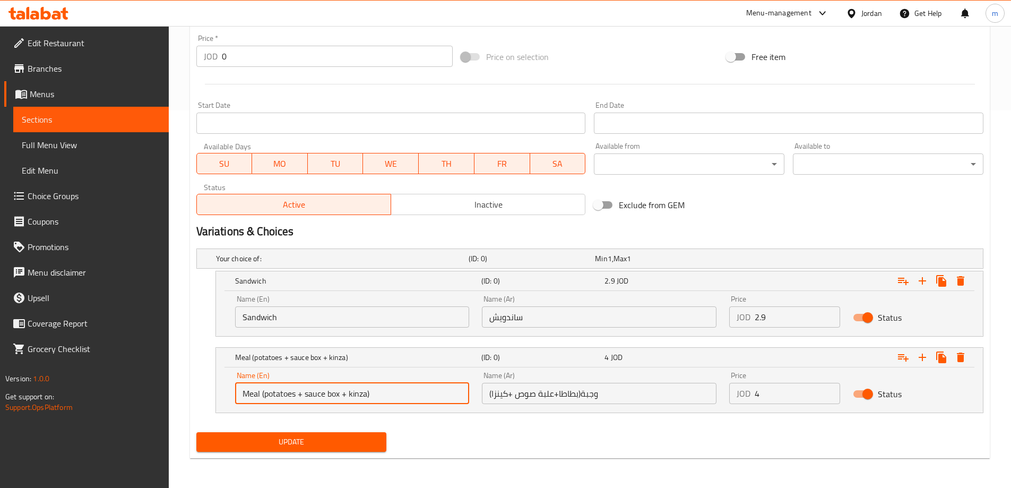
click at [402, 387] on input "Meal (potatoes + sauce box + kinza)" at bounding box center [352, 393] width 235 height 21
paste input "can of sauce + ke"
click at [319, 389] on input "Meal (potatoes + can of sauce + kenza)" at bounding box center [352, 393] width 235 height 21
click at [307, 395] on input "Meal (potatoes + can of sauce + kenza)" at bounding box center [352, 393] width 235 height 21
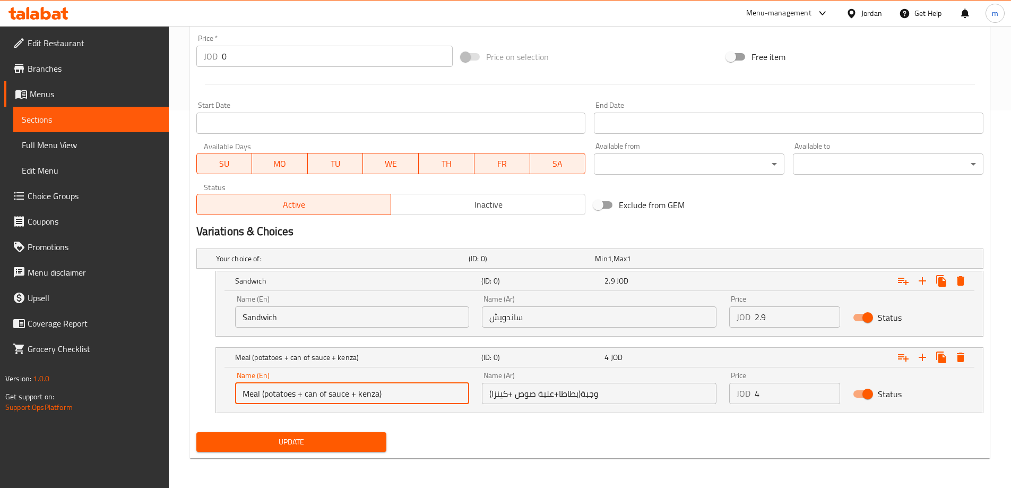
click at [307, 395] on input "Meal (potatoes + can of sauce + kenza)" at bounding box center [352, 393] width 235 height 21
click at [372, 393] on input "Meal (potatoes + box of sauce + kenza)" at bounding box center [352, 393] width 235 height 21
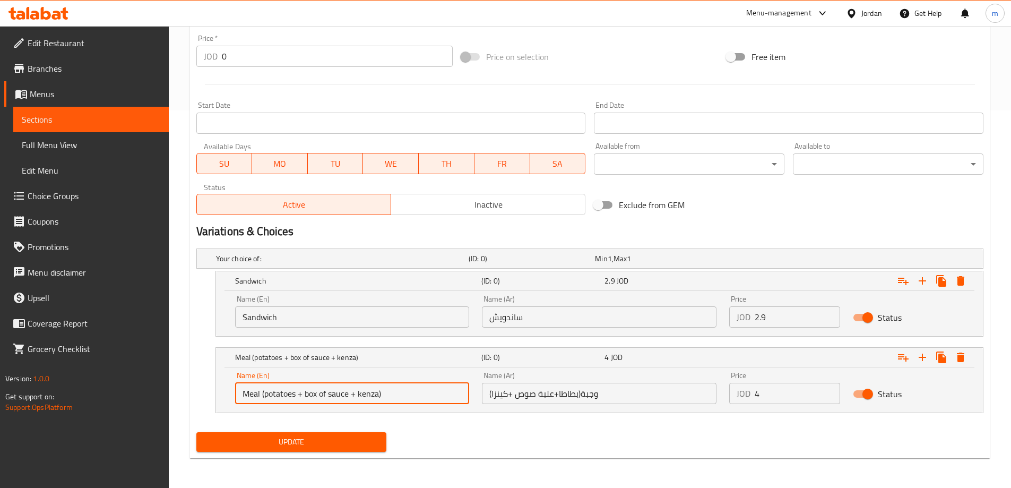
click at [372, 393] on input "Meal (potatoes + box of sauce + kenza)" at bounding box center [352, 393] width 235 height 21
type input "Meal (potatoes + box of sauce + kinza)"
click at [490, 441] on div "Update" at bounding box center [590, 442] width 796 height 28
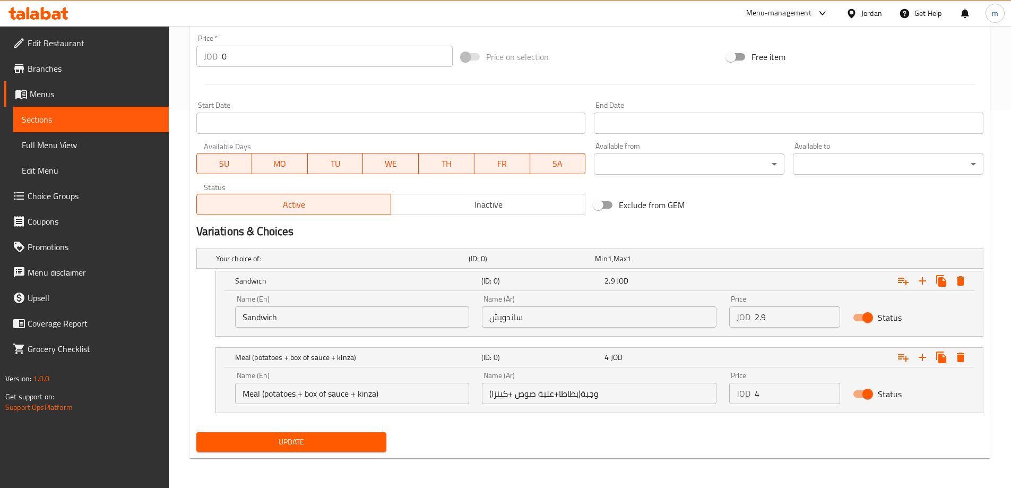
click at [365, 448] on span "Update" at bounding box center [292, 441] width 174 height 13
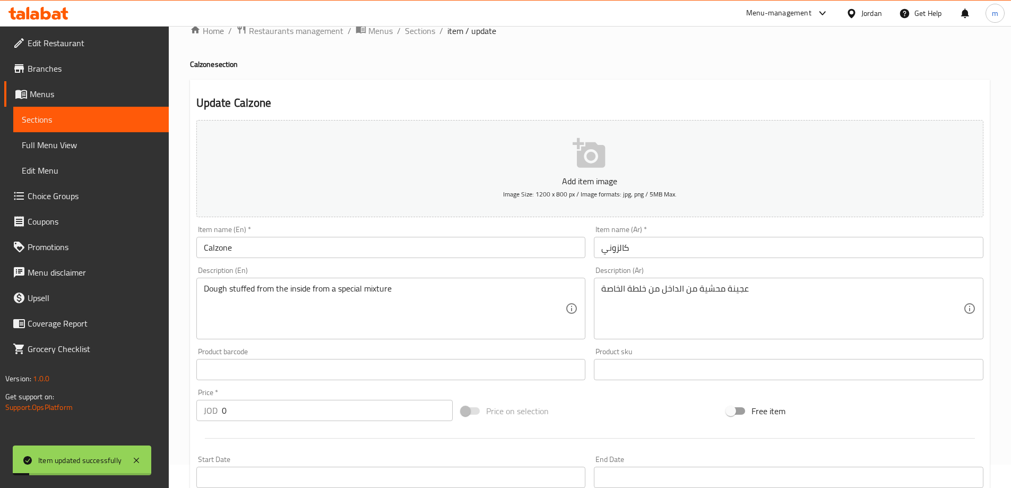
scroll to position [0, 0]
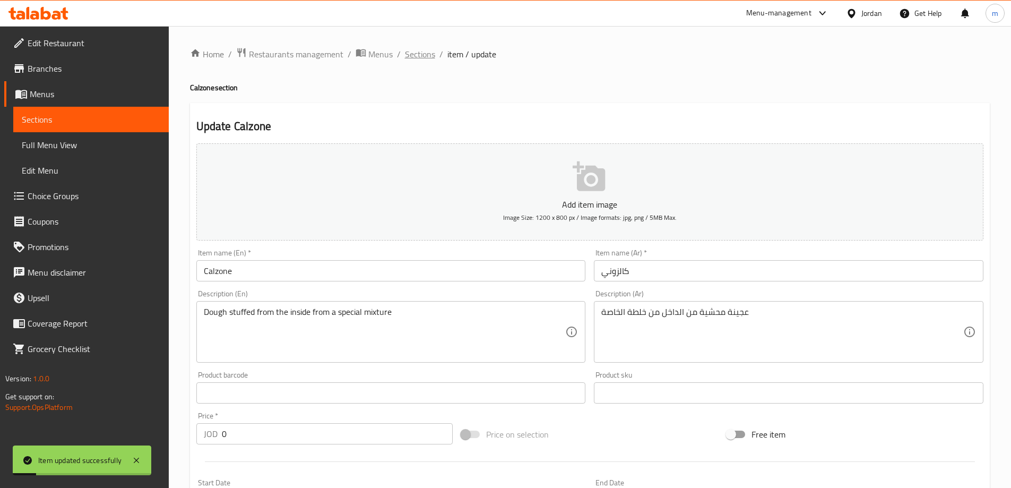
click at [416, 58] on span "Sections" at bounding box center [420, 54] width 30 height 13
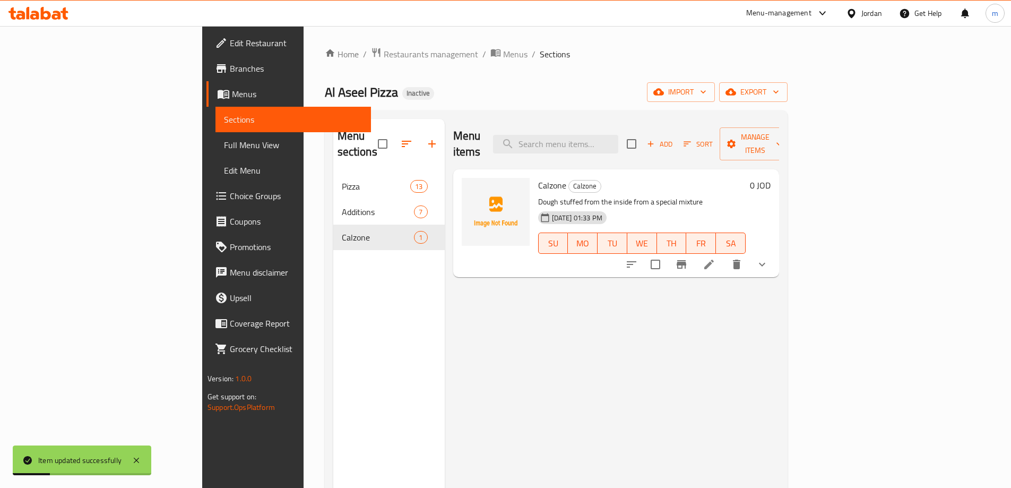
click at [216, 135] on link "Full Menu View" at bounding box center [294, 144] width 156 height 25
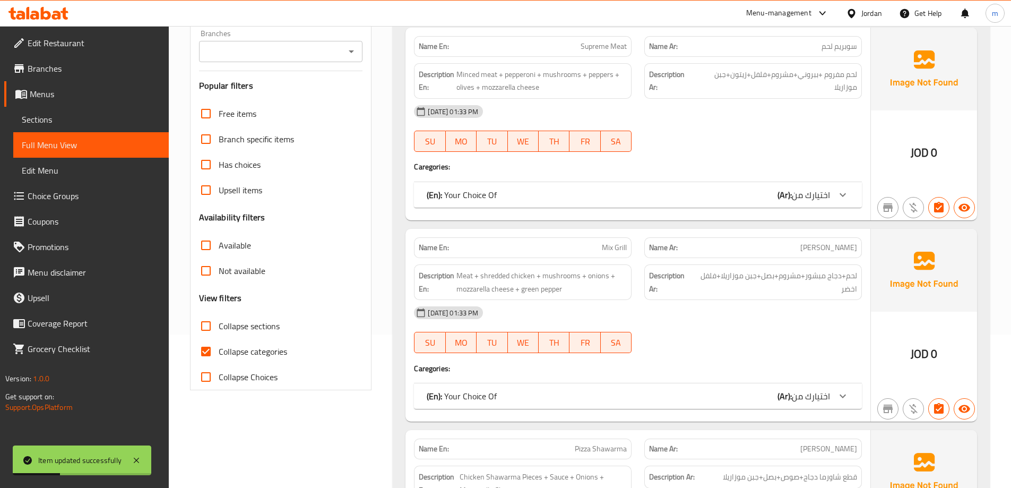
scroll to position [159, 0]
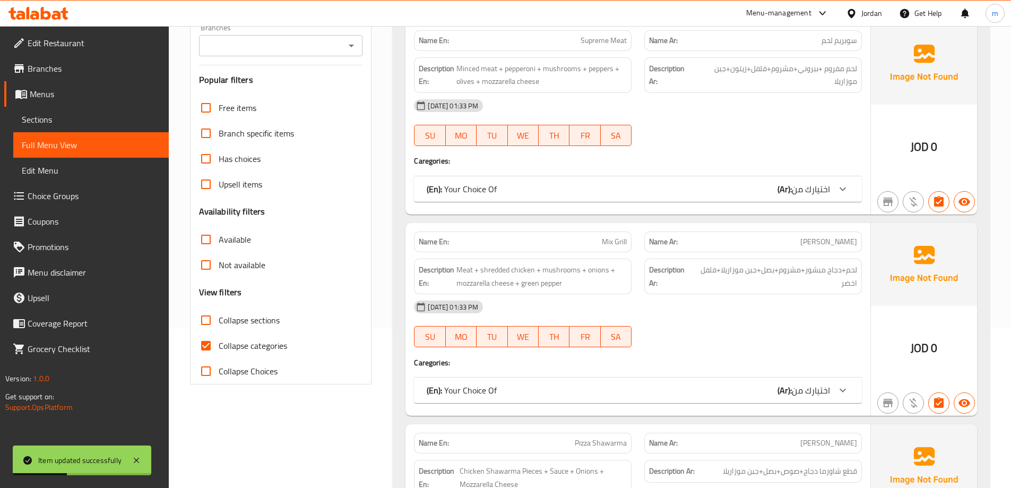
click at [297, 347] on div "Collapse categories" at bounding box center [281, 345] width 164 height 25
click at [274, 341] on span "Collapse categories" at bounding box center [253, 345] width 68 height 13
click at [219, 341] on input "Collapse categories" at bounding box center [205, 345] width 25 height 25
checkbox input "false"
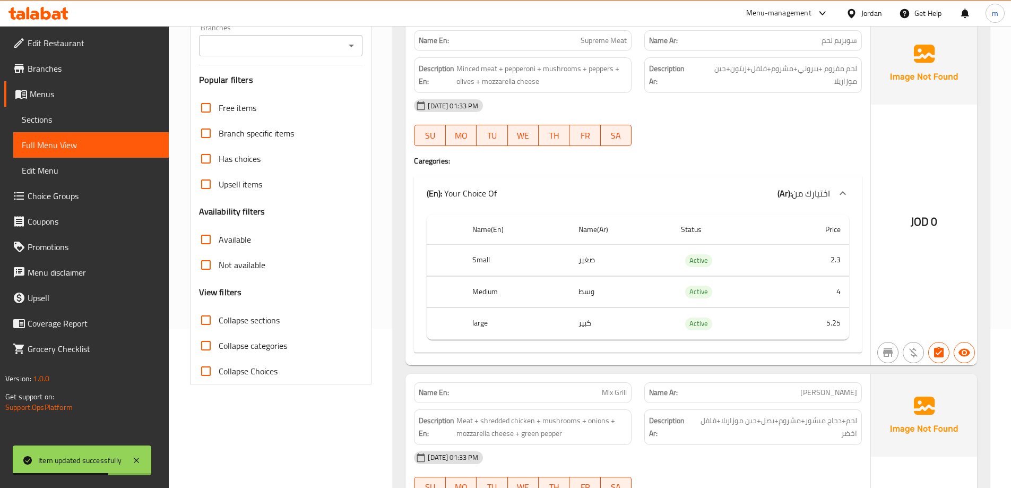
scroll to position [106, 0]
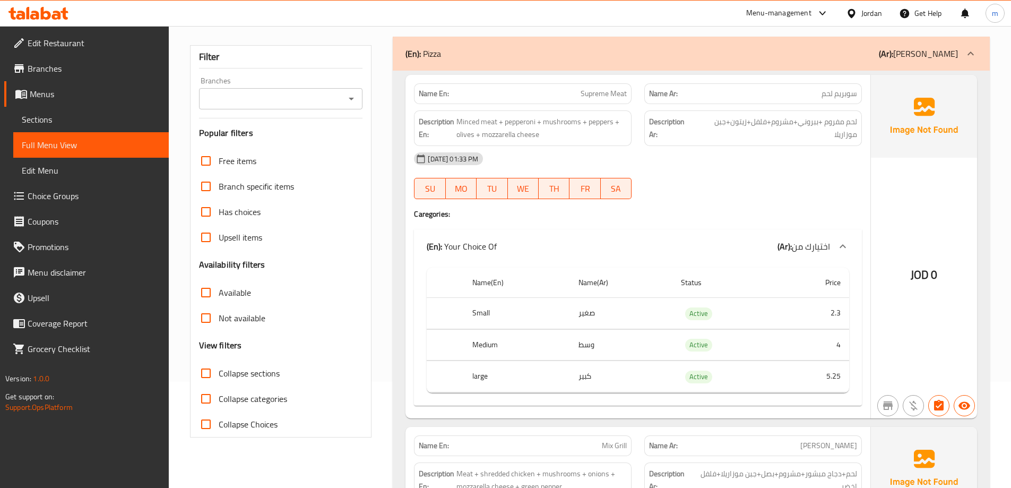
click at [780, 179] on div "02-09-2025 01:33 PM SU MO TU WE TH FR SA" at bounding box center [638, 175] width 461 height 59
click at [844, 170] on div "02-09-2025 01:33 PM" at bounding box center [638, 158] width 461 height 25
click at [751, 188] on div "02-09-2025 01:33 PM SU MO TU WE TH FR SA" at bounding box center [638, 175] width 461 height 59
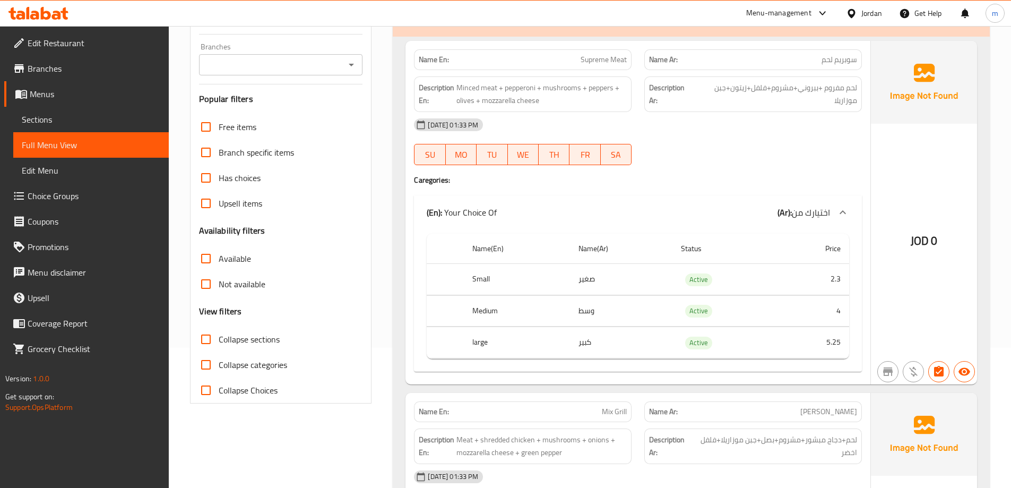
scroll to position [159, 0]
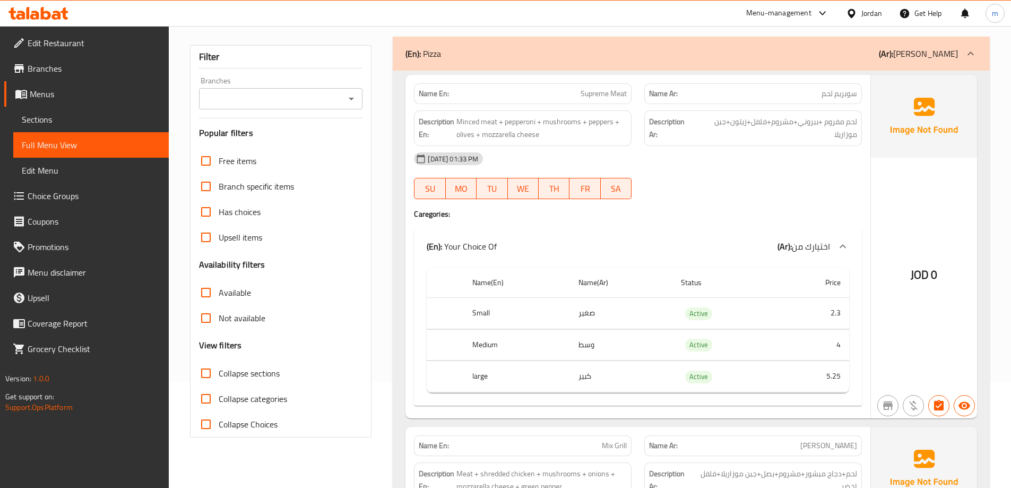
click at [762, 188] on div "02-09-2025 01:33 PM SU MO TU WE TH FR SA" at bounding box center [638, 175] width 461 height 59
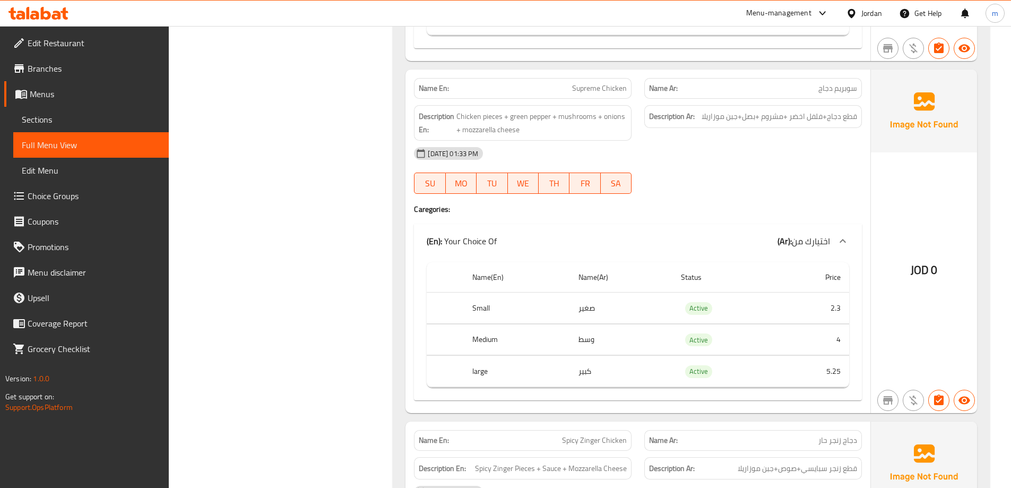
scroll to position [1168, 0]
click at [794, 142] on div "02-09-2025 01:33 PM" at bounding box center [638, 152] width 461 height 25
click at [828, 176] on div "02-09-2025 01:33 PM SU MO TU WE TH FR SA" at bounding box center [638, 169] width 461 height 59
click at [796, 181] on div "02-09-2025 01:33 PM SU MO TU WE TH FR SA" at bounding box center [638, 169] width 461 height 59
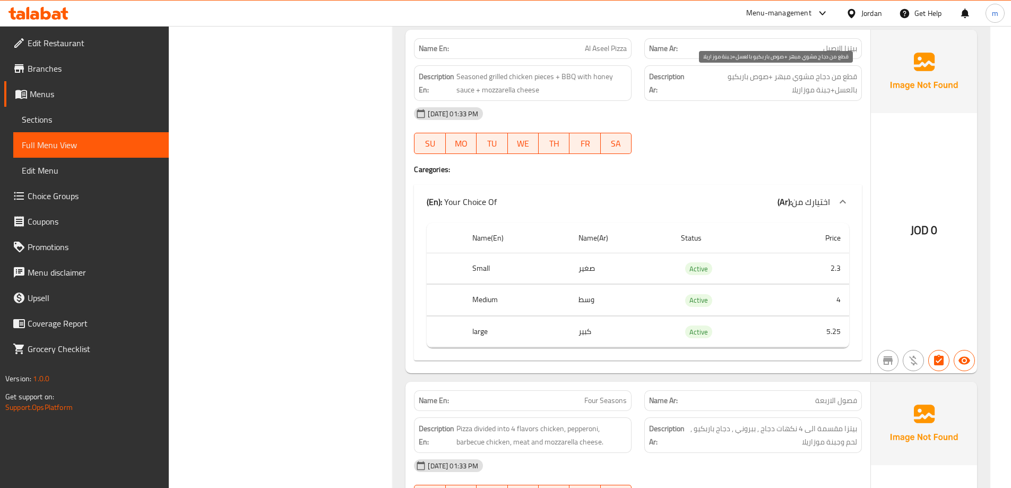
click at [782, 74] on span "قطع من دجاج مشوي مبهر +صوص باربكيو بالعسل+جبنة موزاريلا" at bounding box center [773, 83] width 167 height 26
copy span "مبهر"
click at [849, 76] on span "قطع من دجاج مشوي مبهر +صوص باربكيو بالعسل+جبنة موزاريلا" at bounding box center [773, 83] width 167 height 26
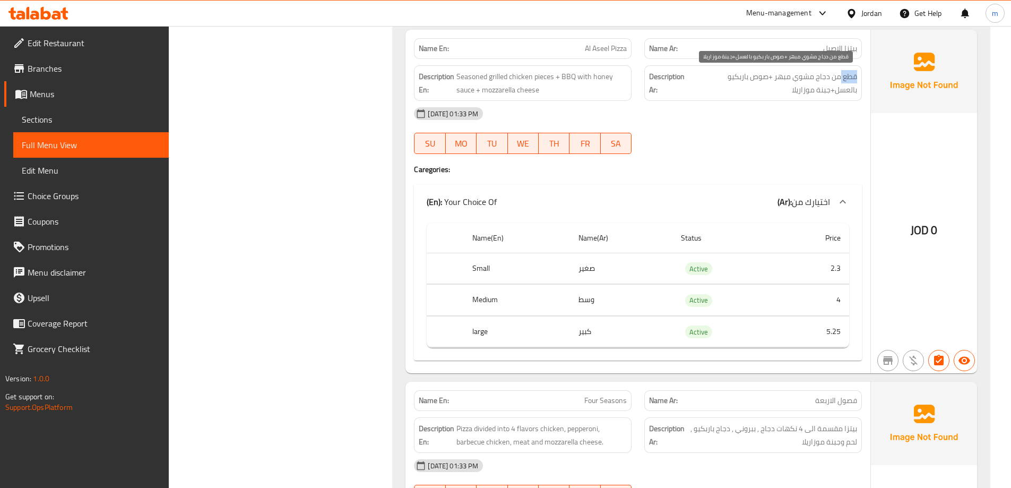
click at [790, 77] on span "قطع من دجاج مشوي مبهر +صوص باربكيو بالعسل+جبنة موزاريلا" at bounding box center [773, 83] width 167 height 26
copy span "قطع من دجاج مشوي مبهر"
click at [733, 149] on div at bounding box center [753, 154] width 230 height 13
drag, startPoint x: 856, startPoint y: 79, endPoint x: 774, endPoint y: 81, distance: 81.8
click at [774, 81] on span "قطع من دجاج مشوي مبهر +صوص باربكيو بالعسل+جبنة موزاريلا" at bounding box center [773, 83] width 167 height 26
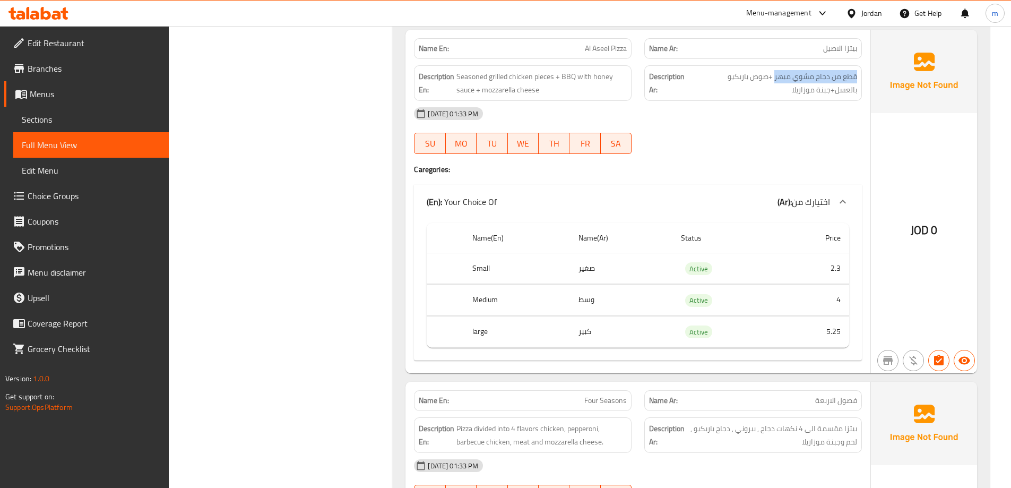
click at [822, 153] on div at bounding box center [753, 154] width 230 height 13
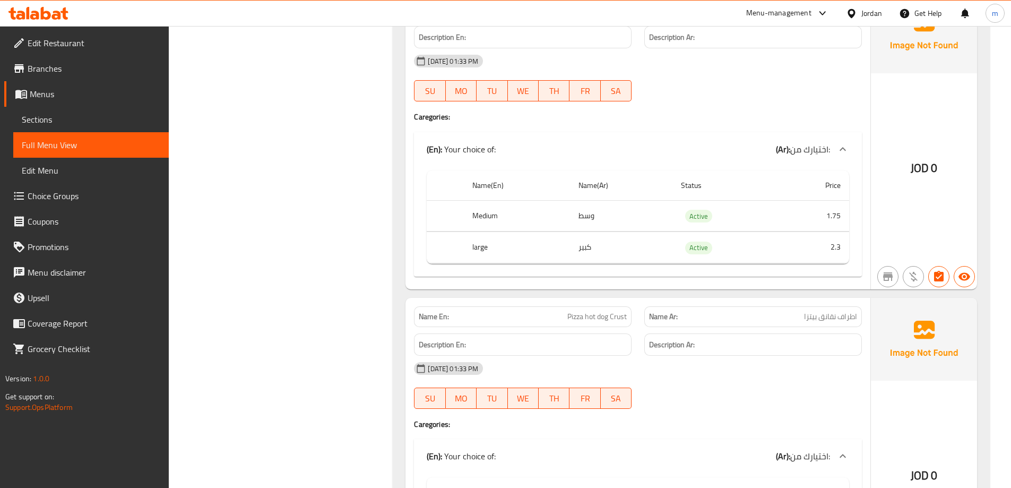
scroll to position [3981, 0]
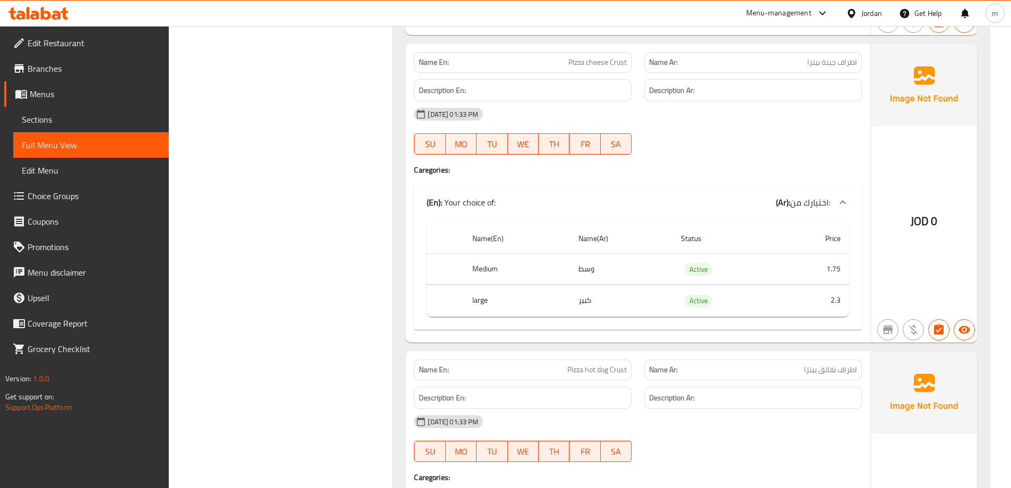
click at [803, 146] on div "02-09-2025 01:33 PM SU MO TU WE TH FR SA" at bounding box center [638, 130] width 461 height 59
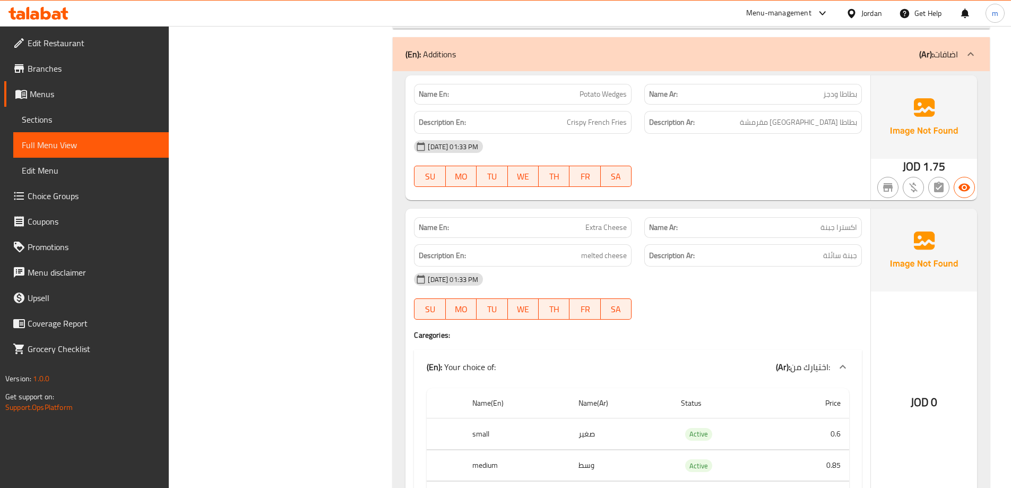
scroll to position [4671, 0]
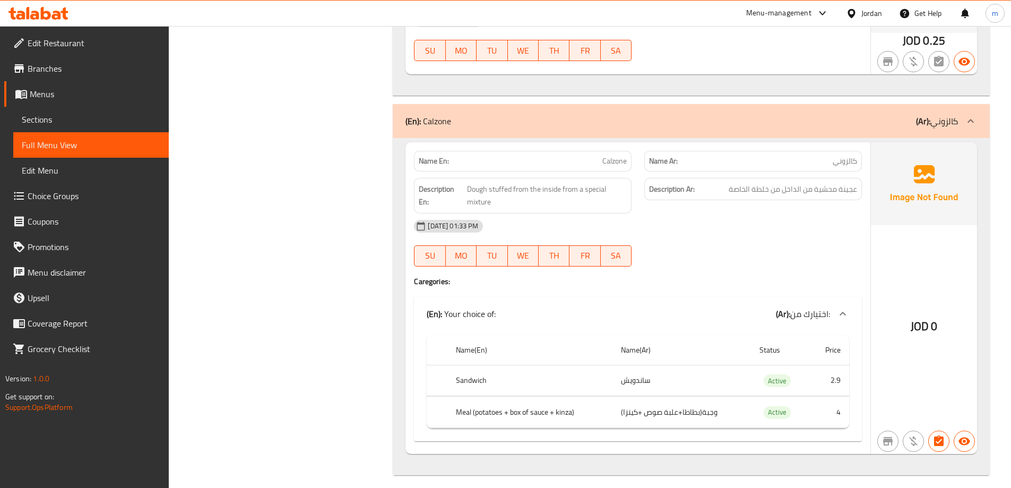
scroll to position [5760, 0]
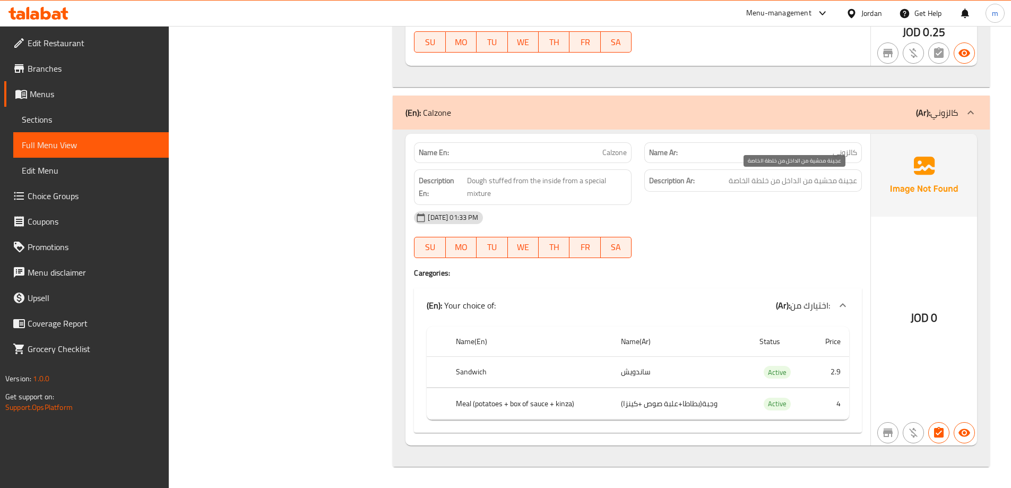
click at [738, 183] on span "عجينة محشية من الداخل من خلطة الخاصة" at bounding box center [793, 180] width 128 height 13
copy div "عجينة محشية من الداخل من خلطة الخاصة"
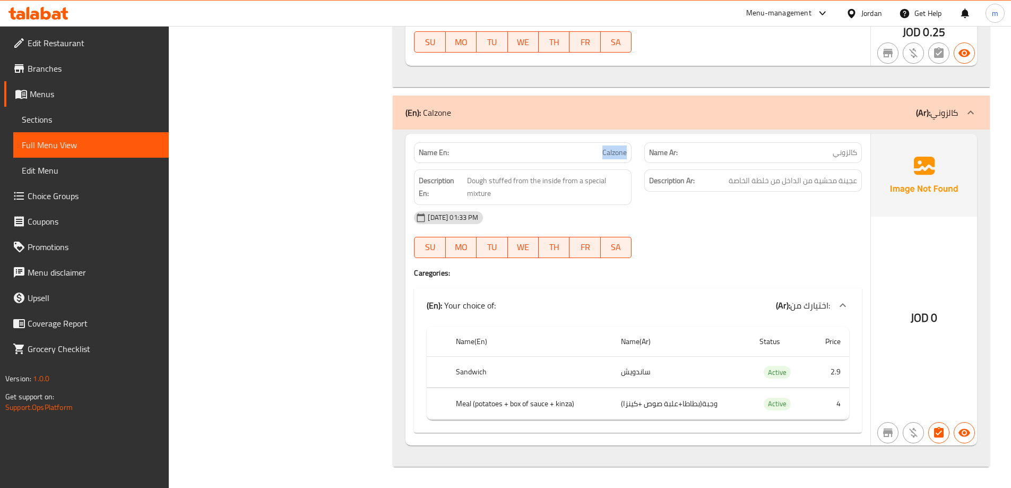
copy span "Calzone"
click at [36, 108] on link "Sections" at bounding box center [91, 119] width 156 height 25
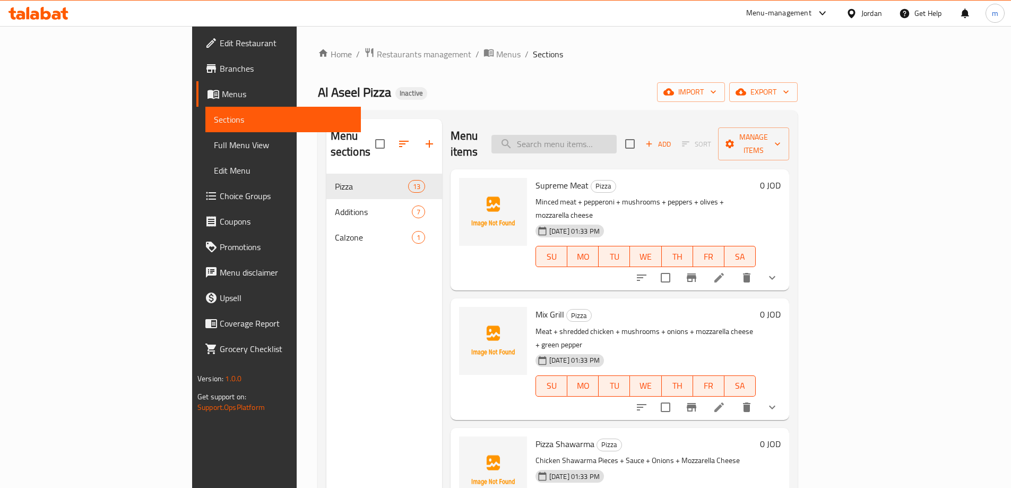
click at [617, 137] on input "search" at bounding box center [554, 144] width 125 height 19
paste input "Calzone"
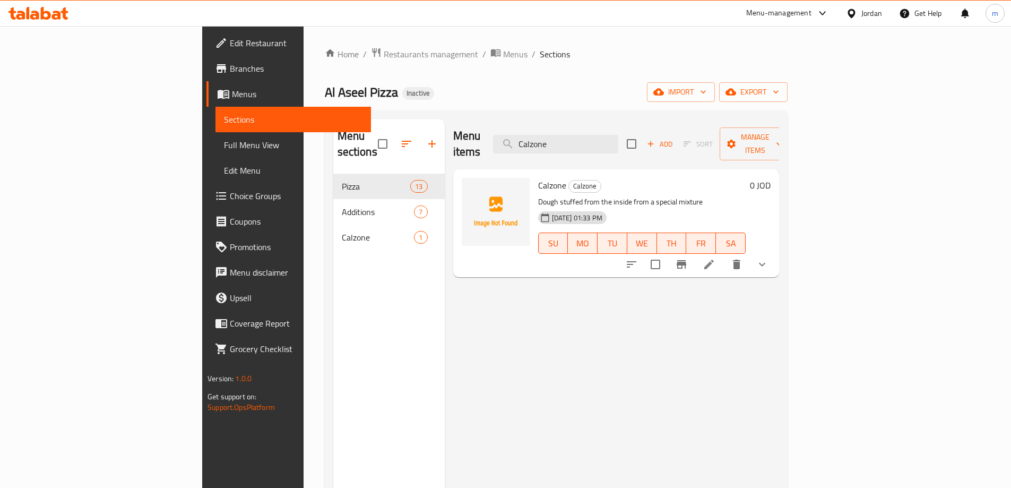
type input "Calzone"
click at [724, 255] on li at bounding box center [709, 264] width 30 height 19
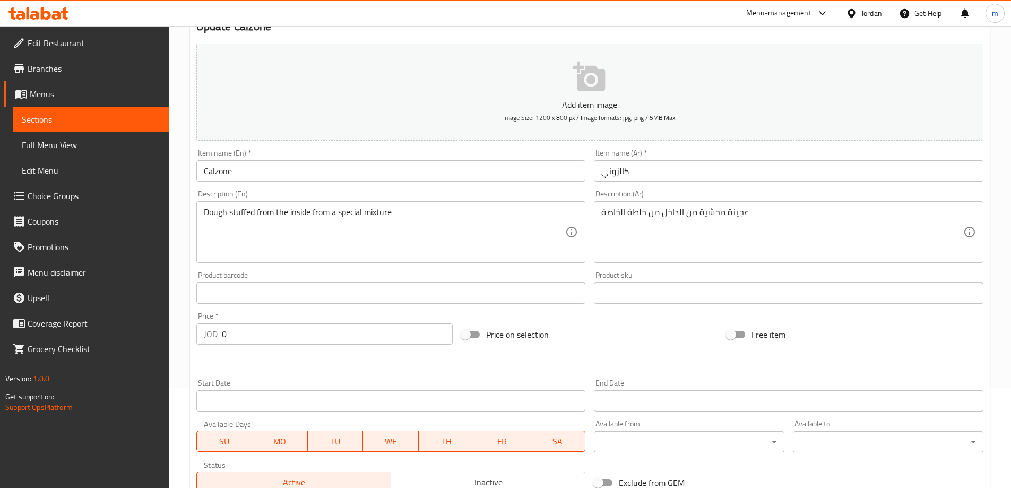
scroll to position [106, 0]
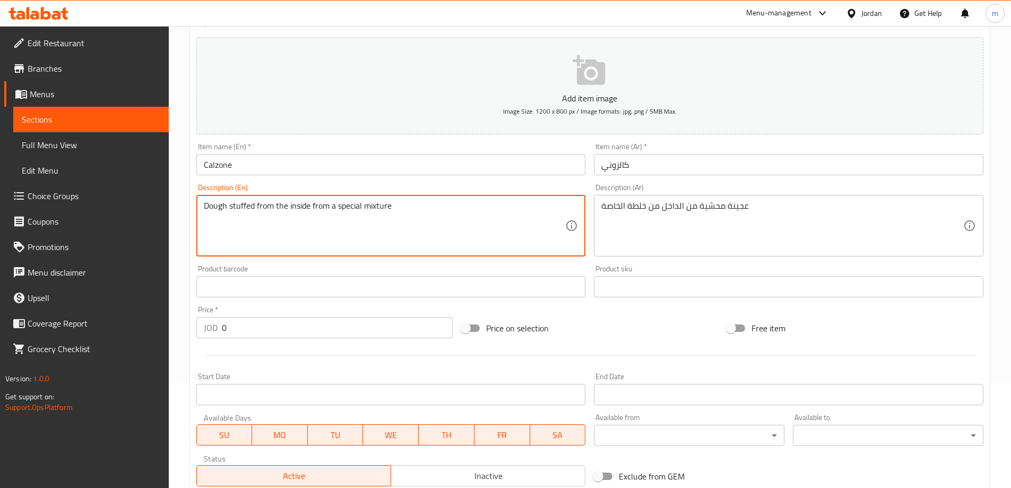
click at [280, 205] on textarea "Dough stuffed from the inside from a special mixture" at bounding box center [385, 226] width 362 height 50
click at [431, 224] on textarea "Dough stuffed from inside from a special mixture" at bounding box center [385, 226] width 362 height 50
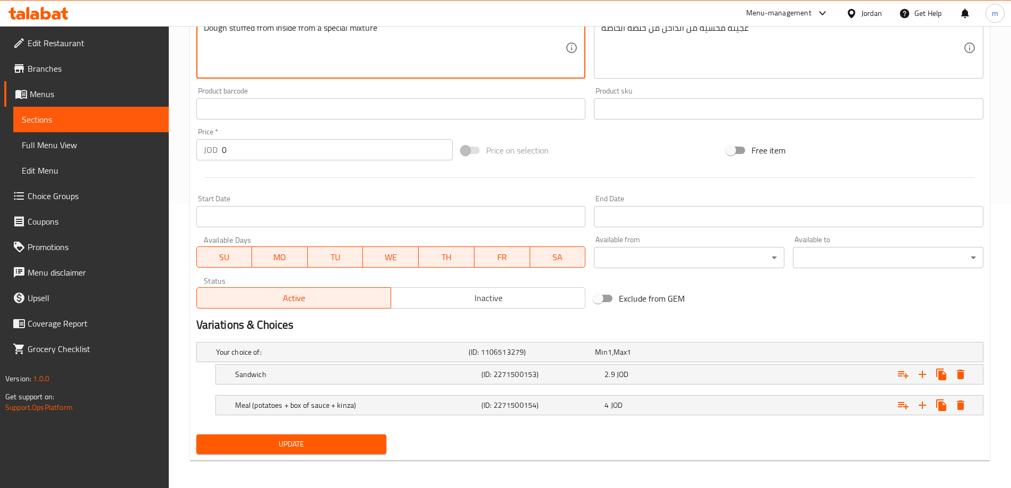
scroll to position [286, 0]
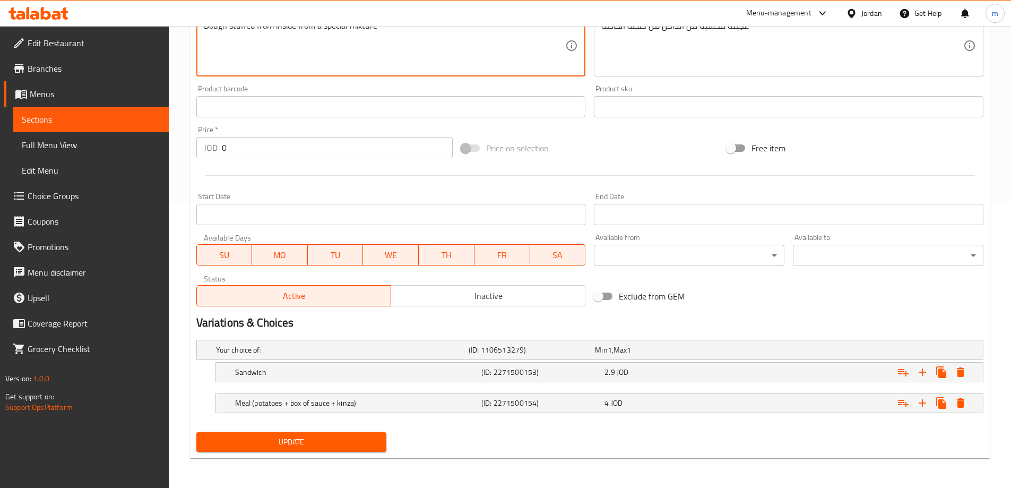
type textarea "Dough stuffed from inside from a special mixture"
click at [369, 432] on button "Update" at bounding box center [291, 442] width 191 height 20
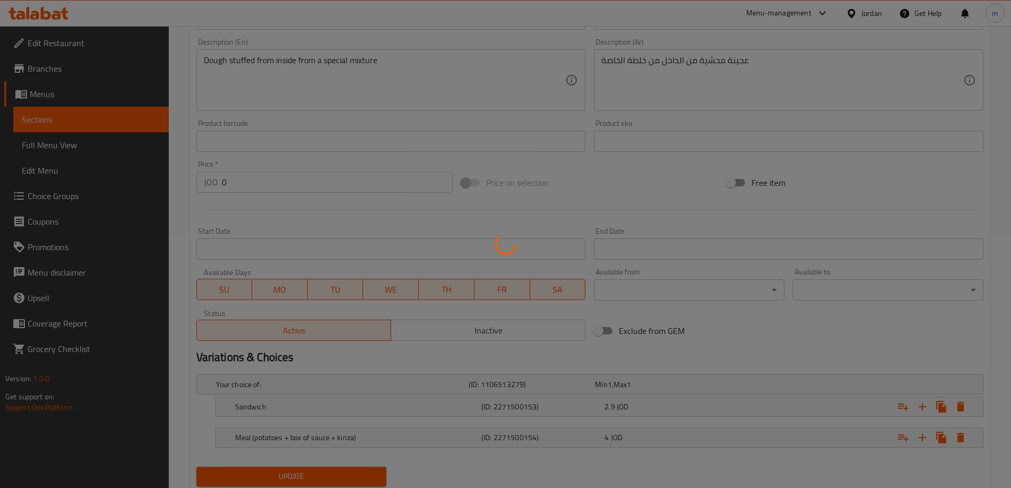
scroll to position [233, 0]
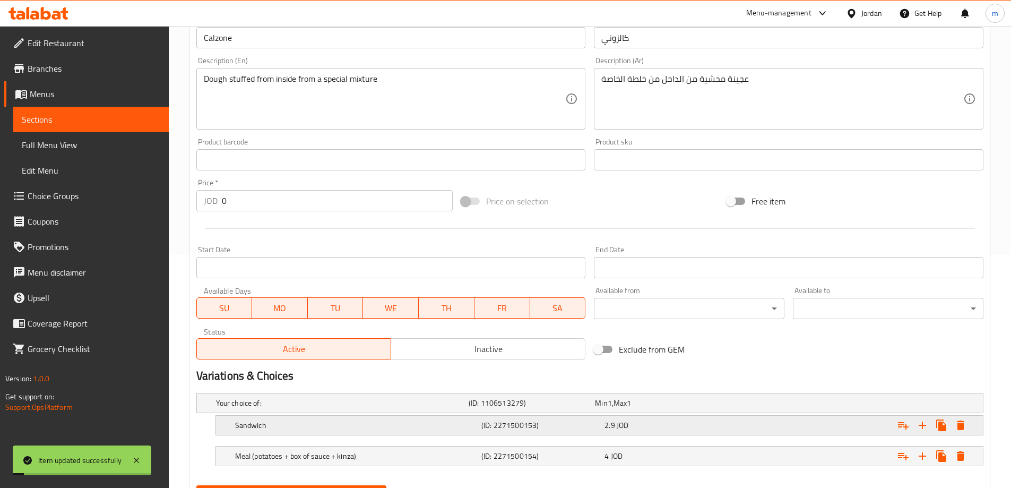
click at [728, 405] on div "Expand" at bounding box center [845, 403] width 253 height 4
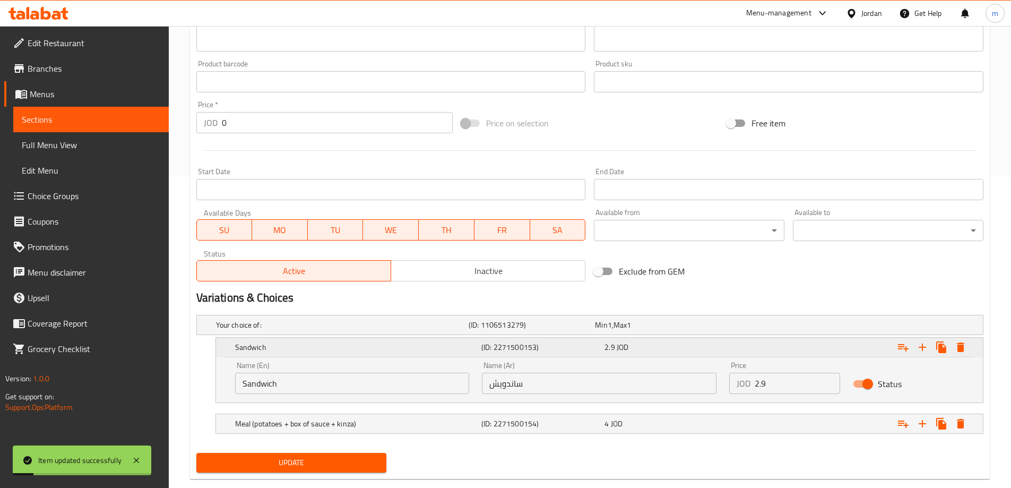
scroll to position [332, 0]
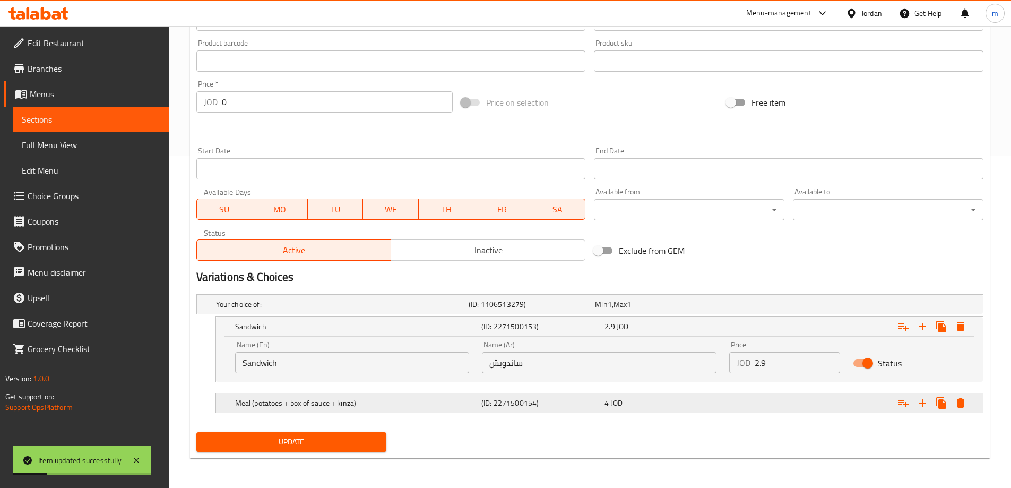
click at [706, 309] on div "4 JOD" at bounding box center [656, 304] width 122 height 11
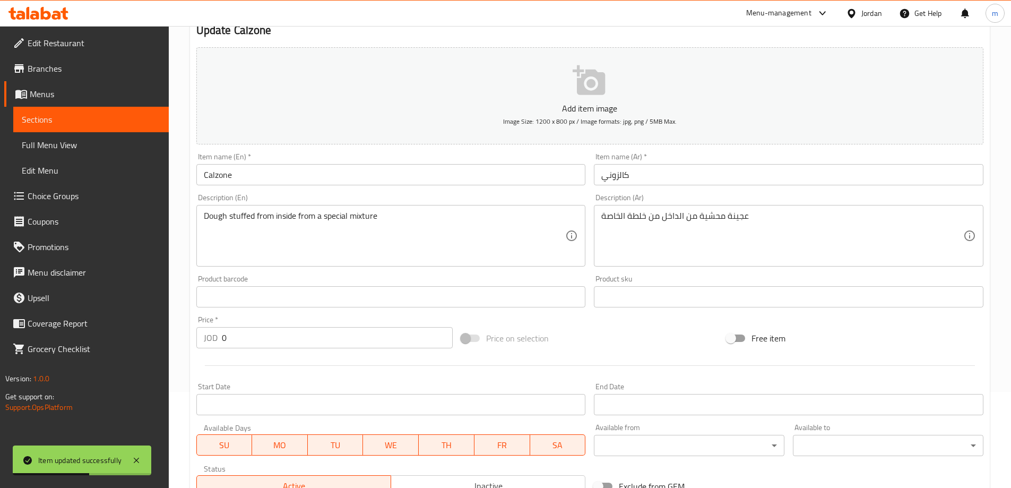
scroll to position [0, 0]
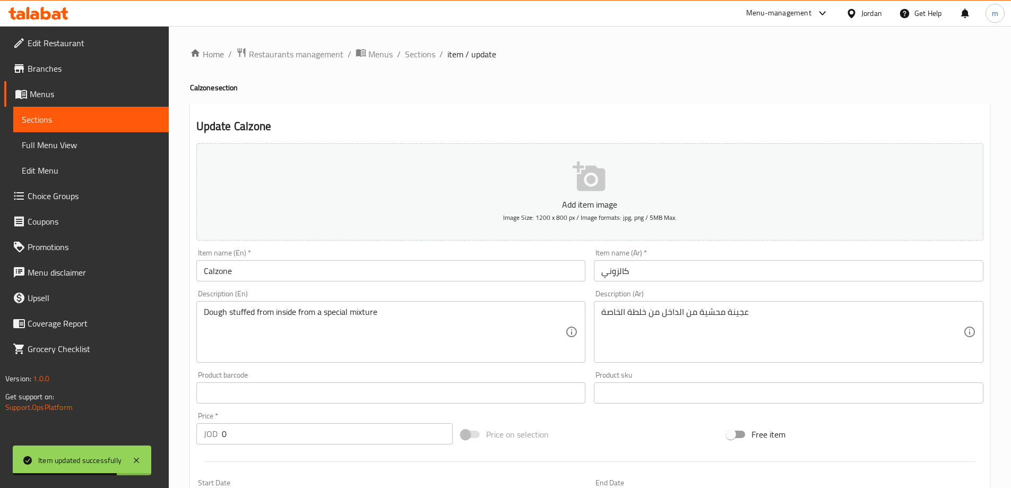
click at [67, 144] on span "Full Menu View" at bounding box center [91, 145] width 139 height 13
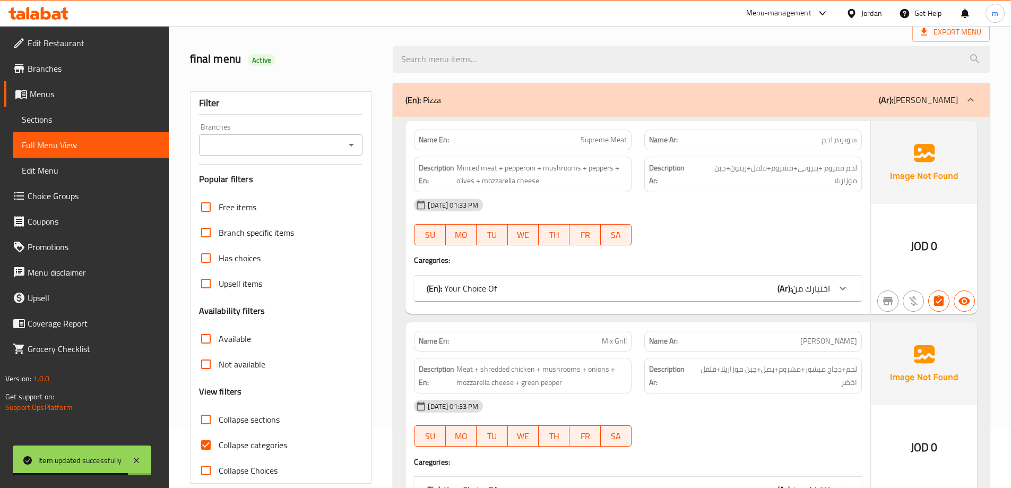
scroll to position [106, 0]
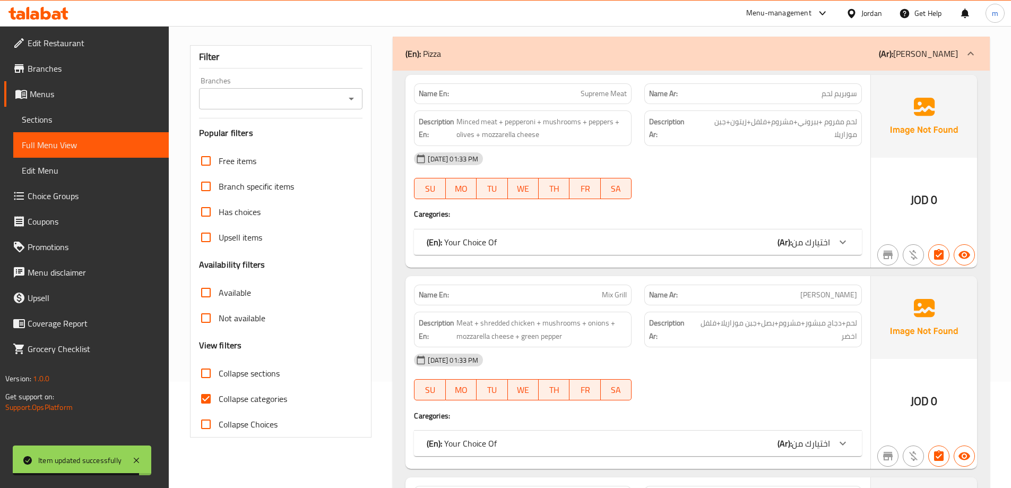
click at [265, 398] on span "Collapse categories" at bounding box center [253, 398] width 68 height 13
click at [219, 398] on input "Collapse categories" at bounding box center [205, 398] width 25 height 25
checkbox input "false"
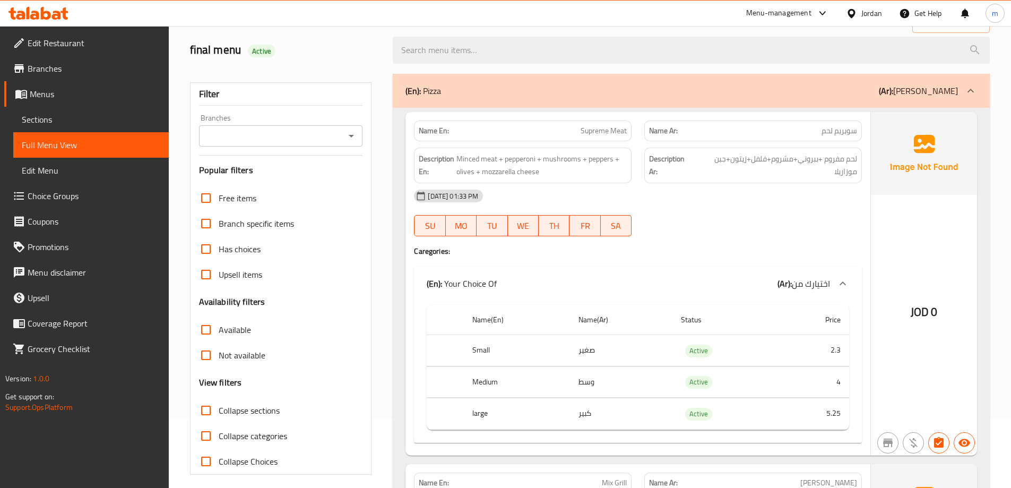
scroll to position [0, 0]
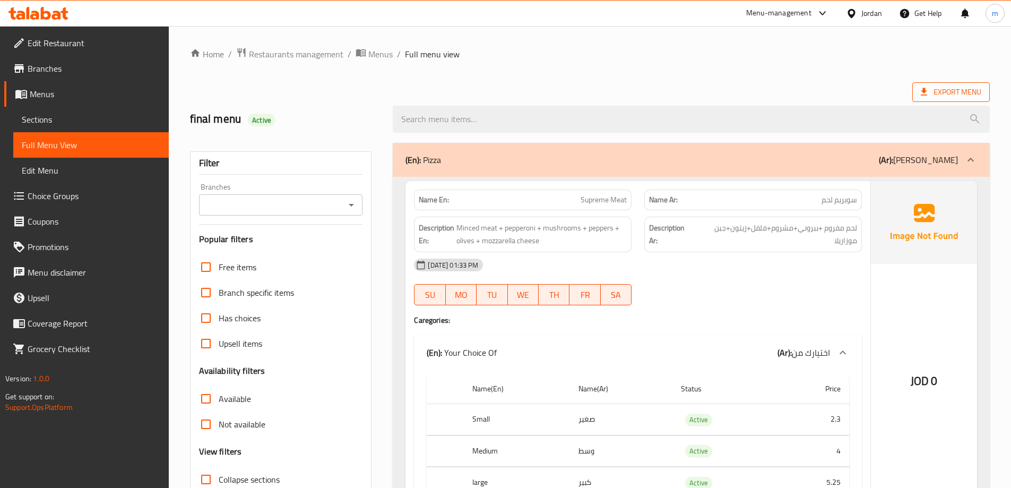
click at [926, 98] on span "Export Menu" at bounding box center [951, 91] width 61 height 13
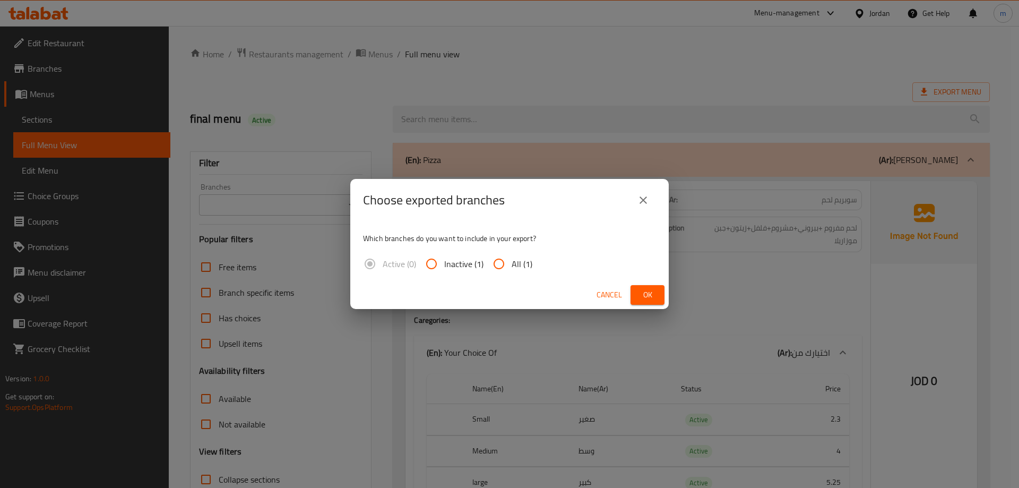
click at [516, 272] on label "All (1)" at bounding box center [509, 263] width 46 height 25
click at [512, 272] on input "All (1)" at bounding box center [498, 263] width 25 height 25
radio input "true"
click at [642, 297] on span "Ok" at bounding box center [647, 294] width 17 height 13
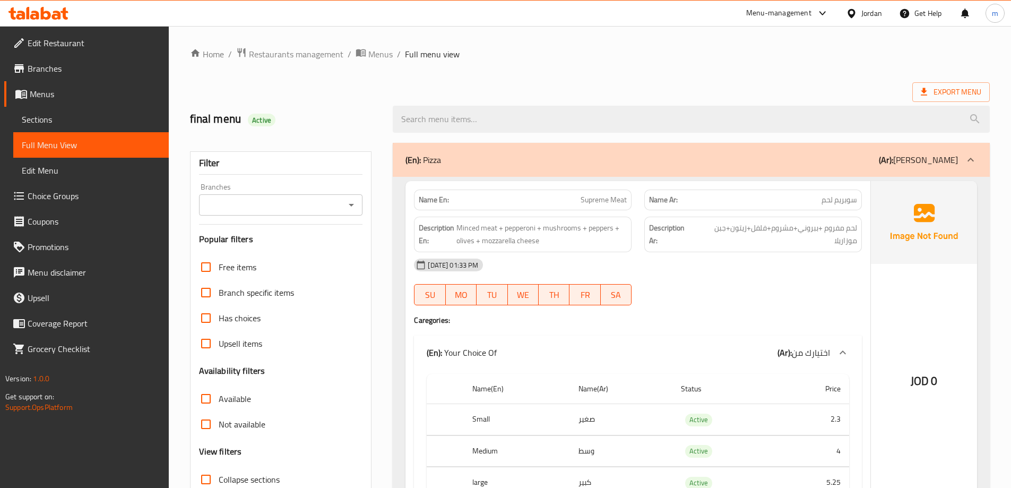
click at [903, 55] on ol "Home / Restaurants management / Menus / Full menu view" at bounding box center [590, 54] width 800 height 14
click at [101, 49] on span "Edit Restaurant" at bounding box center [94, 43] width 133 height 13
